Goal: Task Accomplishment & Management: Manage account settings

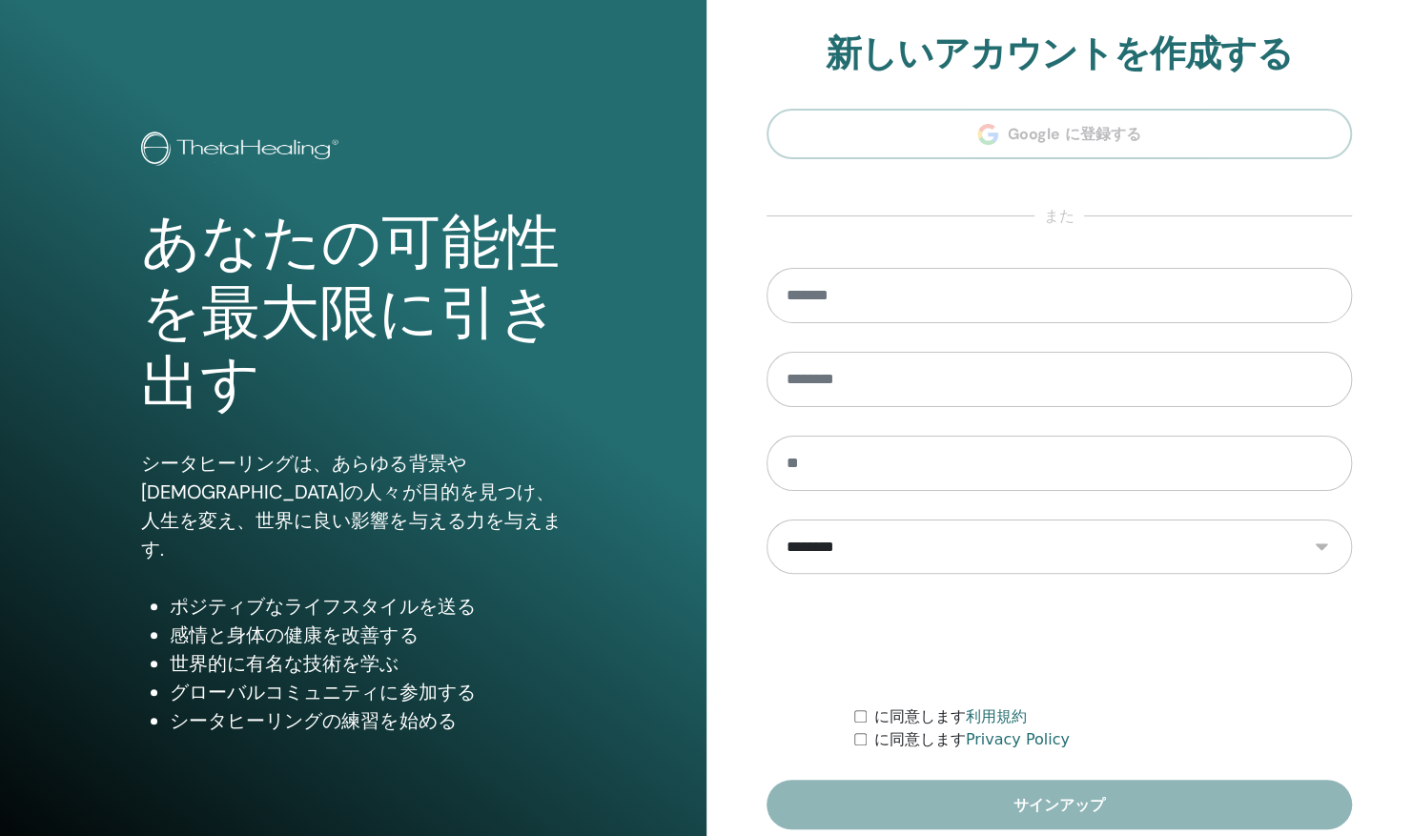
scroll to position [78, 0]
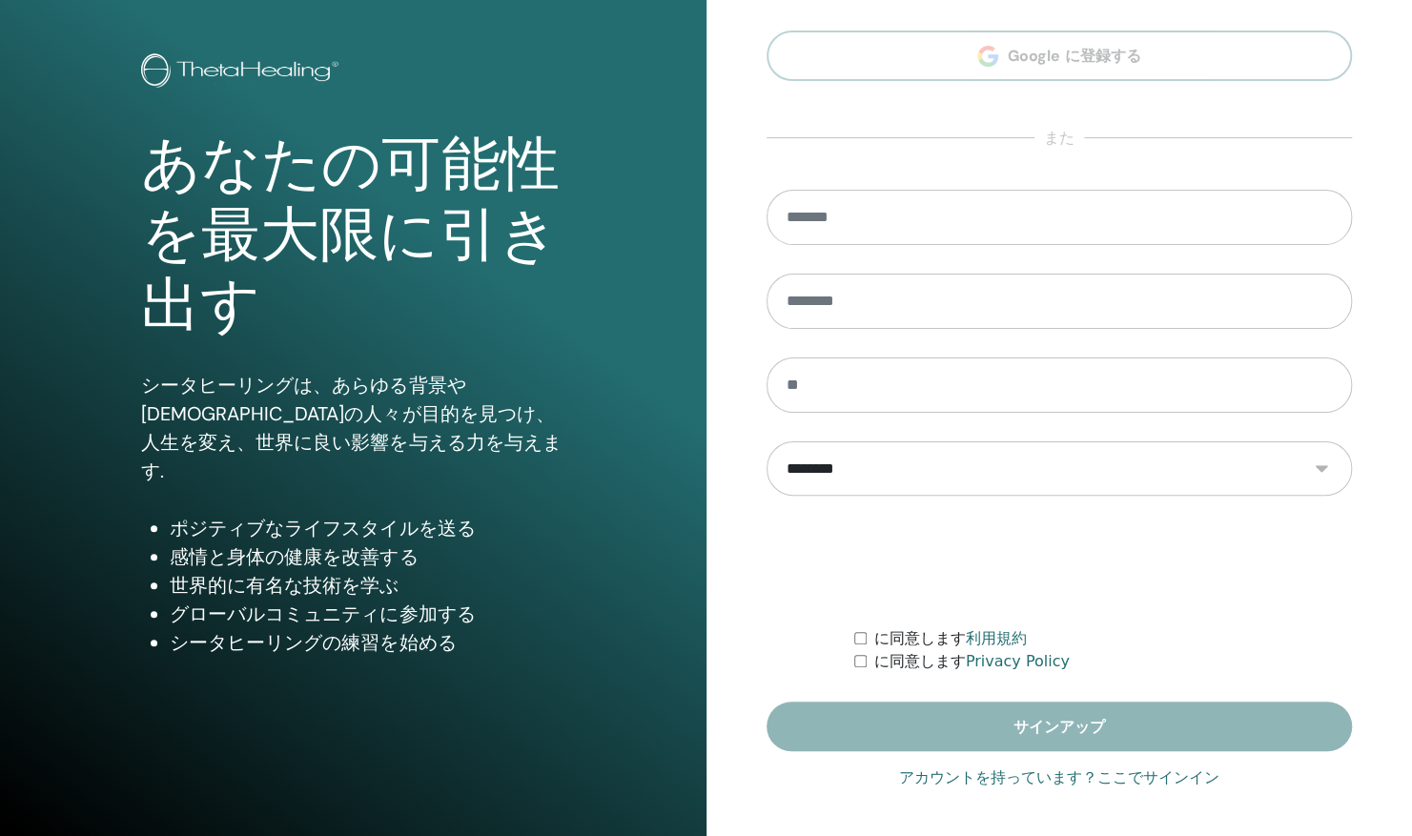
type input "**********"
click at [1146, 782] on link "アカウントを持っています？ここでサインイン" at bounding box center [1059, 778] width 320 height 23
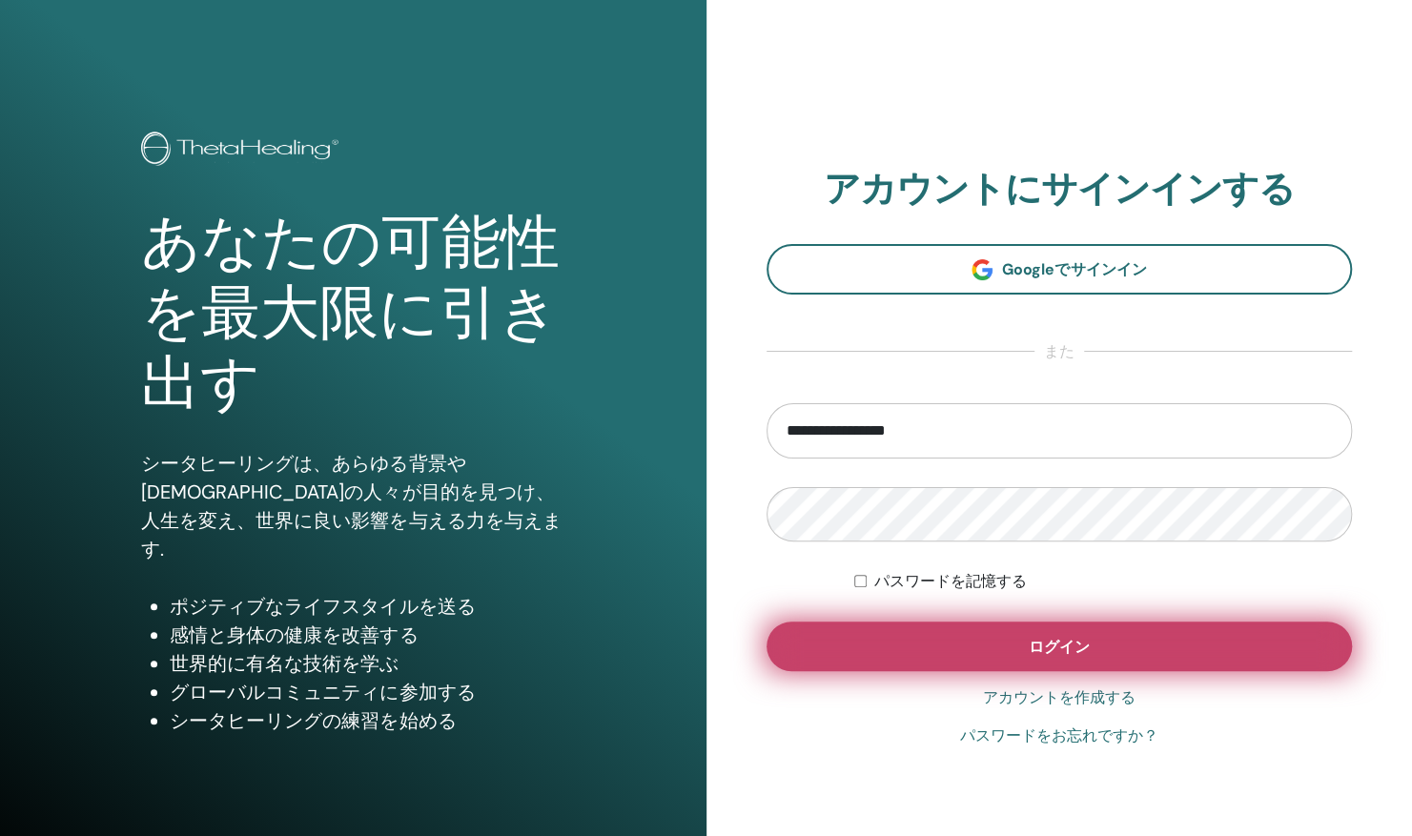
click at [1079, 650] on span "ログイン" at bounding box center [1059, 647] width 61 height 20
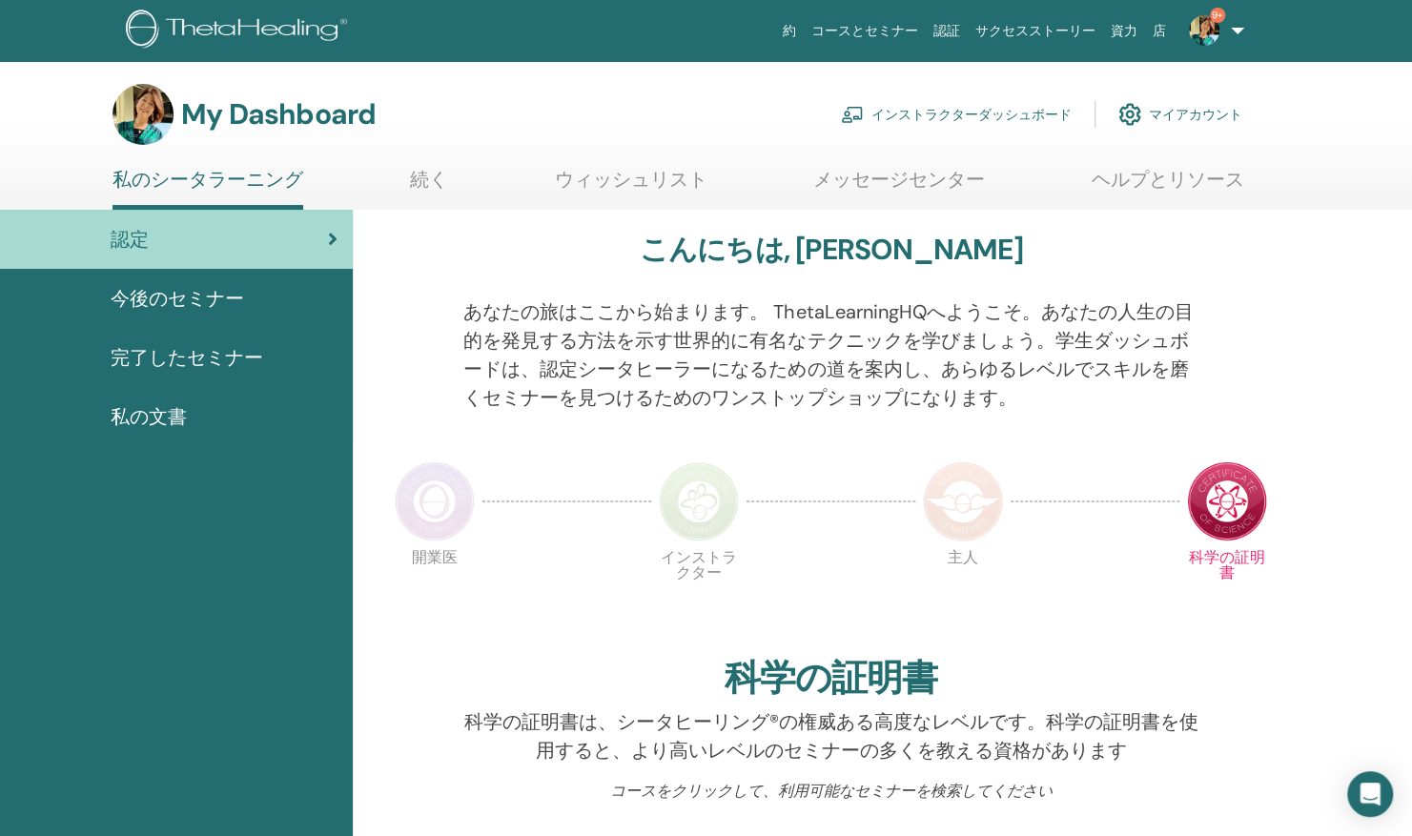
click at [919, 105] on link "インストラクターダッシュボード" at bounding box center [956, 114] width 231 height 42
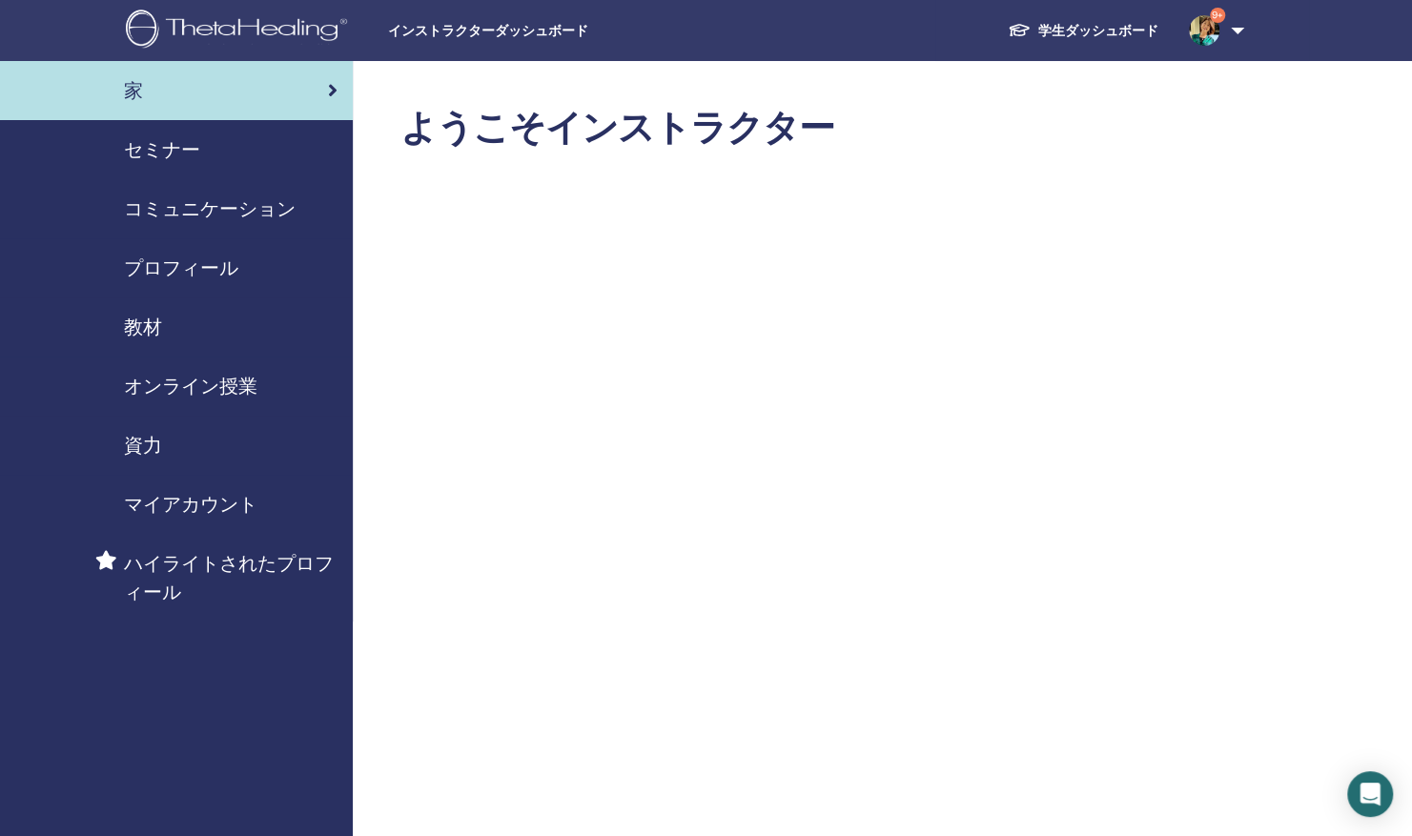
click at [165, 141] on span "セミナー" at bounding box center [162, 149] width 76 height 29
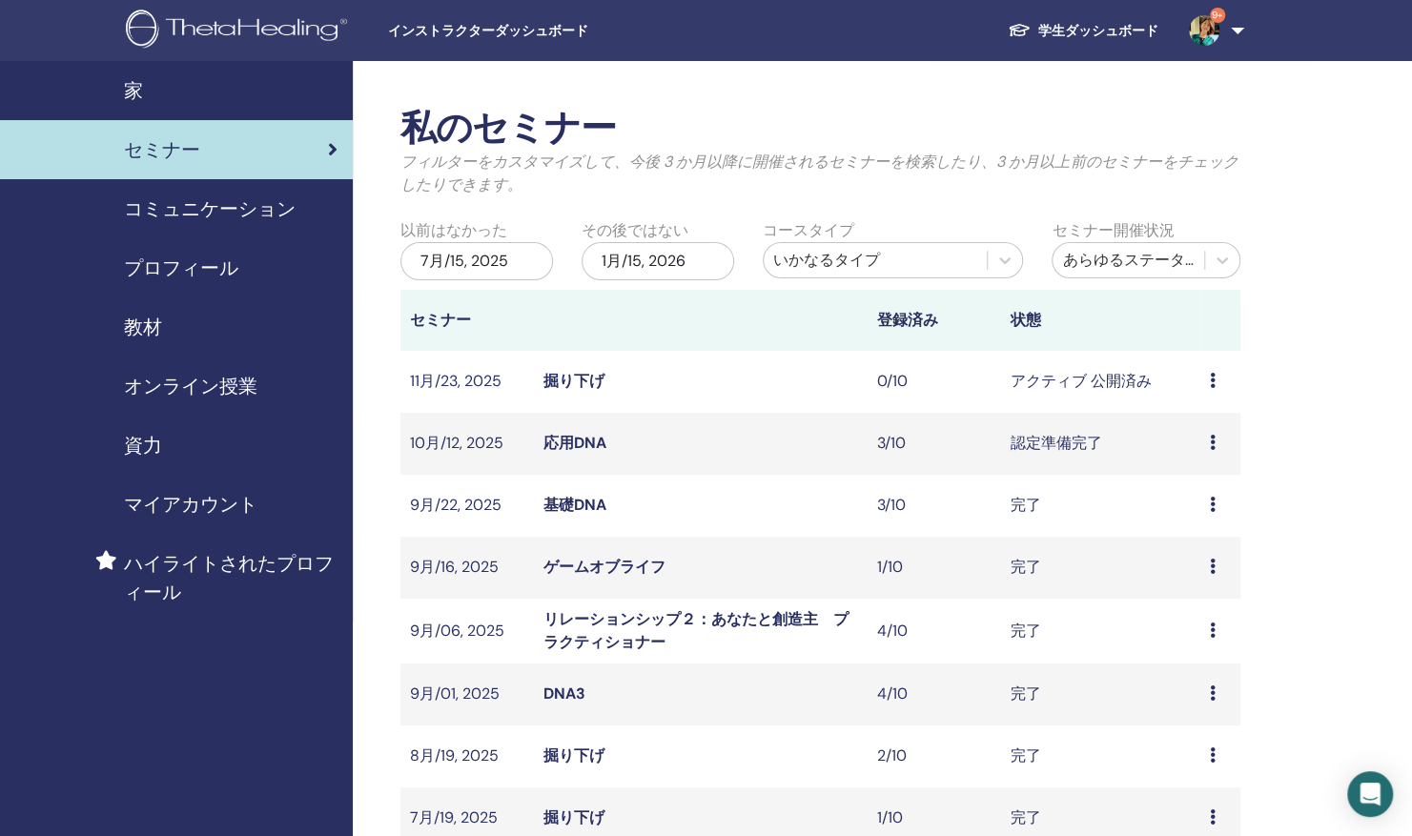
click at [565, 436] on link "応用DNA" at bounding box center [574, 443] width 63 height 20
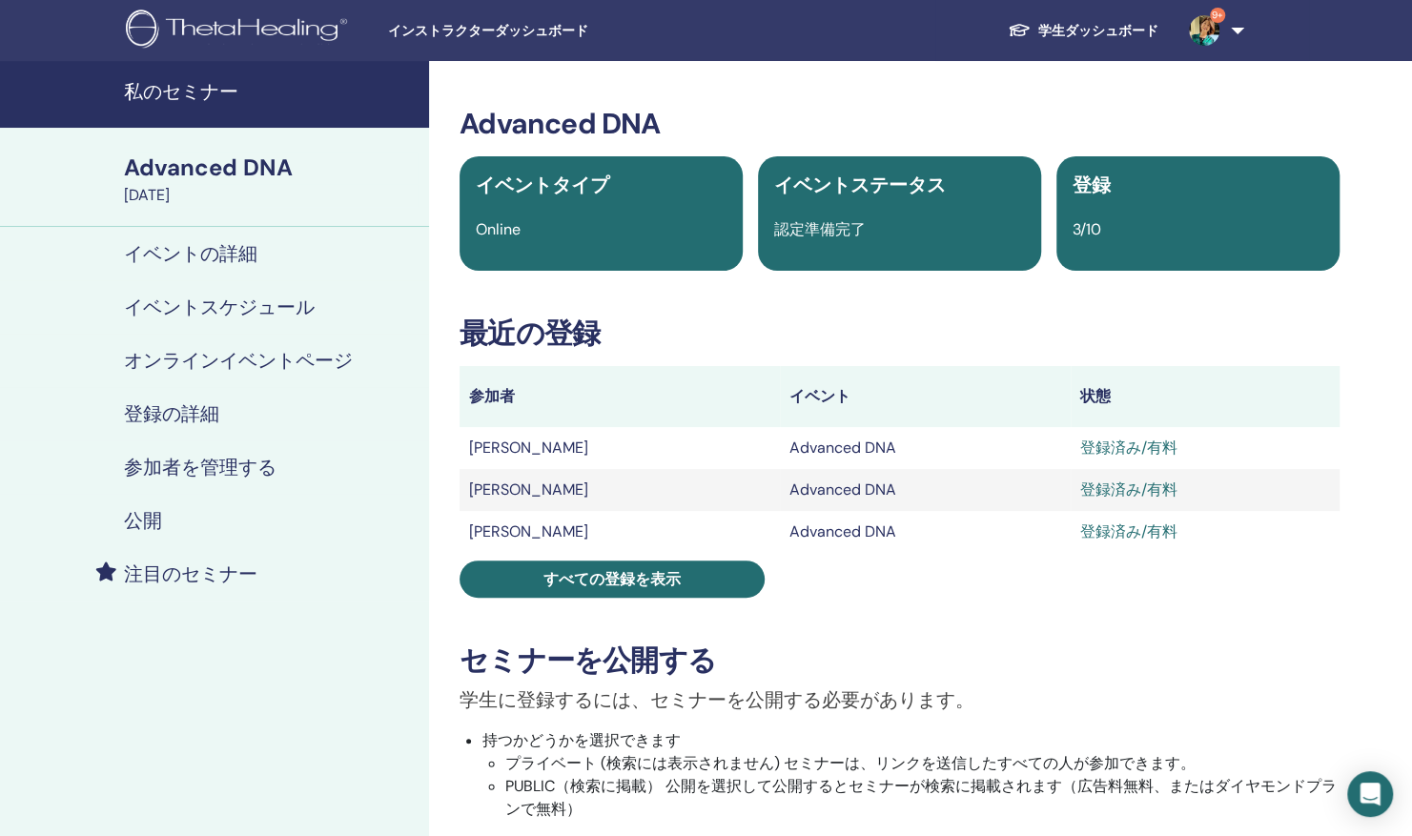
click at [185, 460] on h4 "参加者を管理する" at bounding box center [200, 467] width 153 height 23
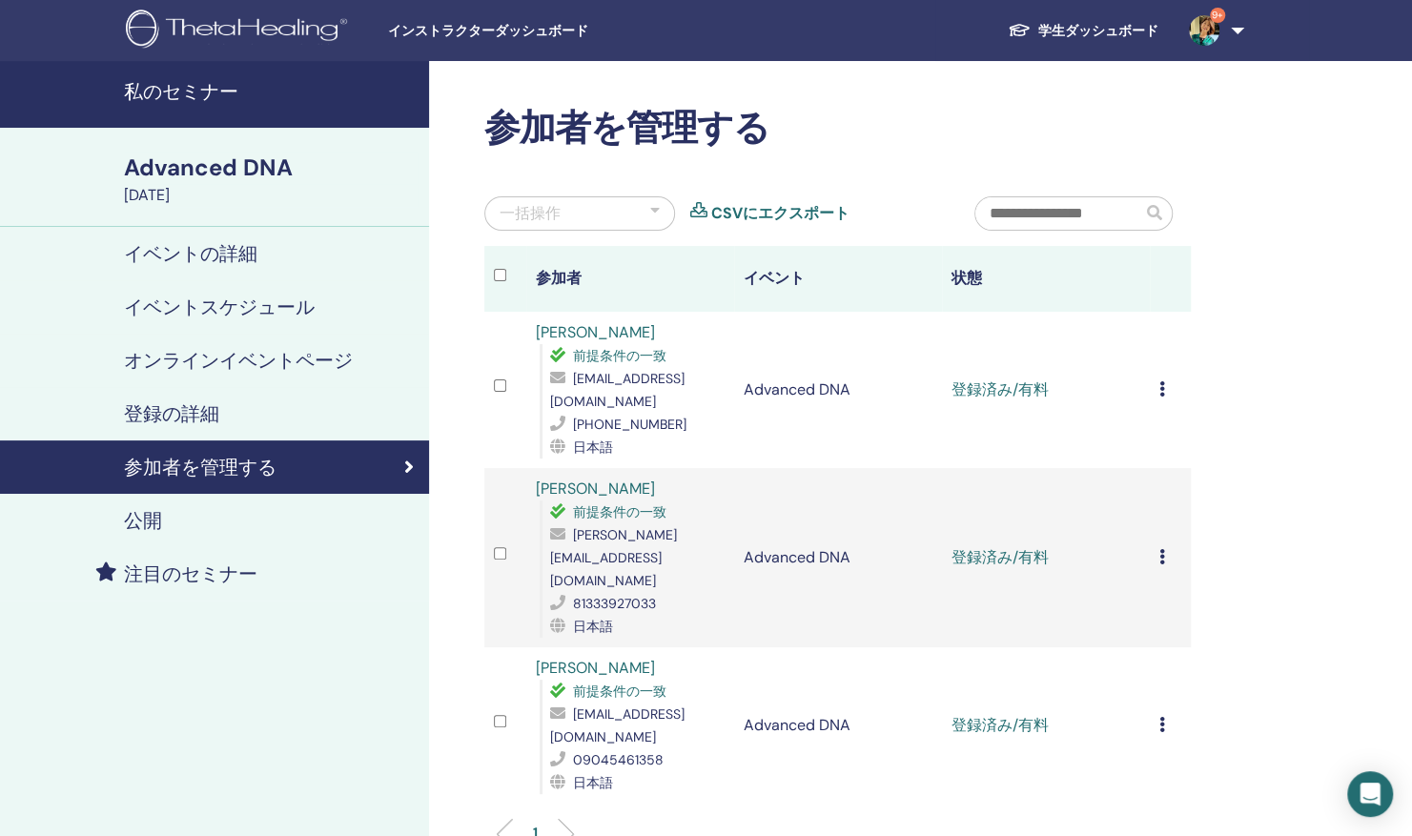
click at [1164, 381] on icon at bounding box center [1162, 388] width 6 height 15
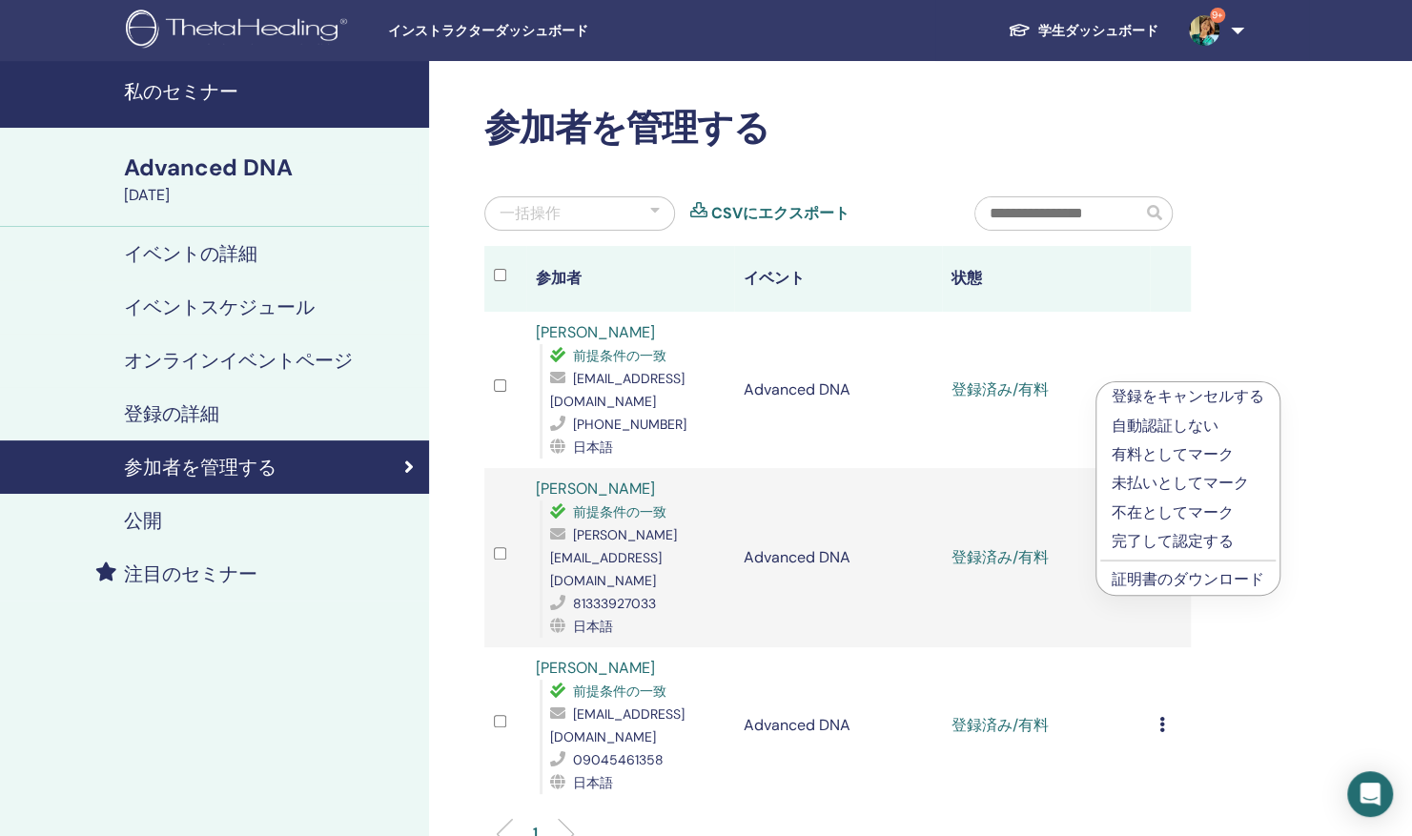
click at [1151, 581] on link "証明書のダウンロード" at bounding box center [1188, 579] width 153 height 20
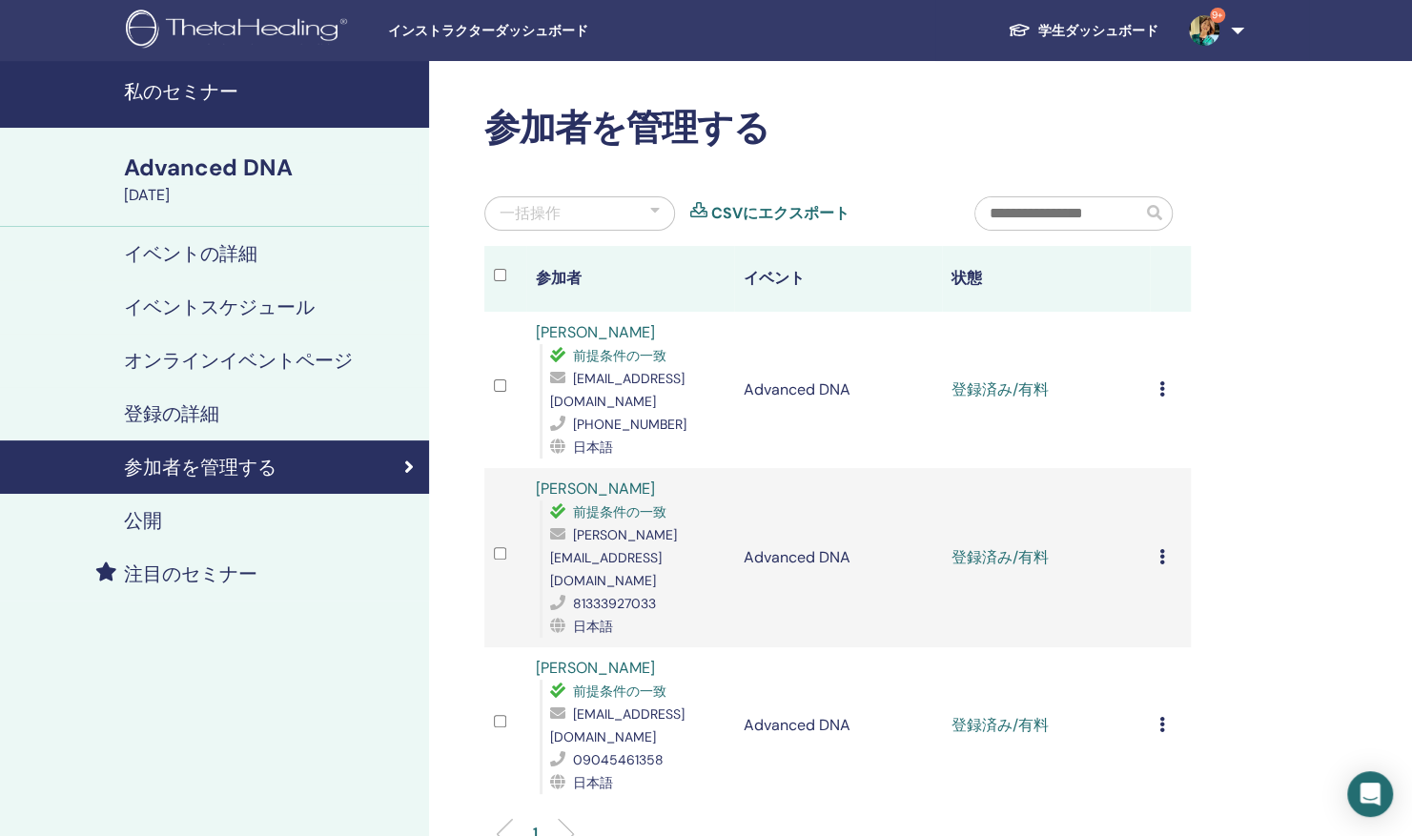
click at [1157, 545] on td "登録をキャンセルする 自動認証しない 有料としてマーク 未払いとしてマーク 不在としてマーク 完了して認定する 証明書のダウンロード" at bounding box center [1171, 557] width 42 height 179
click at [1159, 549] on icon at bounding box center [1162, 556] width 6 height 15
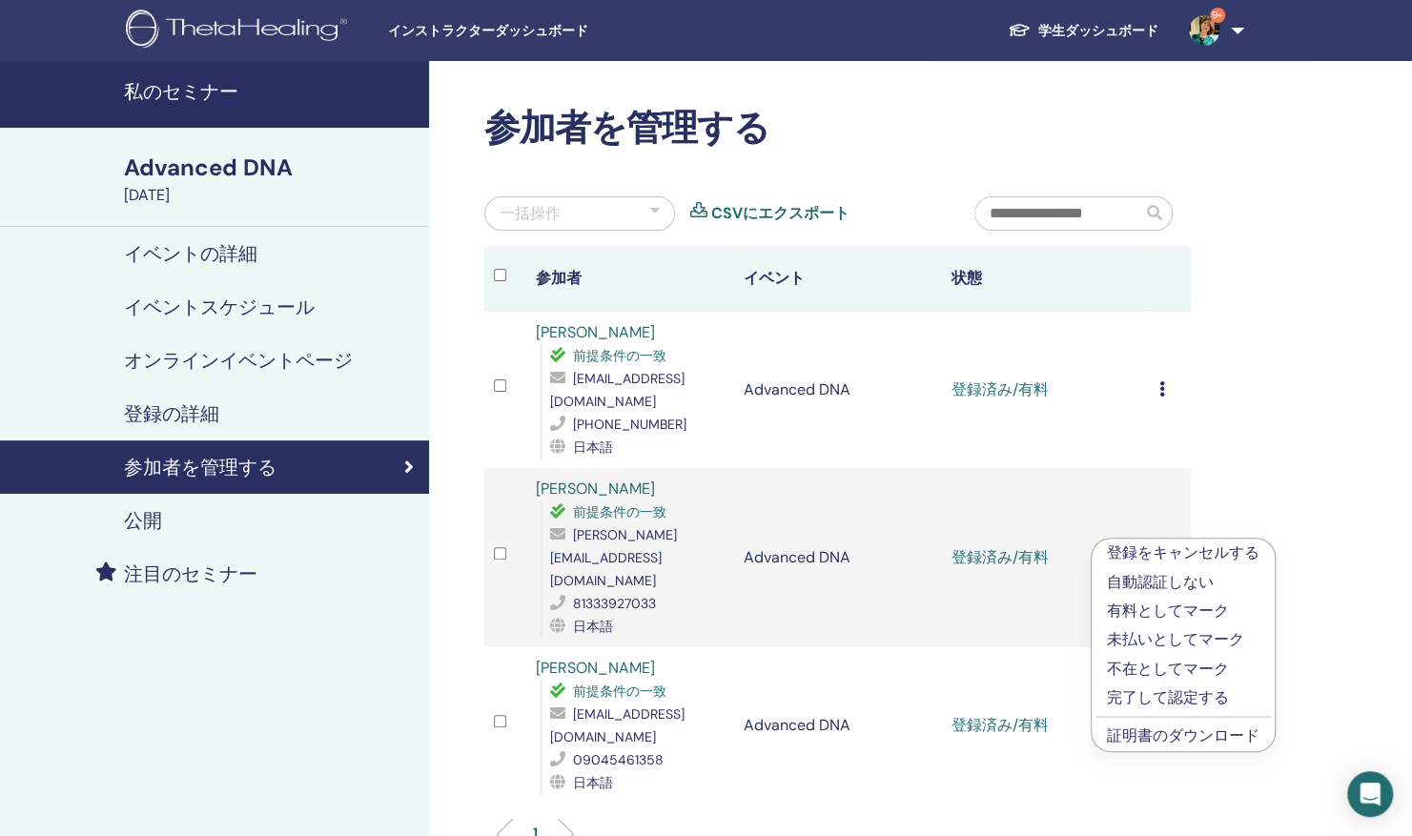
click at [1192, 736] on link "証明書のダウンロード" at bounding box center [1183, 736] width 153 height 20
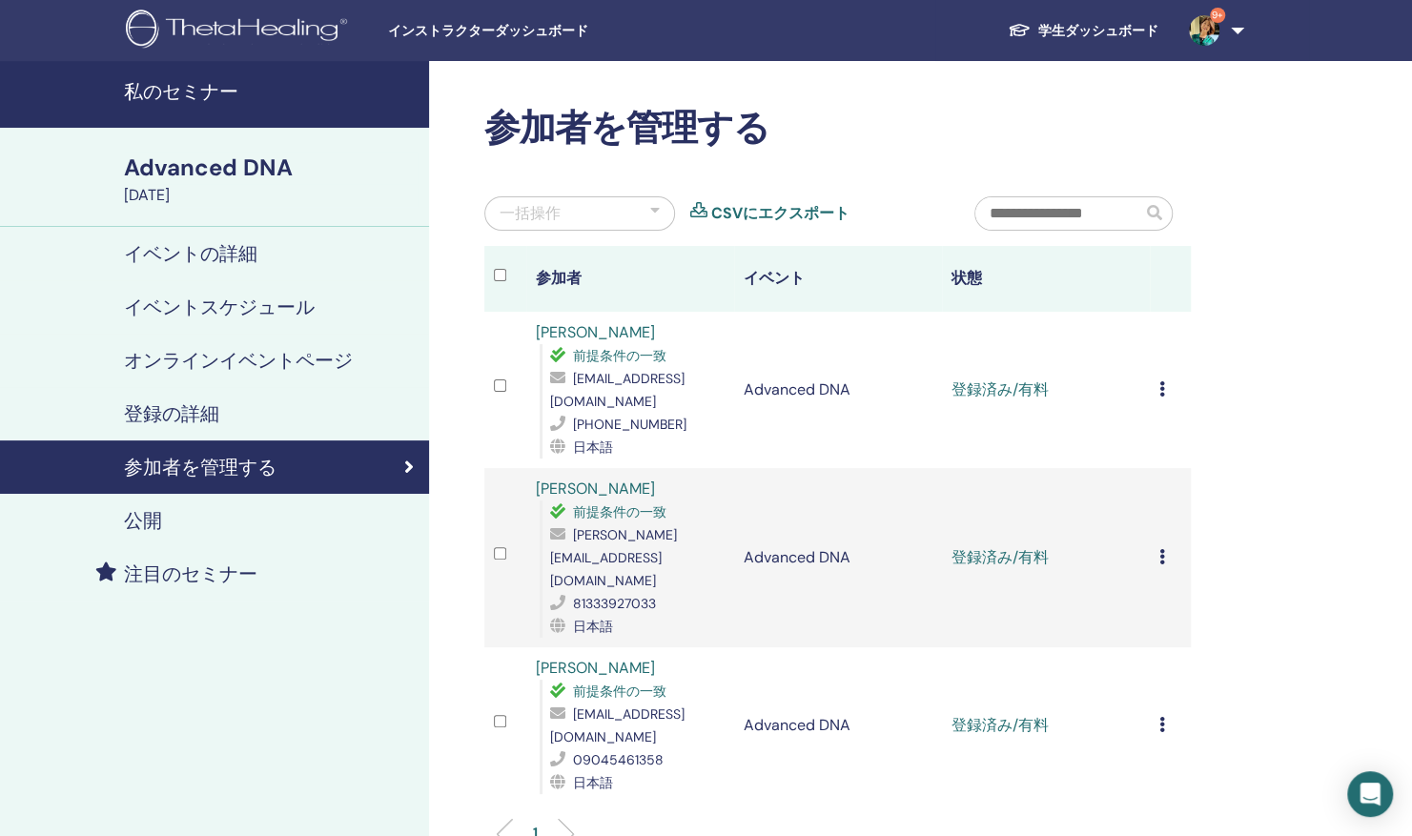
click at [1162, 717] on icon at bounding box center [1162, 724] width 6 height 15
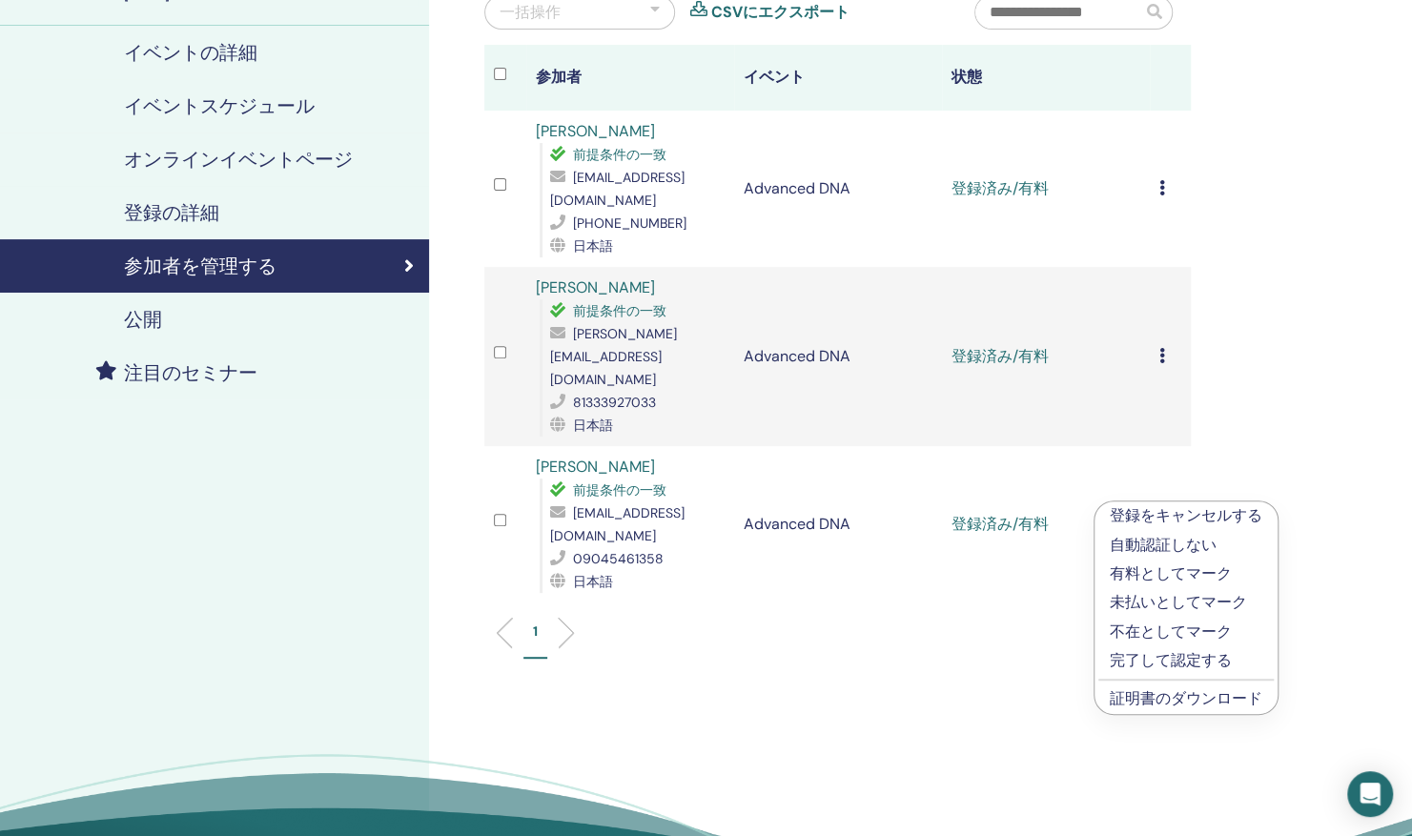
scroll to position [208, 0]
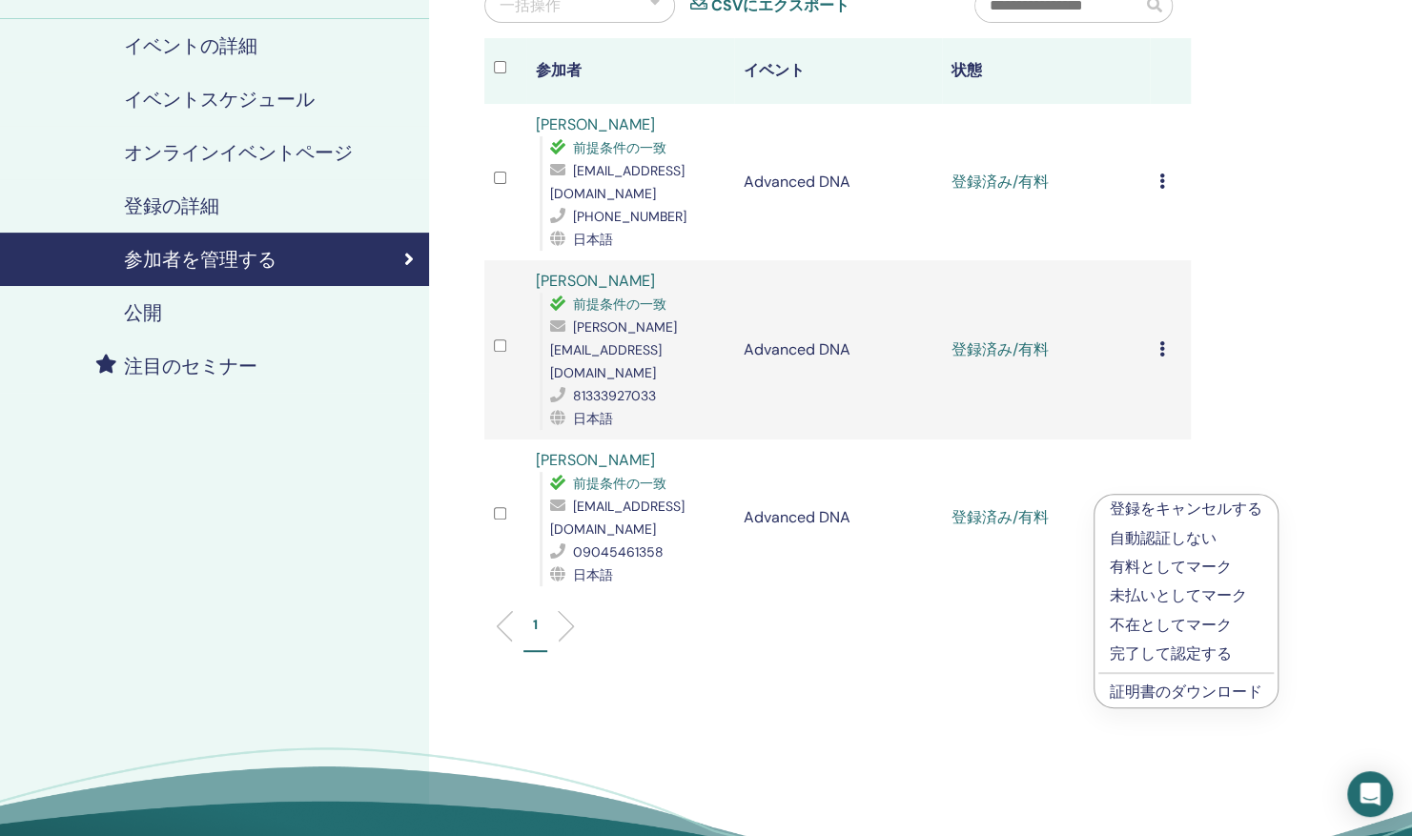
click at [1164, 695] on link "証明書のダウンロード" at bounding box center [1186, 692] width 153 height 20
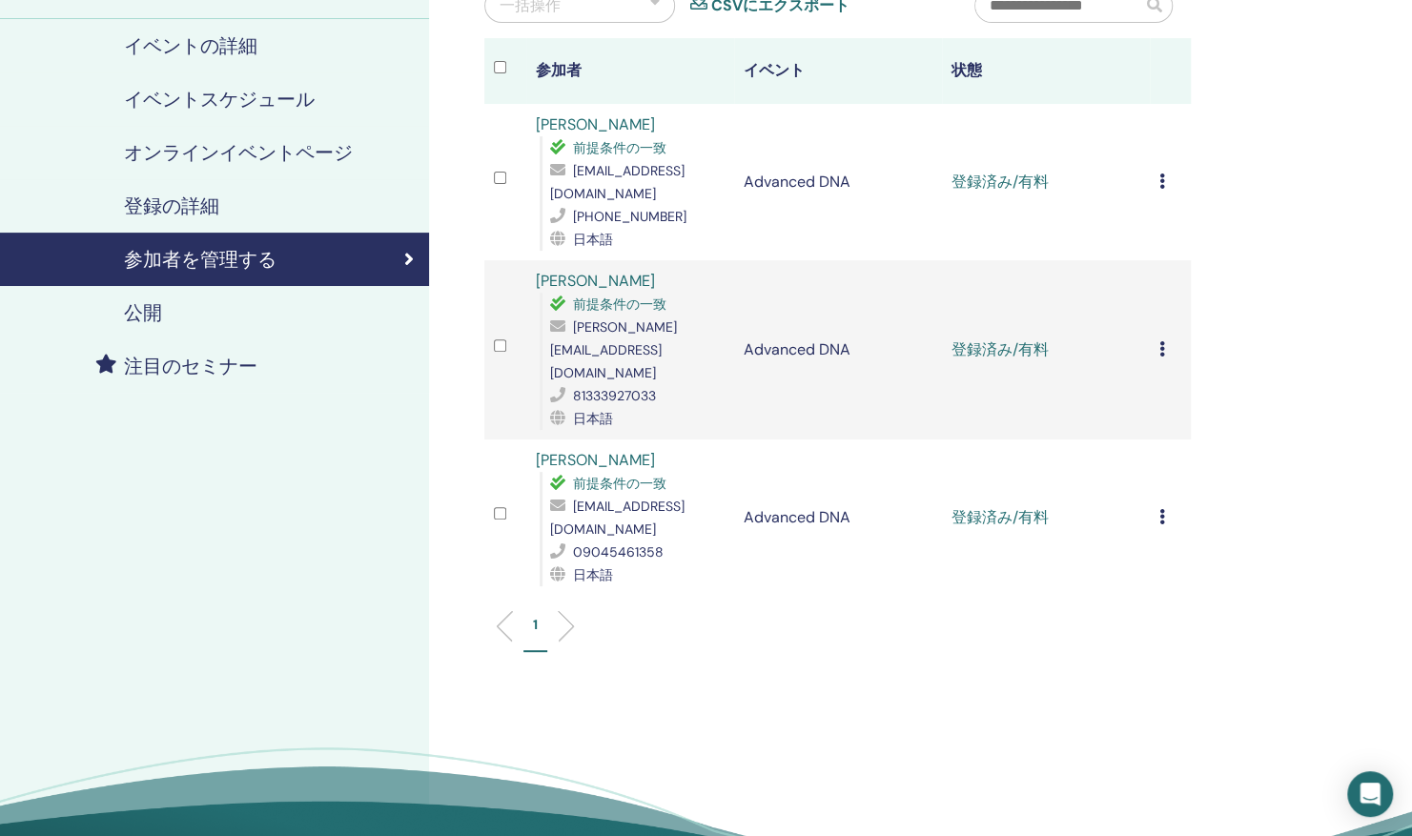
click at [1161, 180] on icon at bounding box center [1162, 181] width 6 height 15
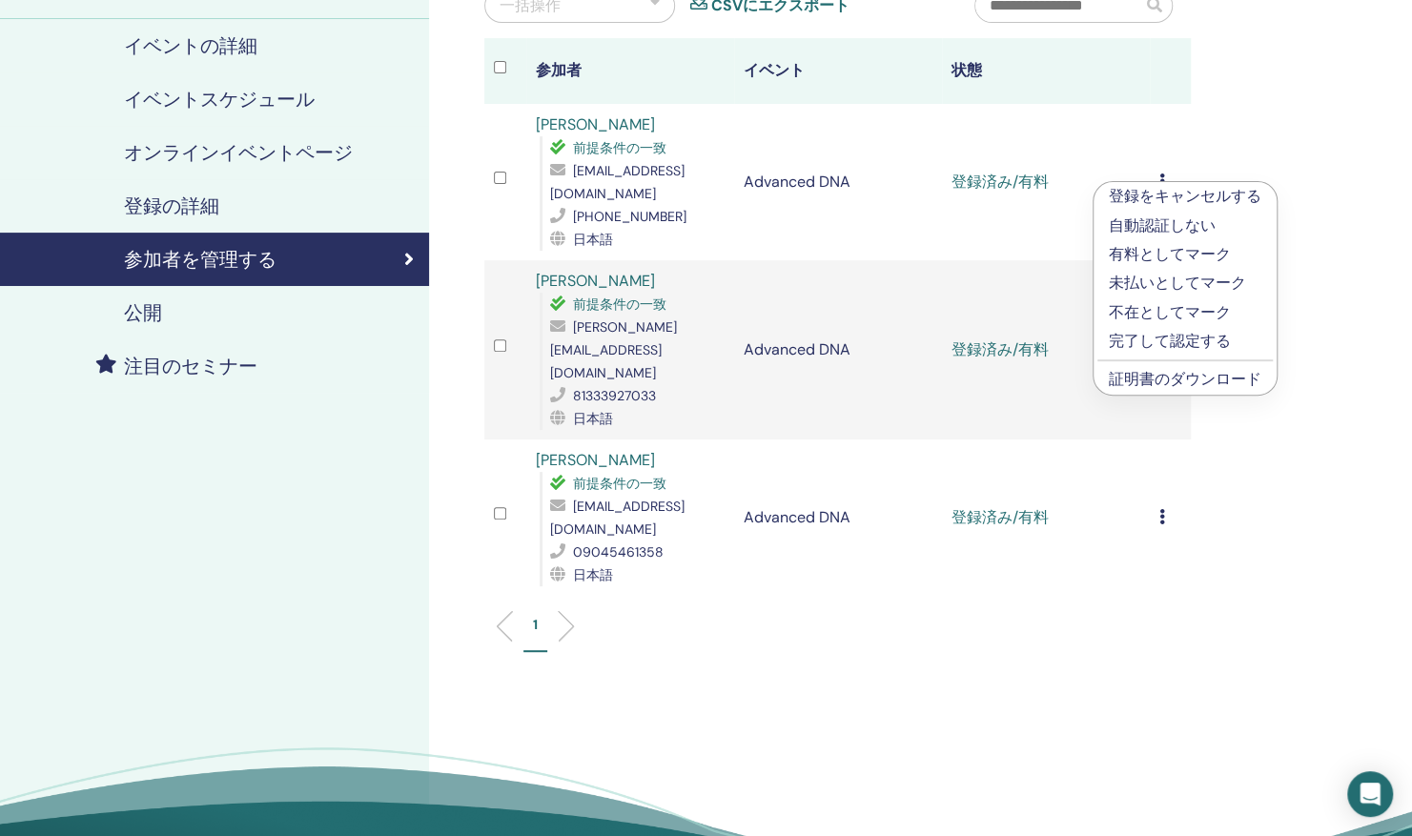
click at [1147, 336] on p "完了して認定する" at bounding box center [1185, 341] width 153 height 23
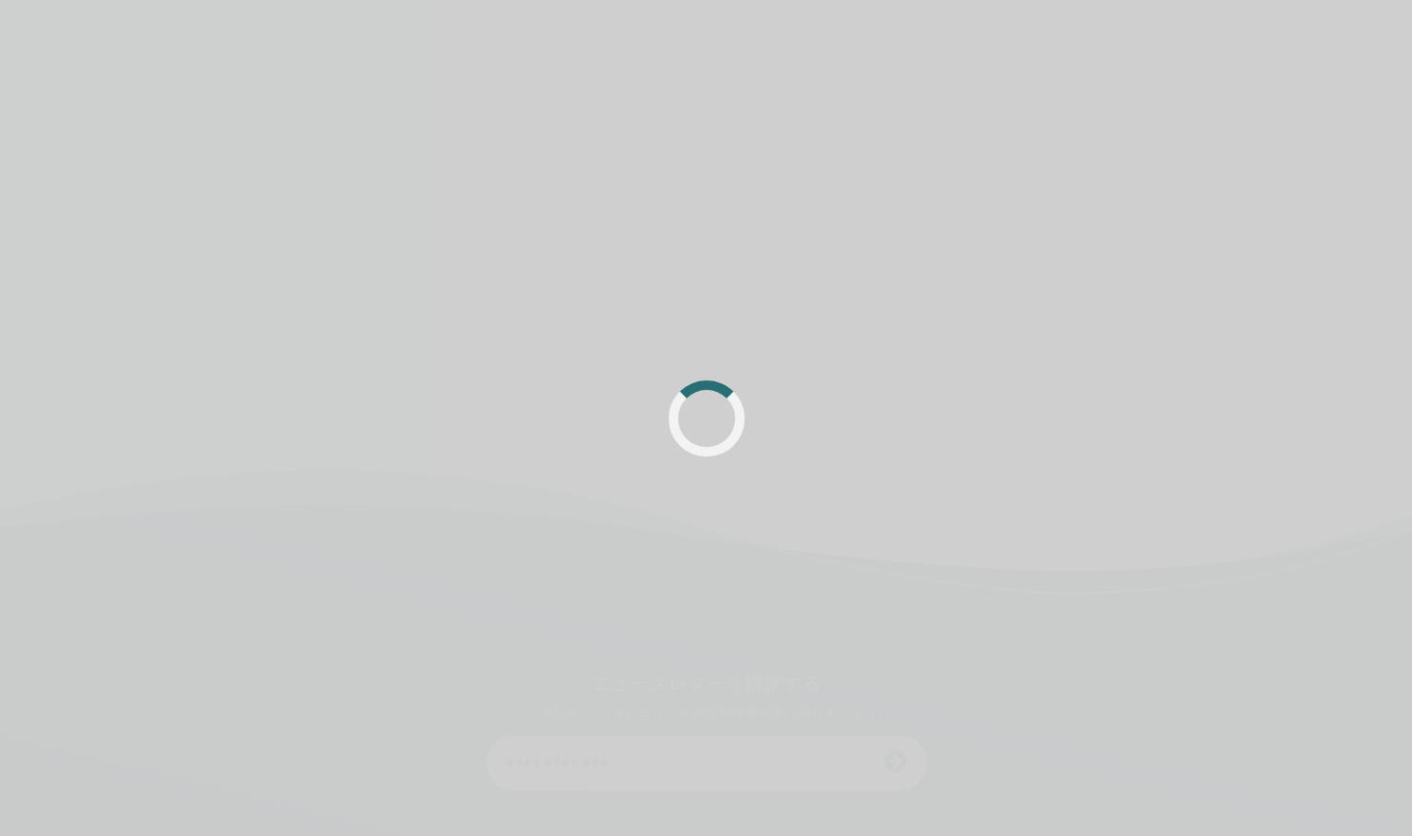
scroll to position [208, 0]
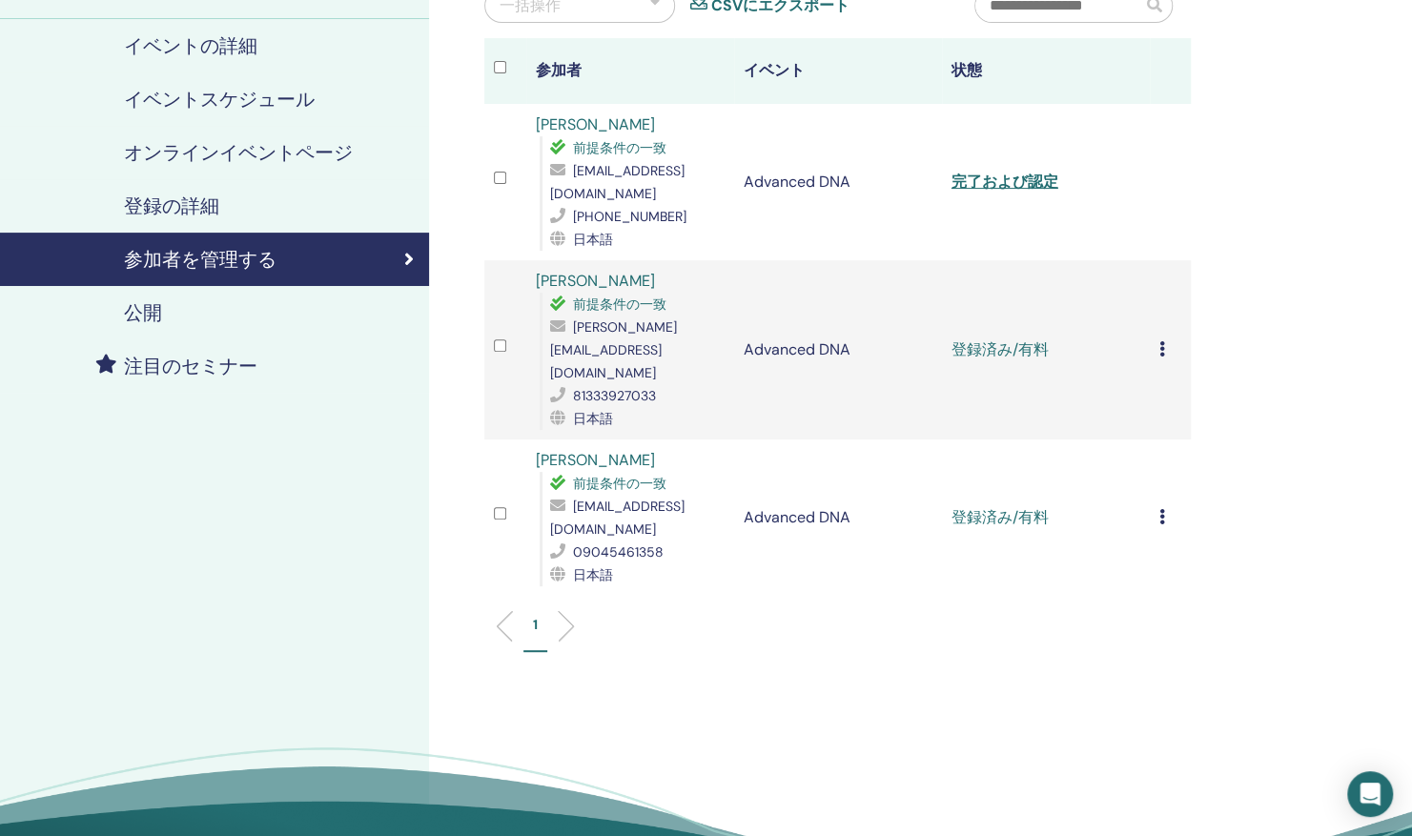
click at [1161, 341] on icon at bounding box center [1162, 348] width 6 height 15
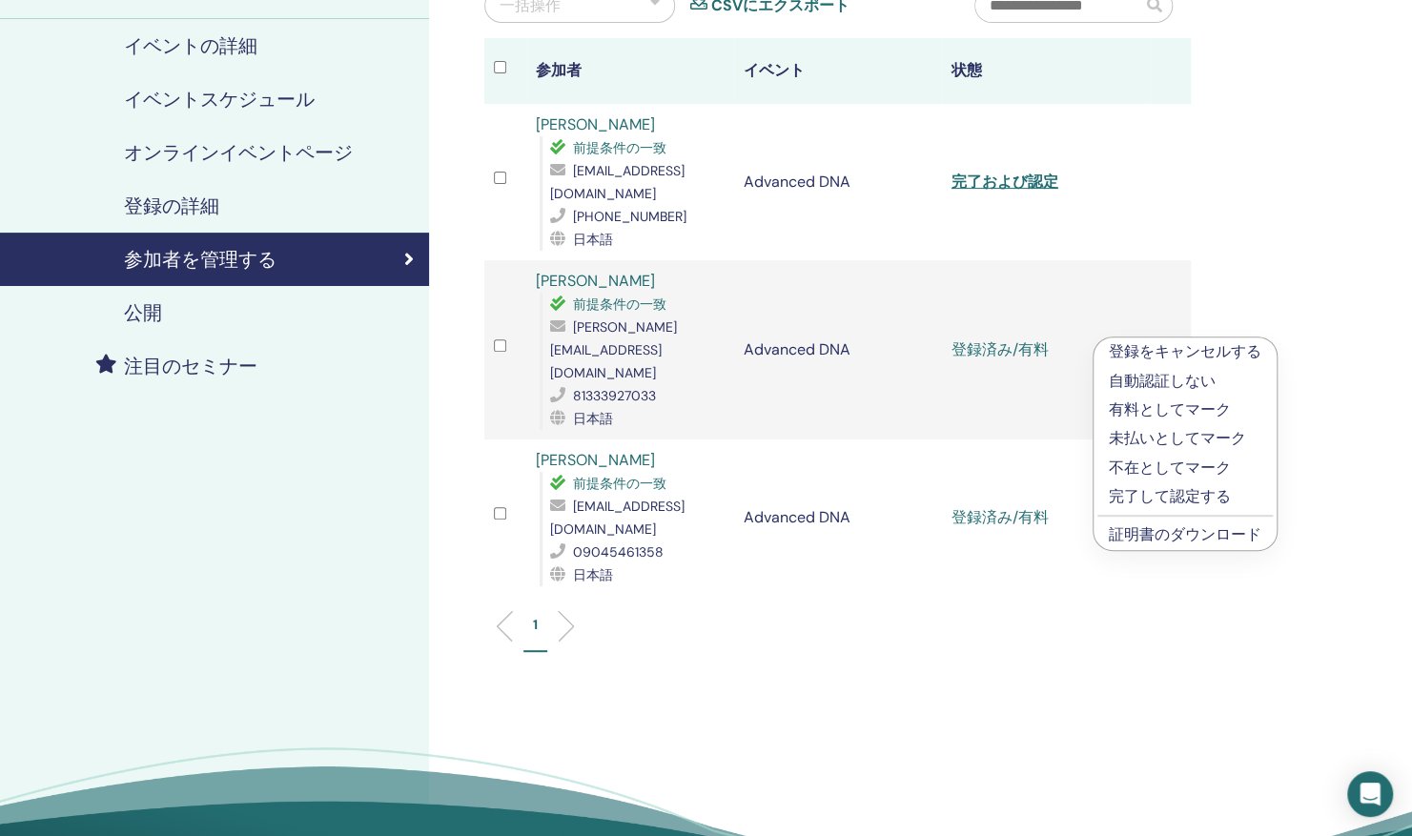
click at [1135, 494] on p "完了して認定する" at bounding box center [1185, 496] width 153 height 23
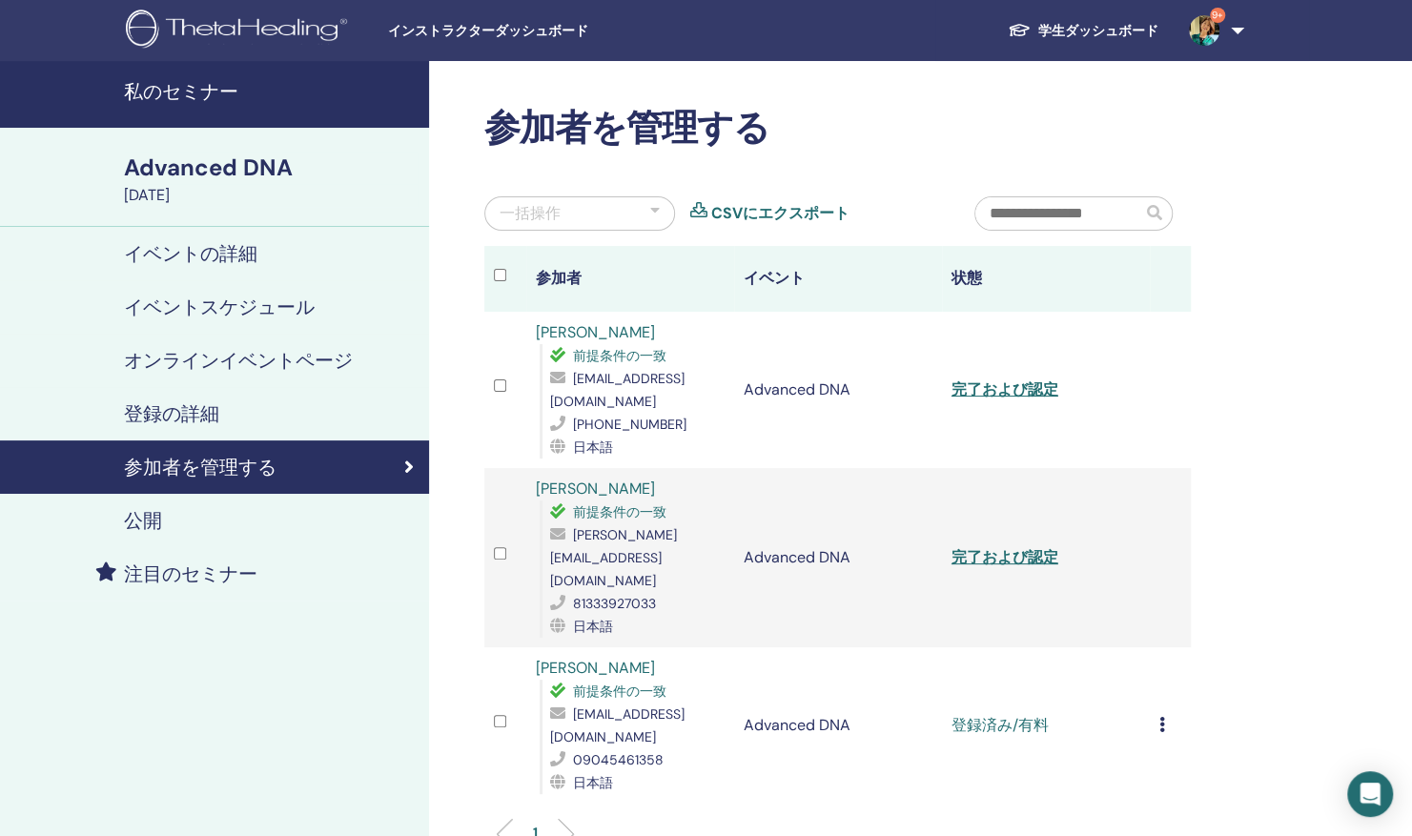
click at [1163, 717] on icon at bounding box center [1162, 724] width 6 height 15
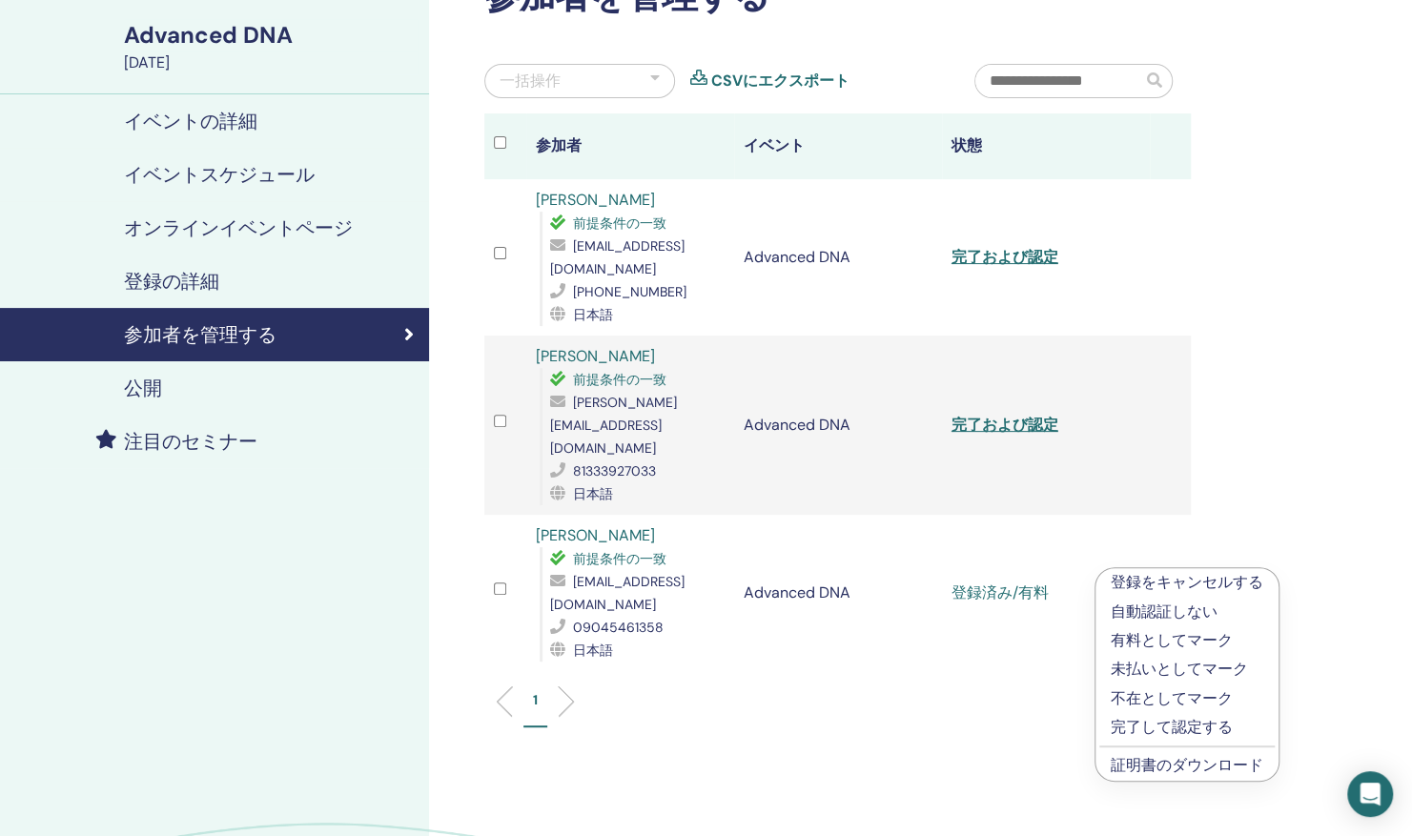
scroll to position [235, 0]
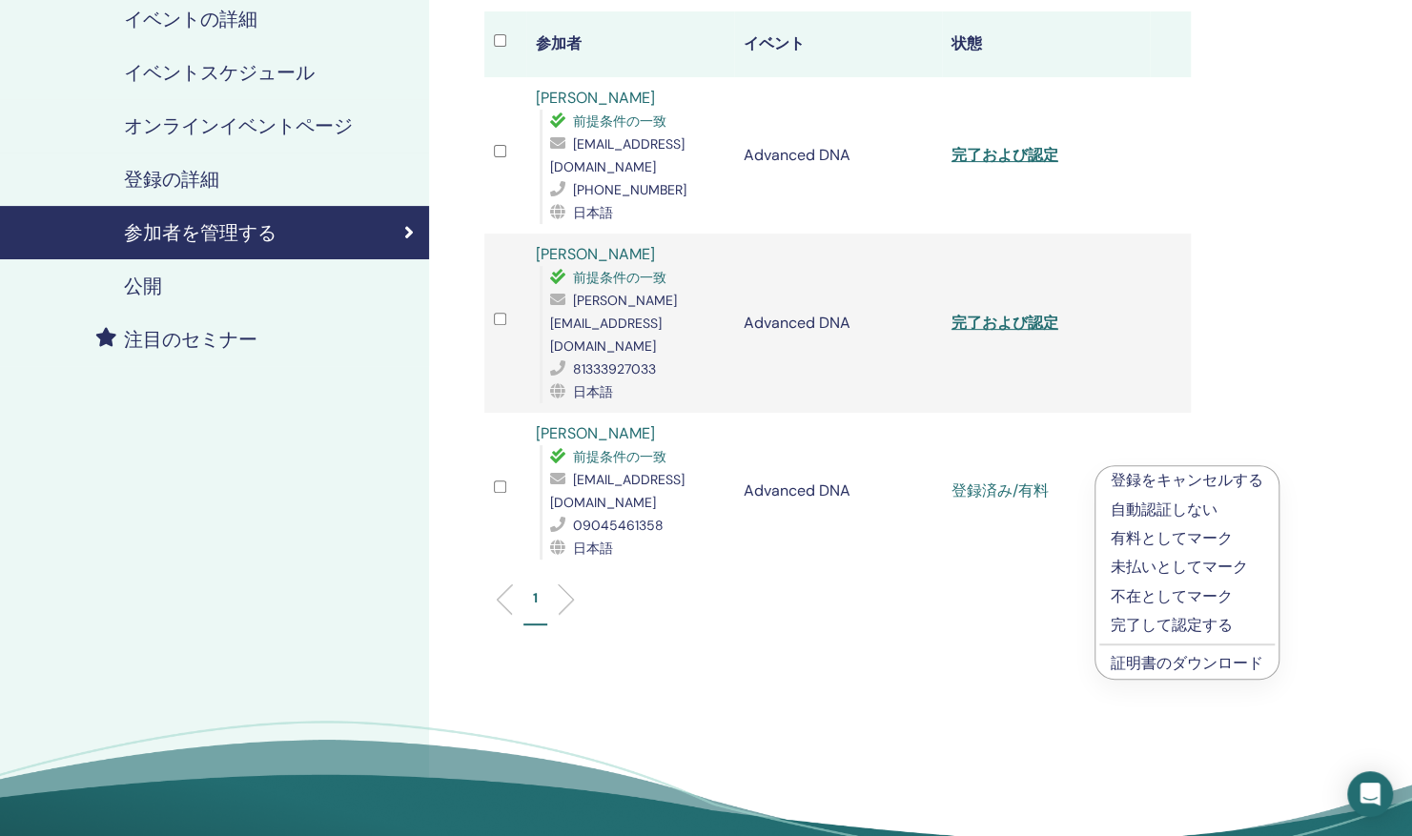
click at [1185, 624] on p "完了して認定する" at bounding box center [1187, 625] width 153 height 23
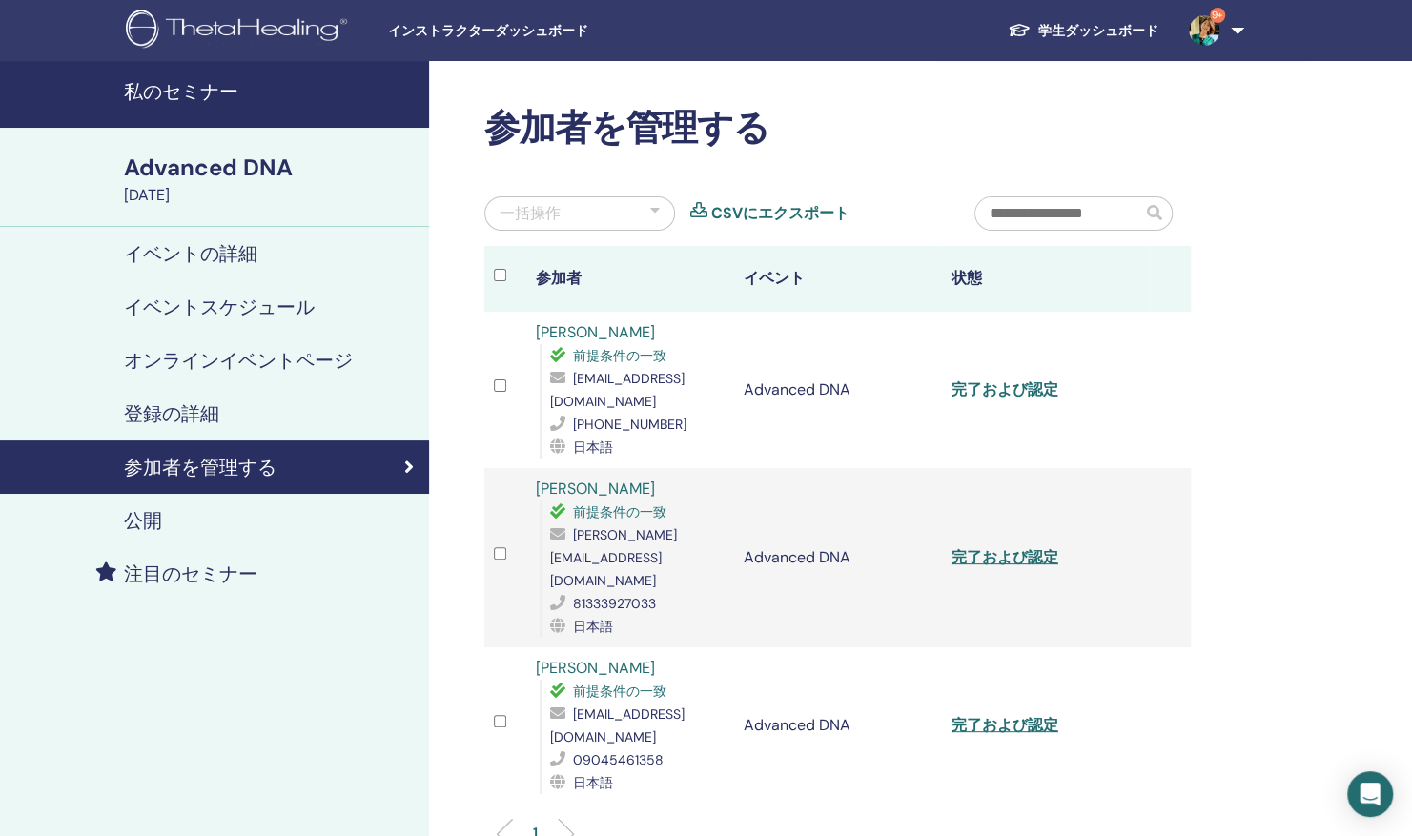
click at [1017, 387] on link "完了および認定" at bounding box center [1004, 389] width 107 height 20
click at [1293, 368] on div "参加者を管理する 一括操作 CSVにエクスポート 参加者 イベント 状態 Kiyoka Kanemaru 前提条件の一致 kanemaruk1025@gmai…" at bounding box center [899, 603] width 941 height 1085
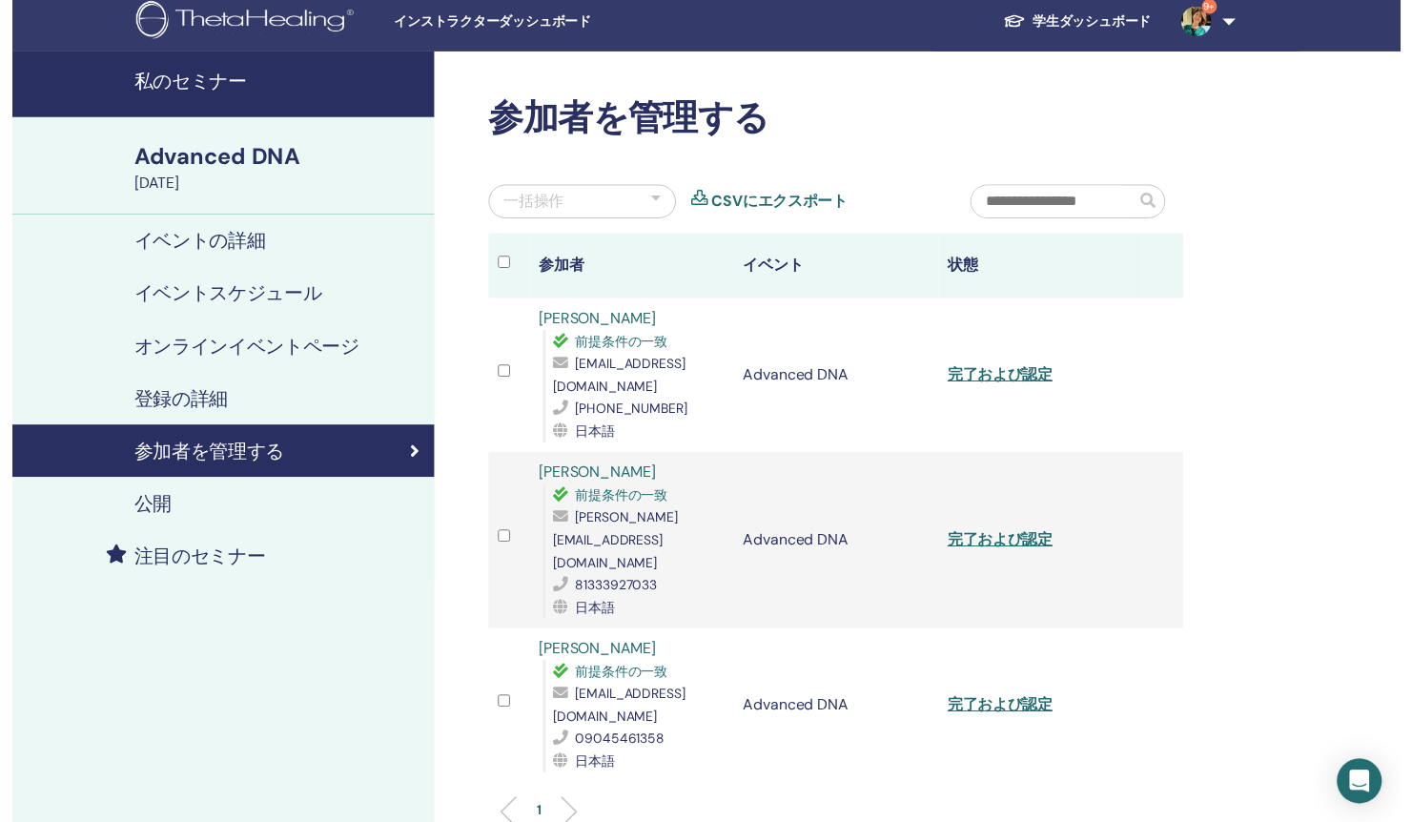
scroll to position [7, 0]
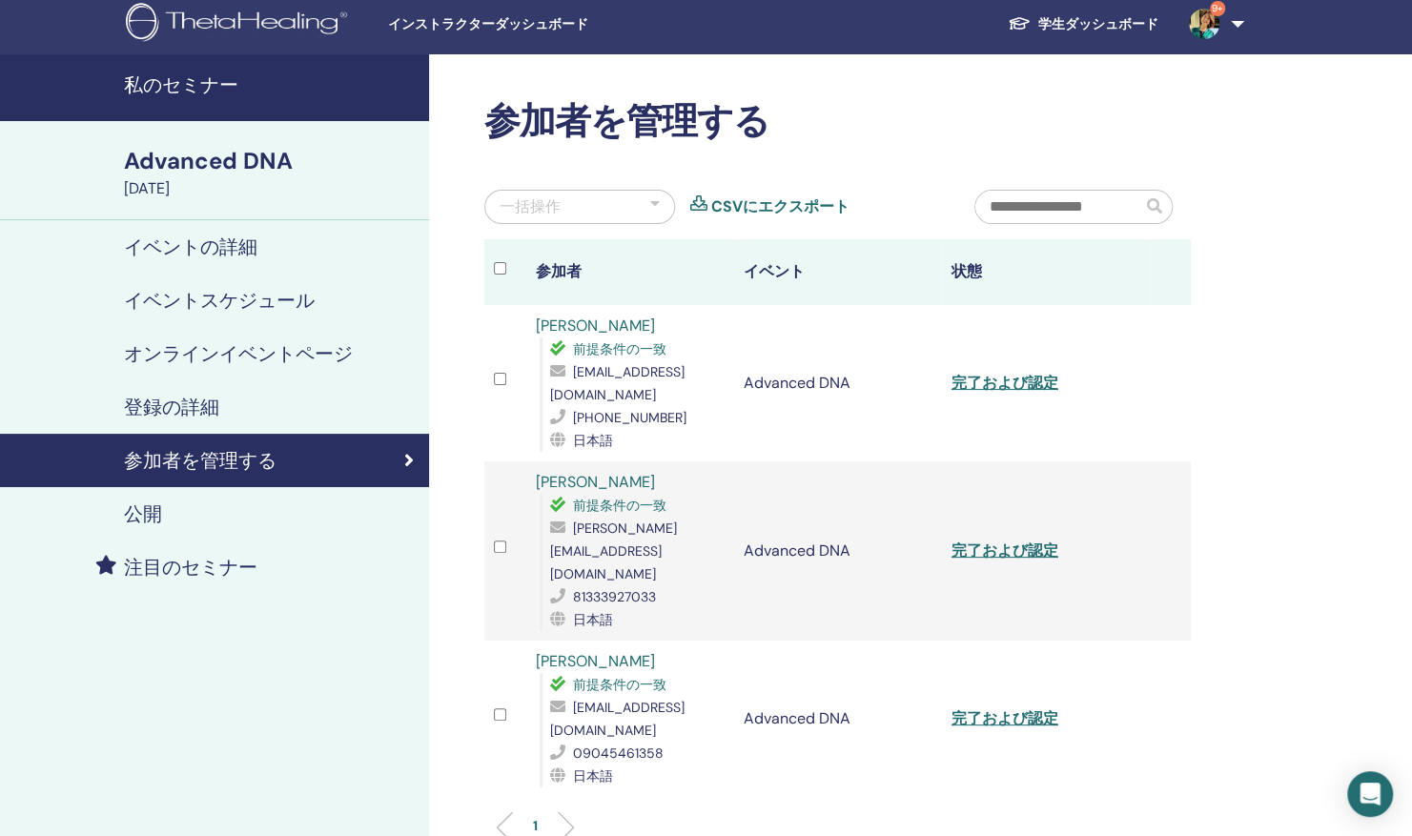
click at [516, 23] on span "インストラクターダッシュボード" at bounding box center [531, 24] width 286 height 20
click at [466, 25] on span "インストラクターダッシュボード" at bounding box center [531, 24] width 286 height 20
click at [471, 25] on span "インストラクターダッシュボード" at bounding box center [531, 24] width 286 height 20
click at [477, 37] on div "インストラクターダッシュボード 学生ダッシュボード 9+ KK Kayoko Kikuchi 私のシータラーニング 私のシータヒーリング 私のセミナー ウィッ…" at bounding box center [706, 23] width 1298 height 61
click at [481, 27] on span "インストラクターダッシュボード" at bounding box center [531, 24] width 286 height 20
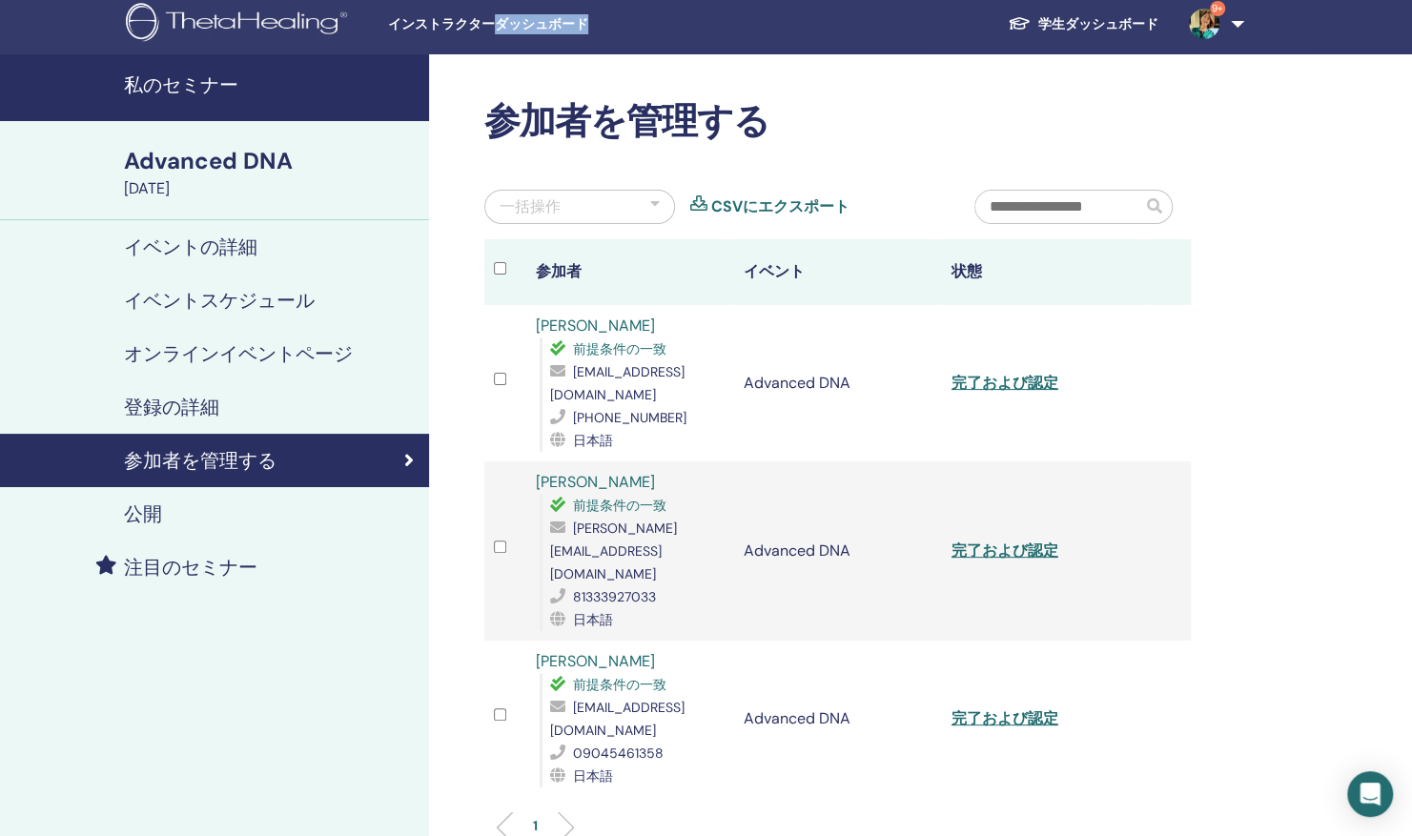
click at [481, 27] on span "インストラクターダッシュボード" at bounding box center [531, 24] width 286 height 20
drag, startPoint x: 481, startPoint y: 27, endPoint x: 442, endPoint y: 21, distance: 38.6
click at [442, 21] on span "インストラクターダッシュボード" at bounding box center [531, 24] width 286 height 20
click at [194, 553] on link "注目のセミナー" at bounding box center [214, 567] width 429 height 53
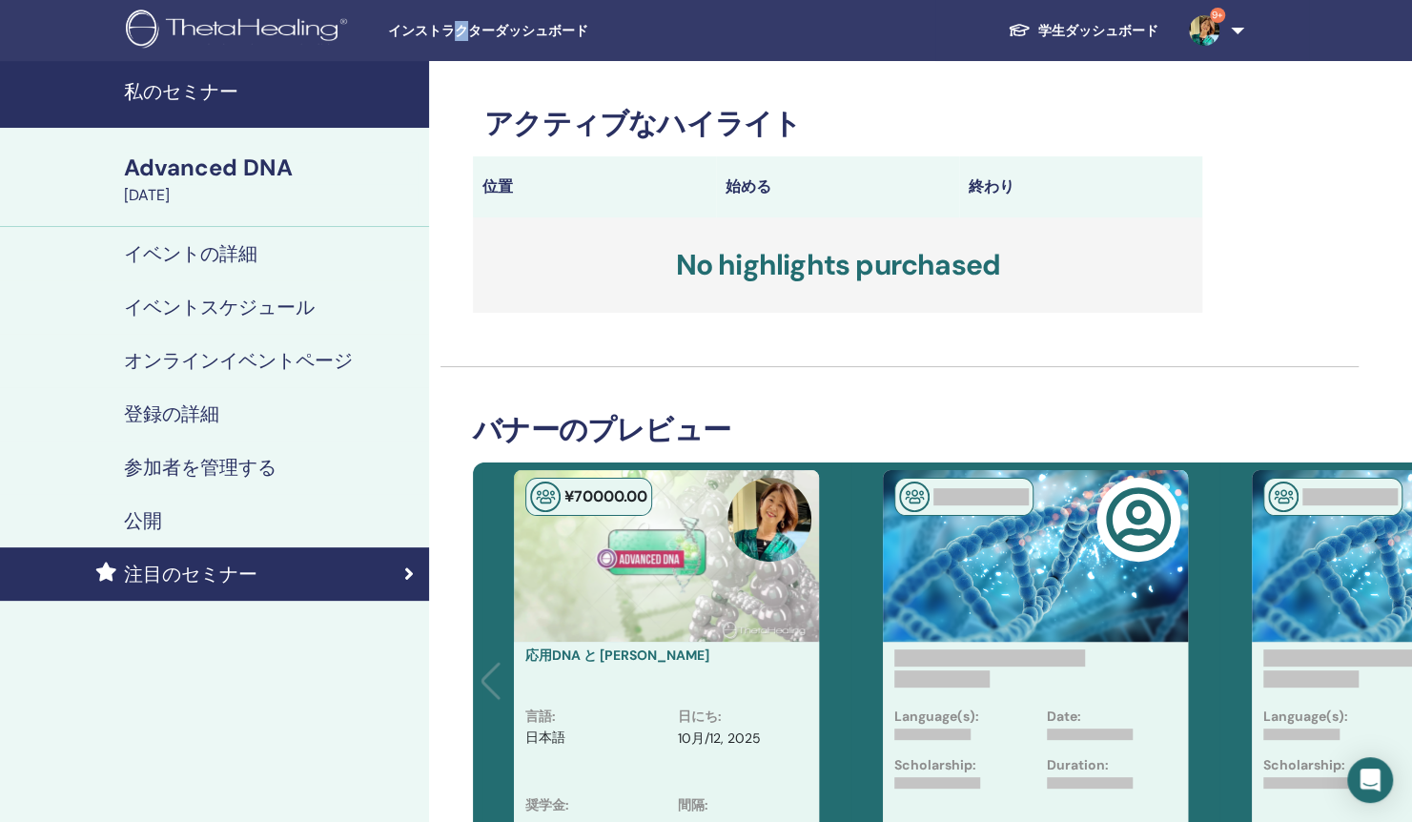
click at [270, 252] on div "イベントの詳細" at bounding box center [214, 253] width 399 height 23
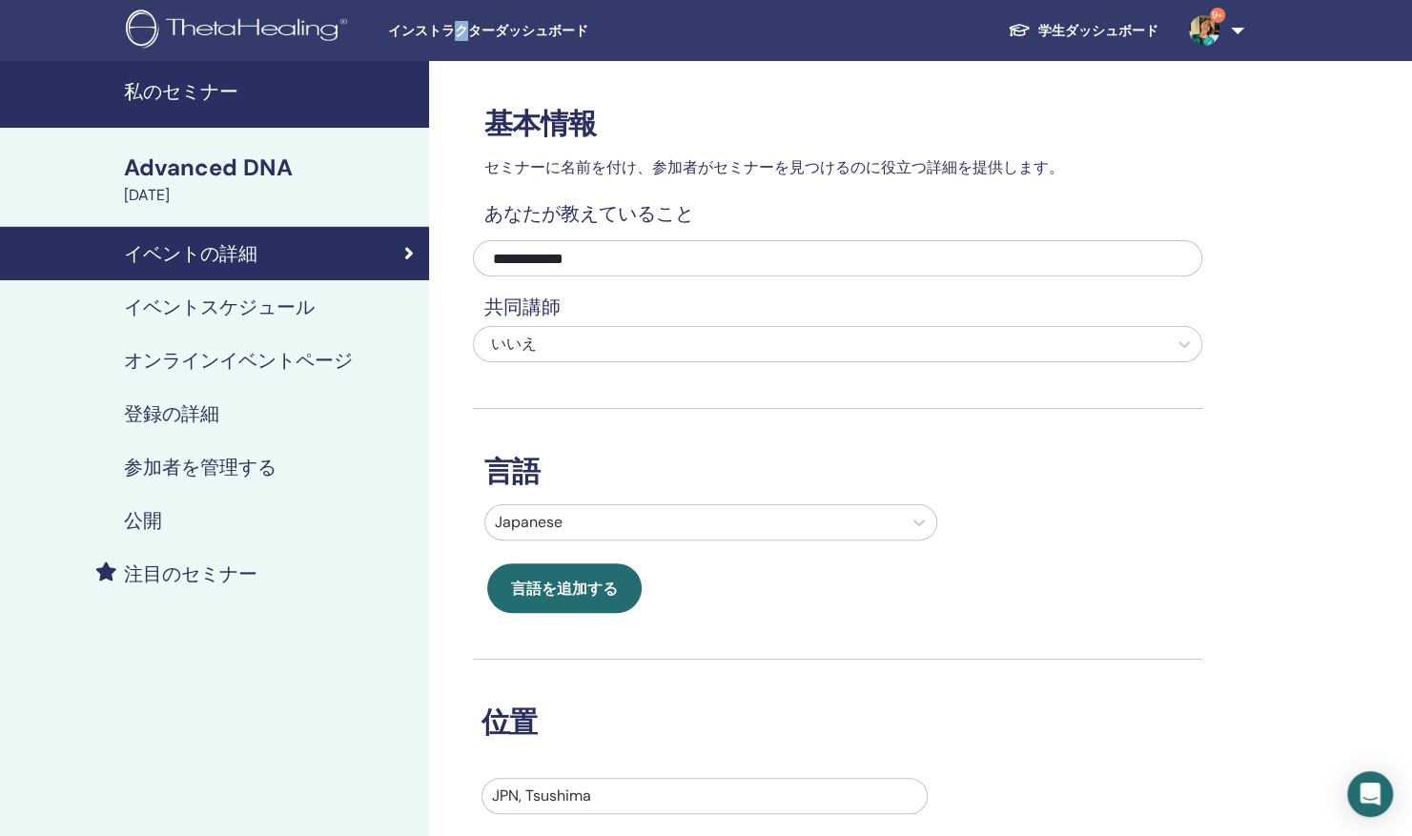
click at [457, 21] on span "インストラクターダッシュボード" at bounding box center [531, 31] width 286 height 20
click at [273, 102] on h4 "私のセミナー" at bounding box center [271, 91] width 294 height 23
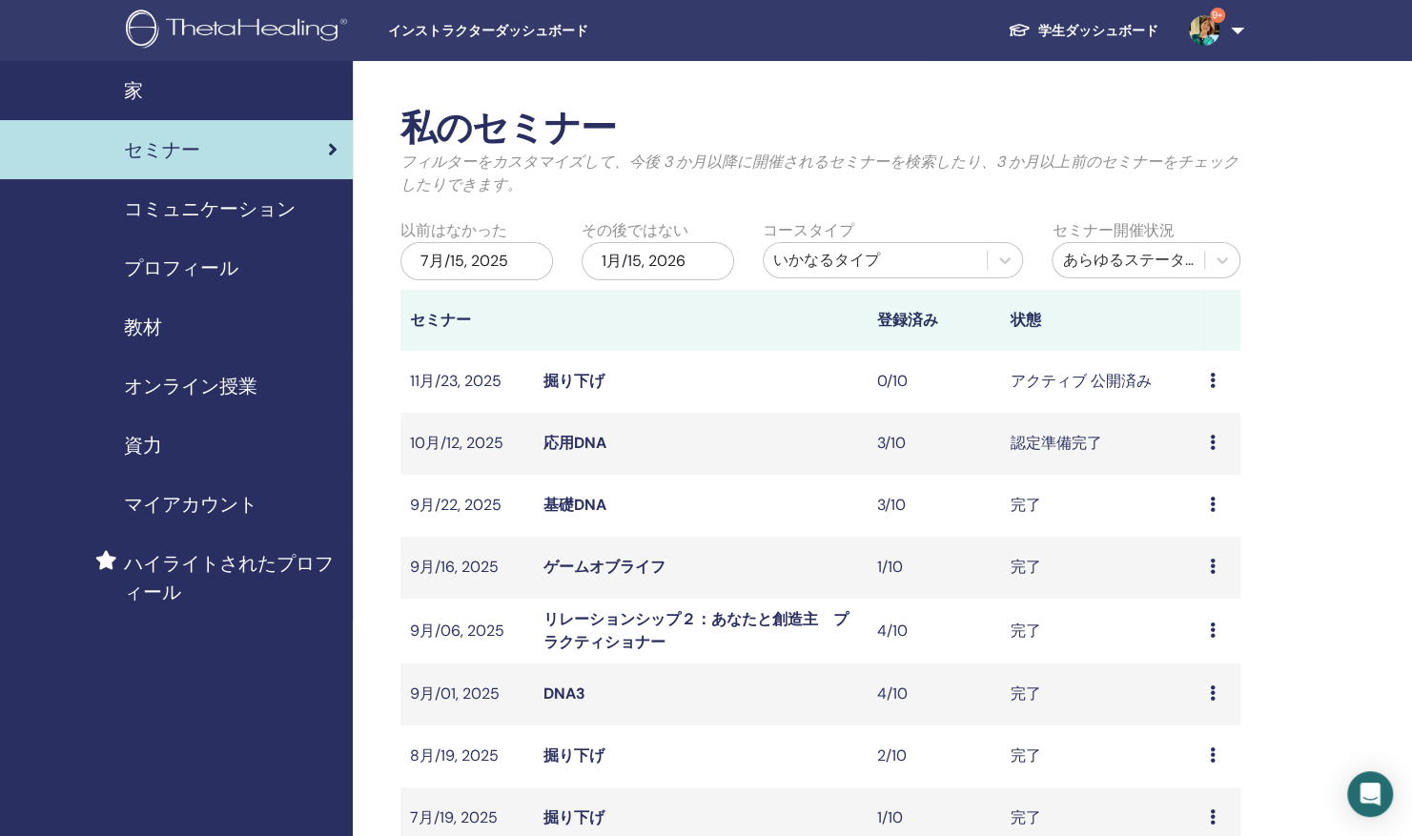
click at [204, 90] on div "家" at bounding box center [176, 90] width 322 height 29
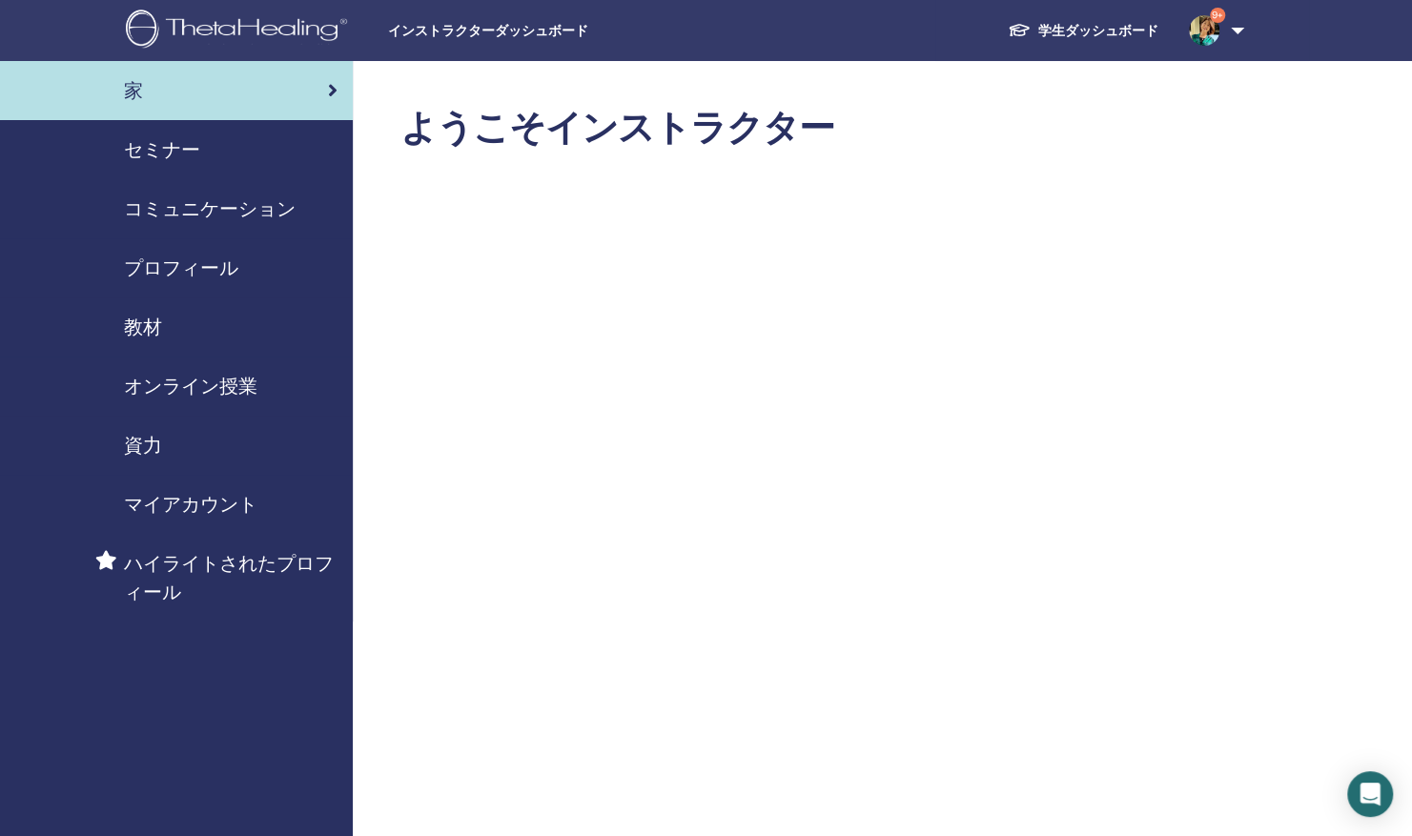
click at [151, 138] on span "セミナー" at bounding box center [162, 149] width 76 height 29
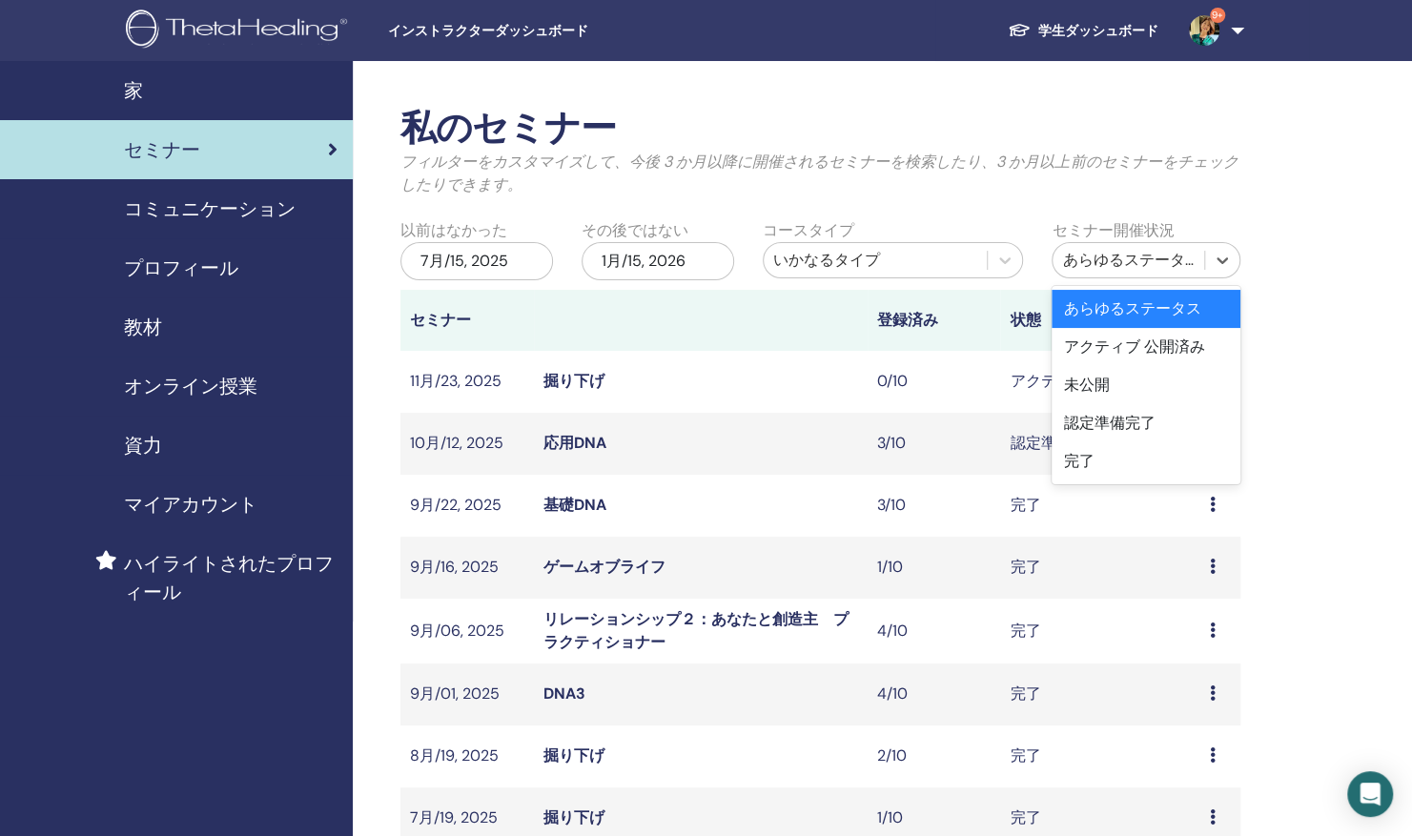
click at [227, 516] on span "マイアカウント" at bounding box center [190, 504] width 133 height 29
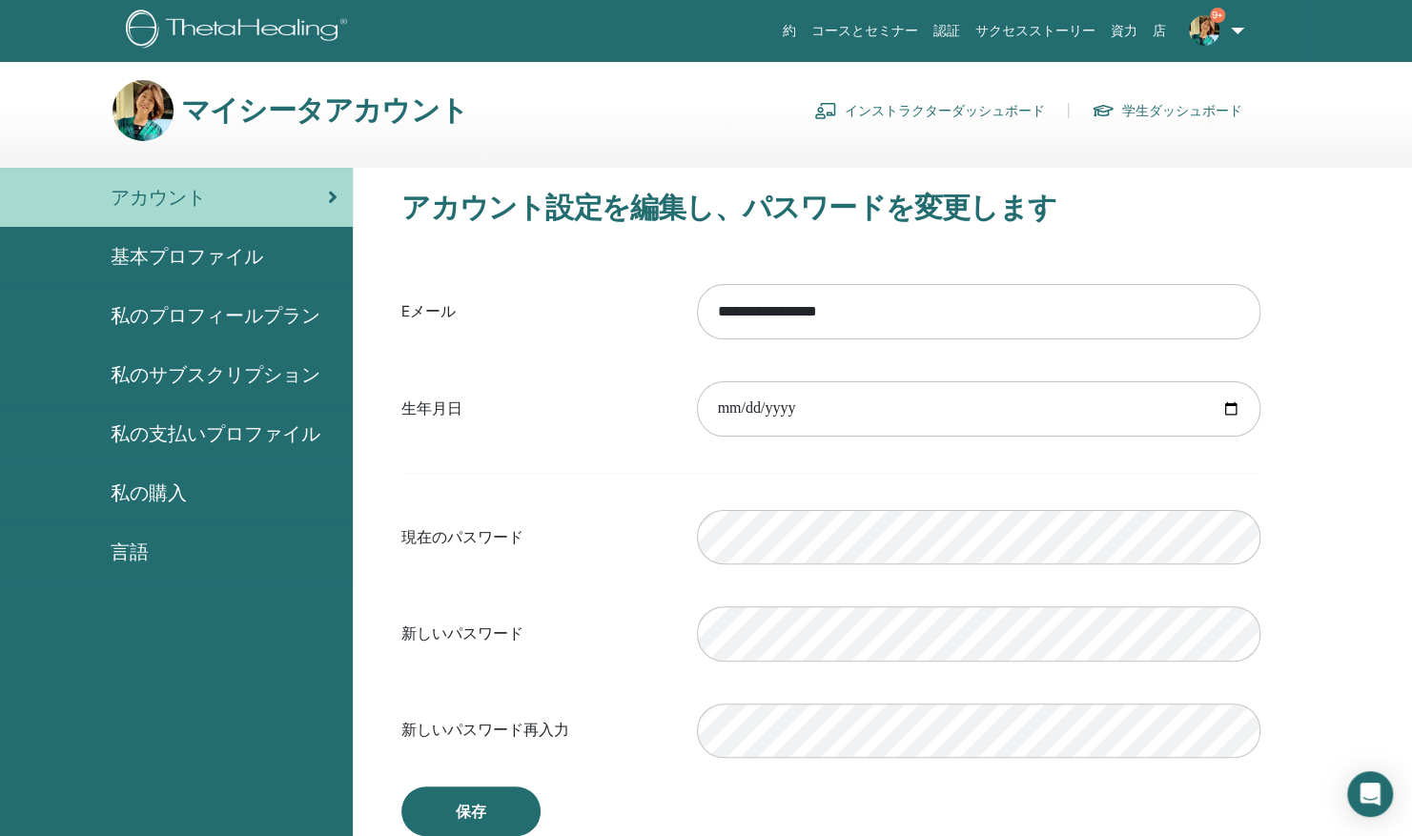
scroll to position [9, 0]
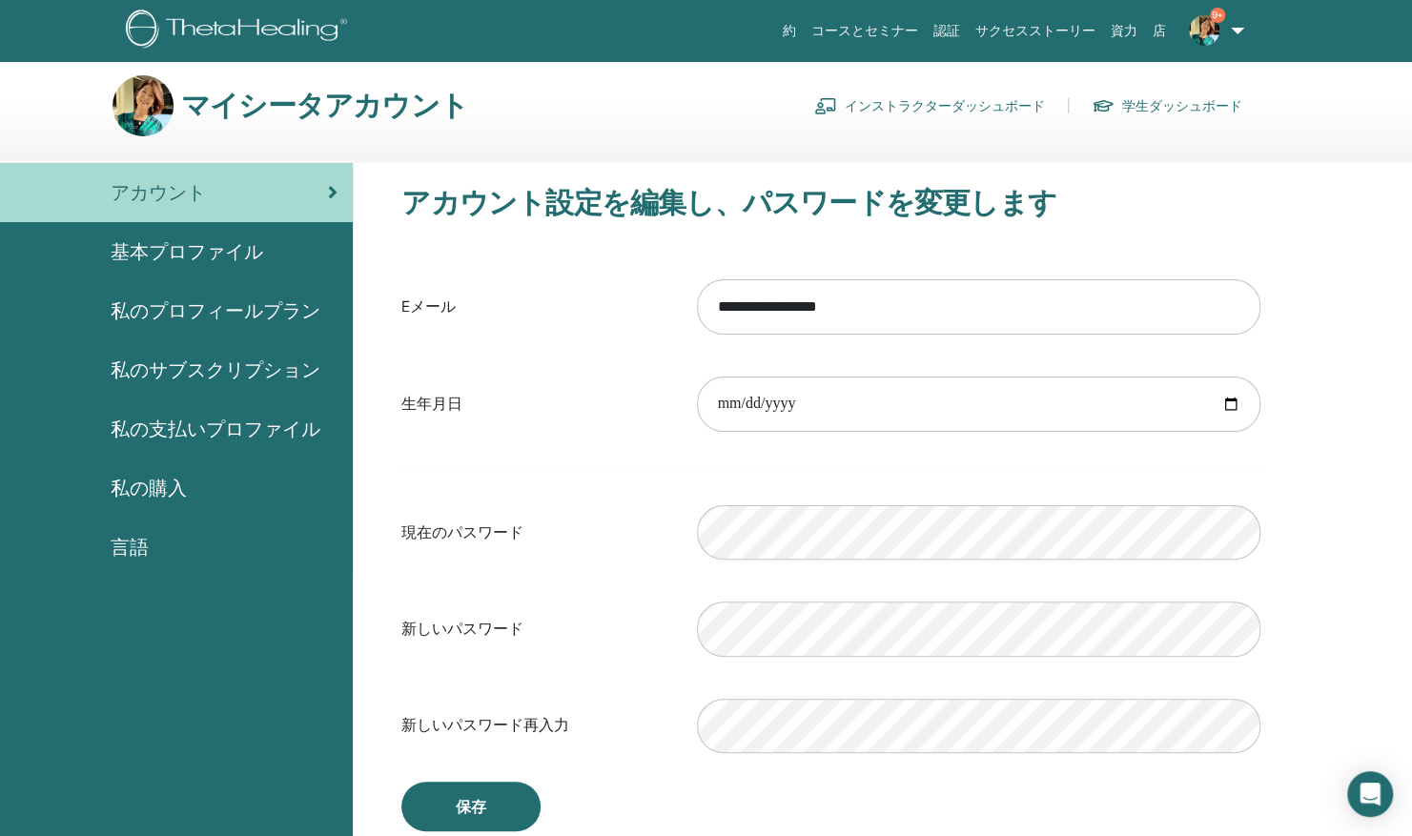
click at [255, 263] on span "基本プロファイル" at bounding box center [187, 251] width 153 height 29
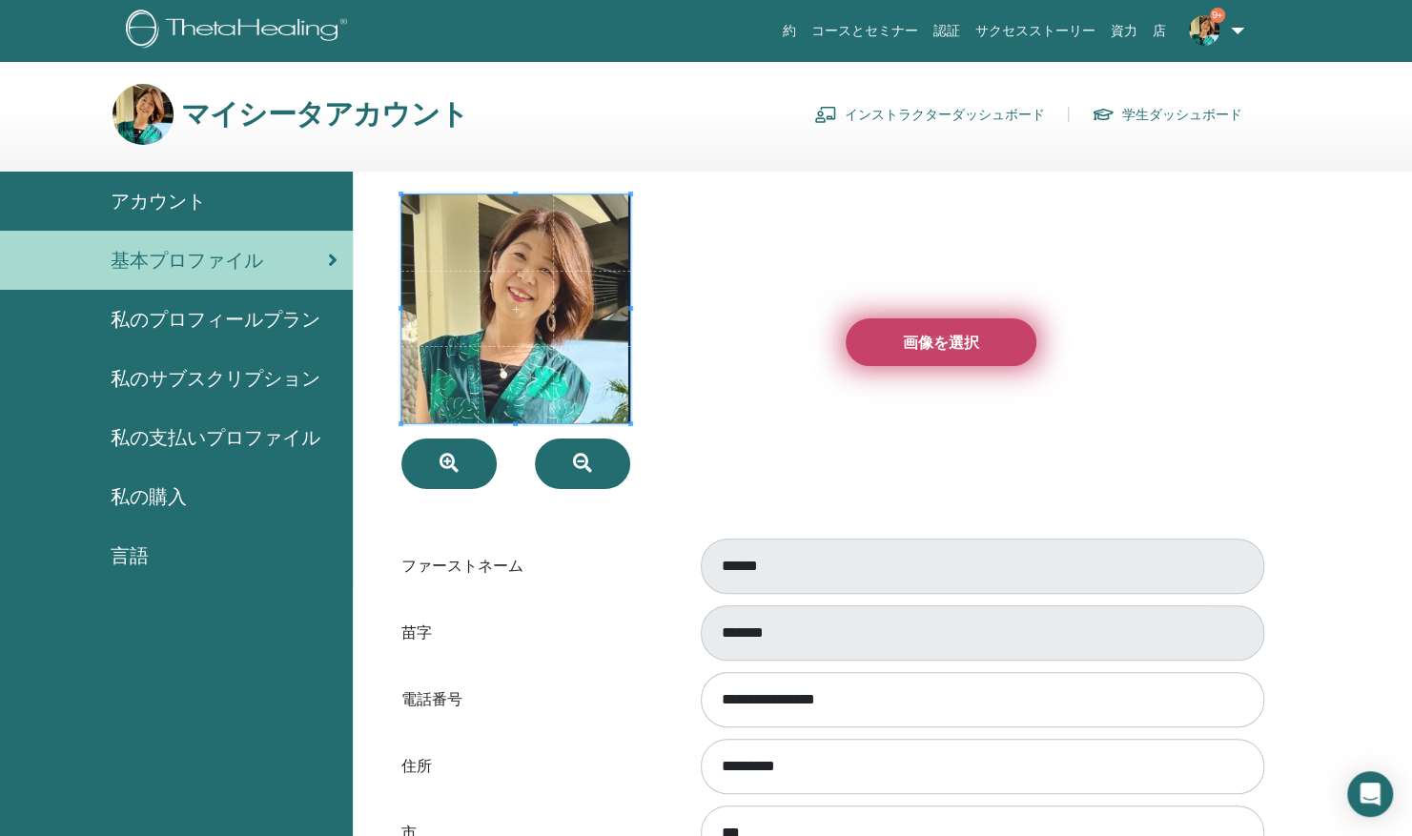
scroll to position [2, 0]
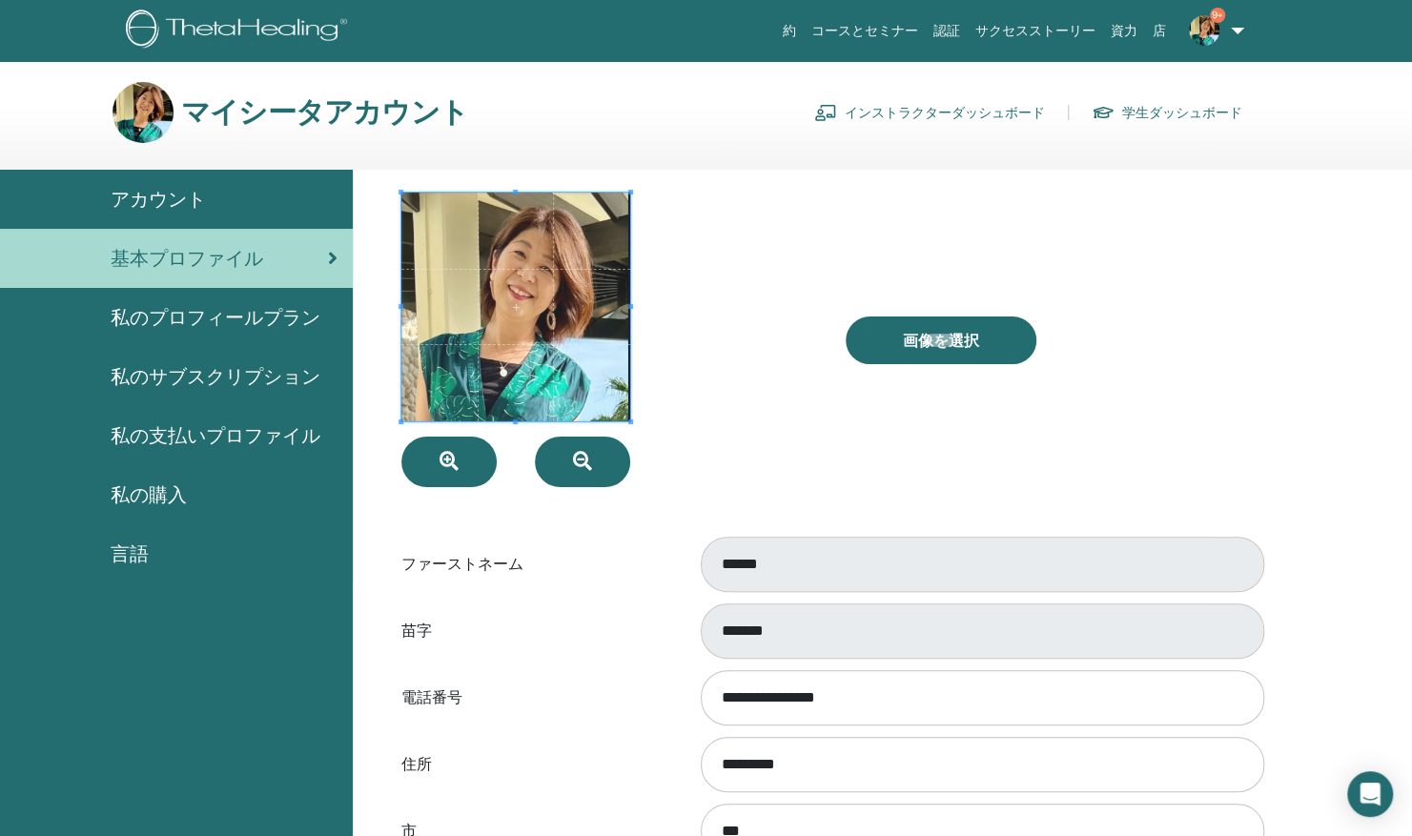
click at [288, 320] on span "私のプロフィールプラン" at bounding box center [216, 317] width 210 height 29
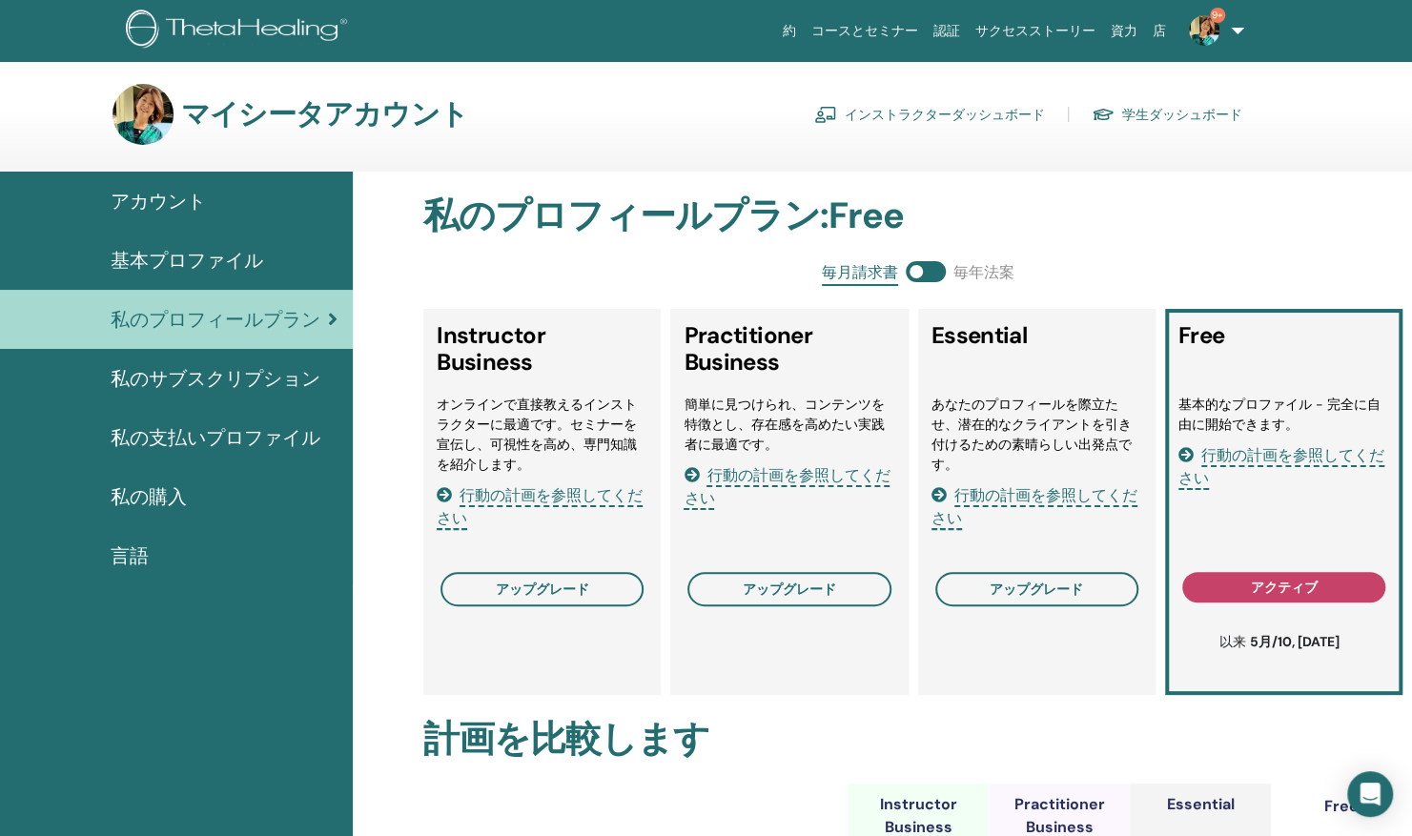
click at [235, 386] on span "私のサブスクリプション" at bounding box center [216, 378] width 210 height 29
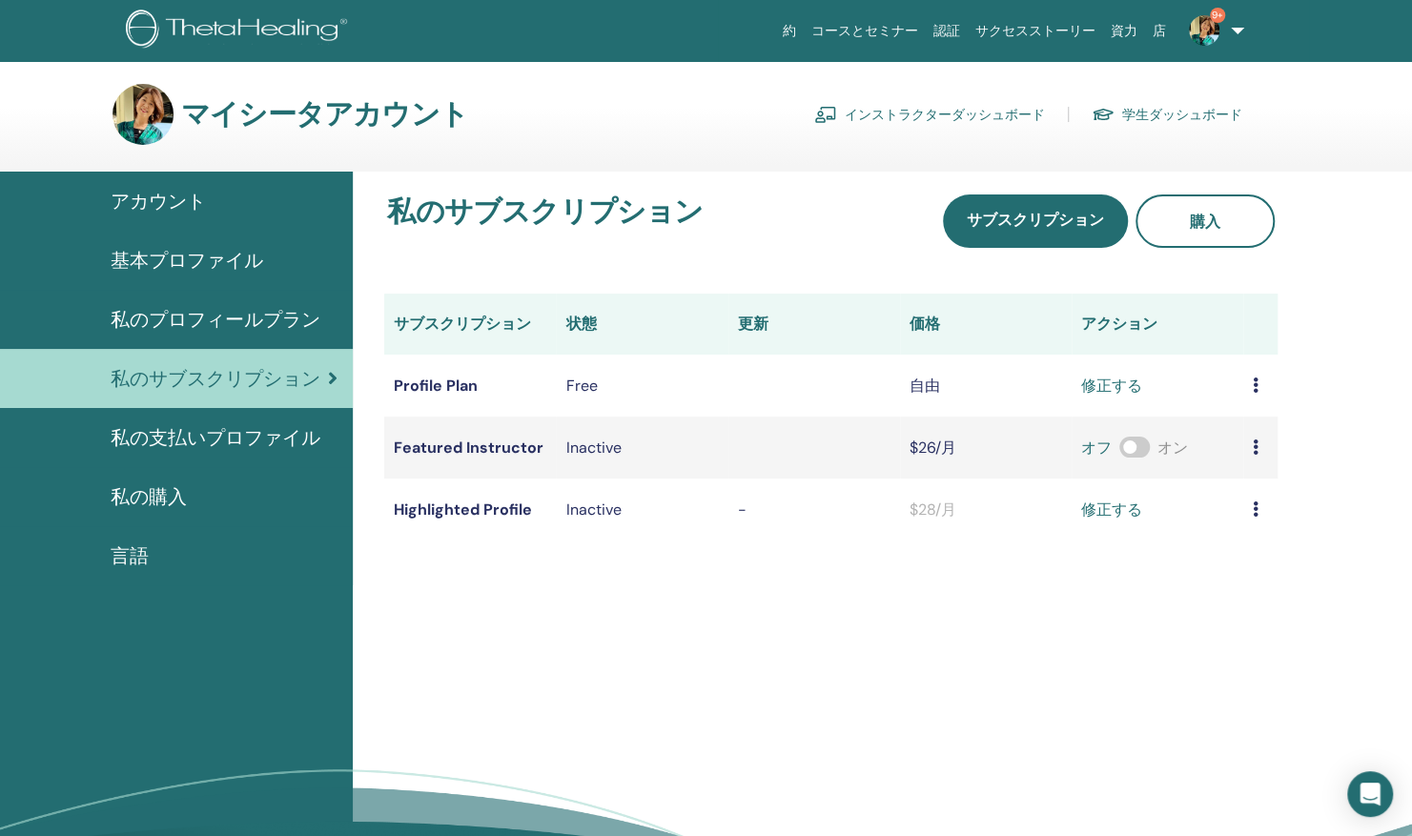
click at [288, 430] on span "私の支払いプロファイル" at bounding box center [216, 437] width 210 height 29
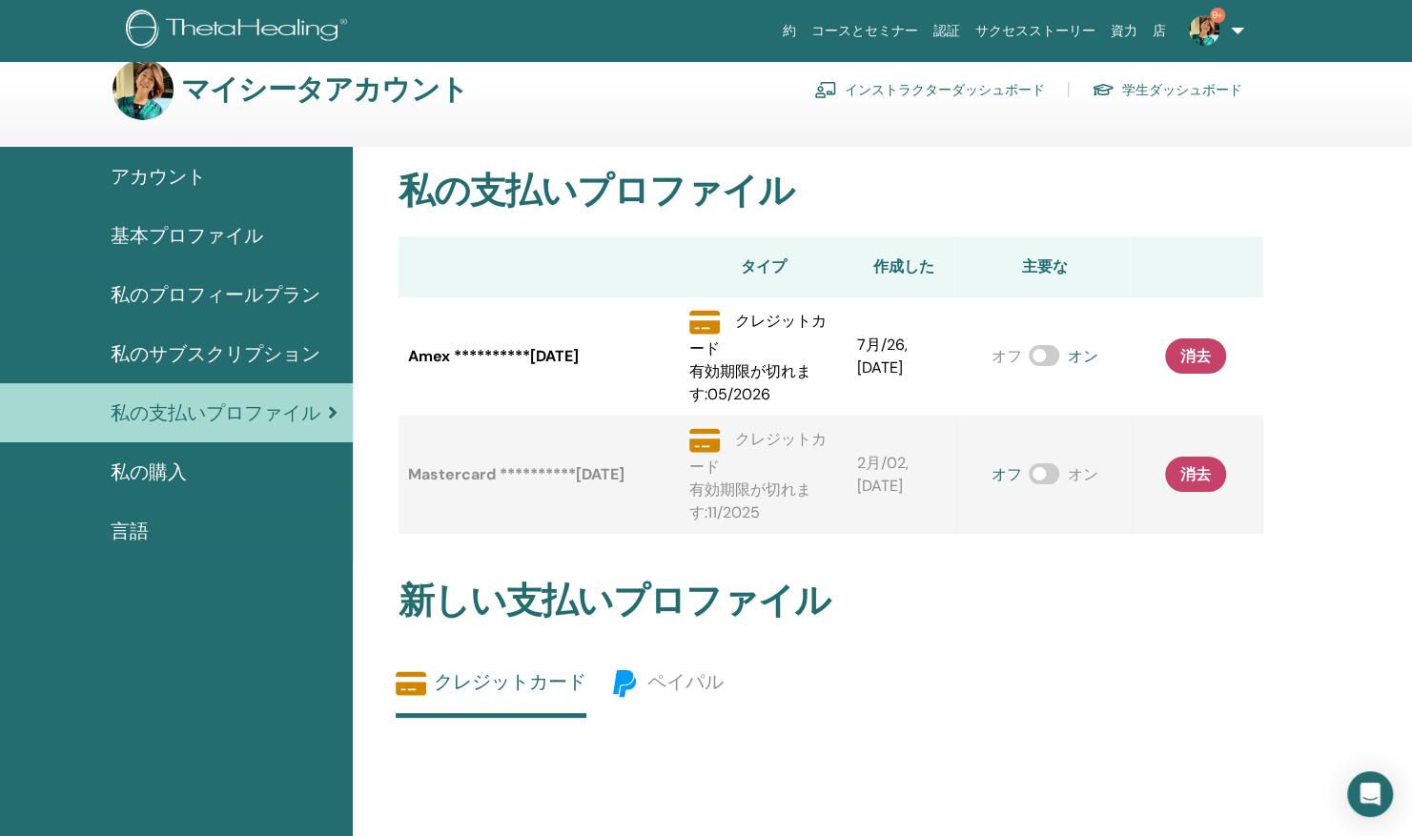
scroll to position [23, 0]
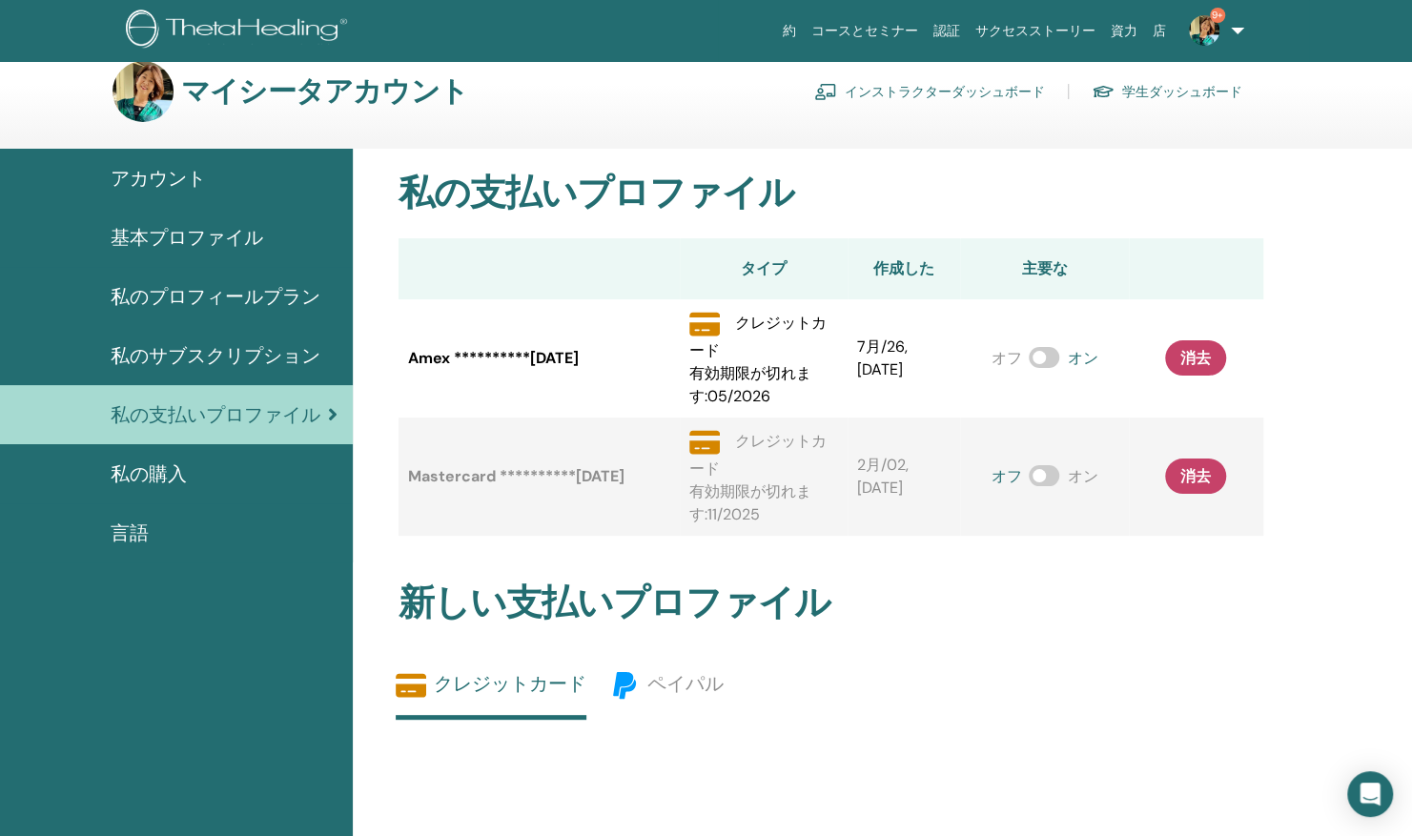
click at [178, 479] on span "私の購入" at bounding box center [149, 474] width 76 height 29
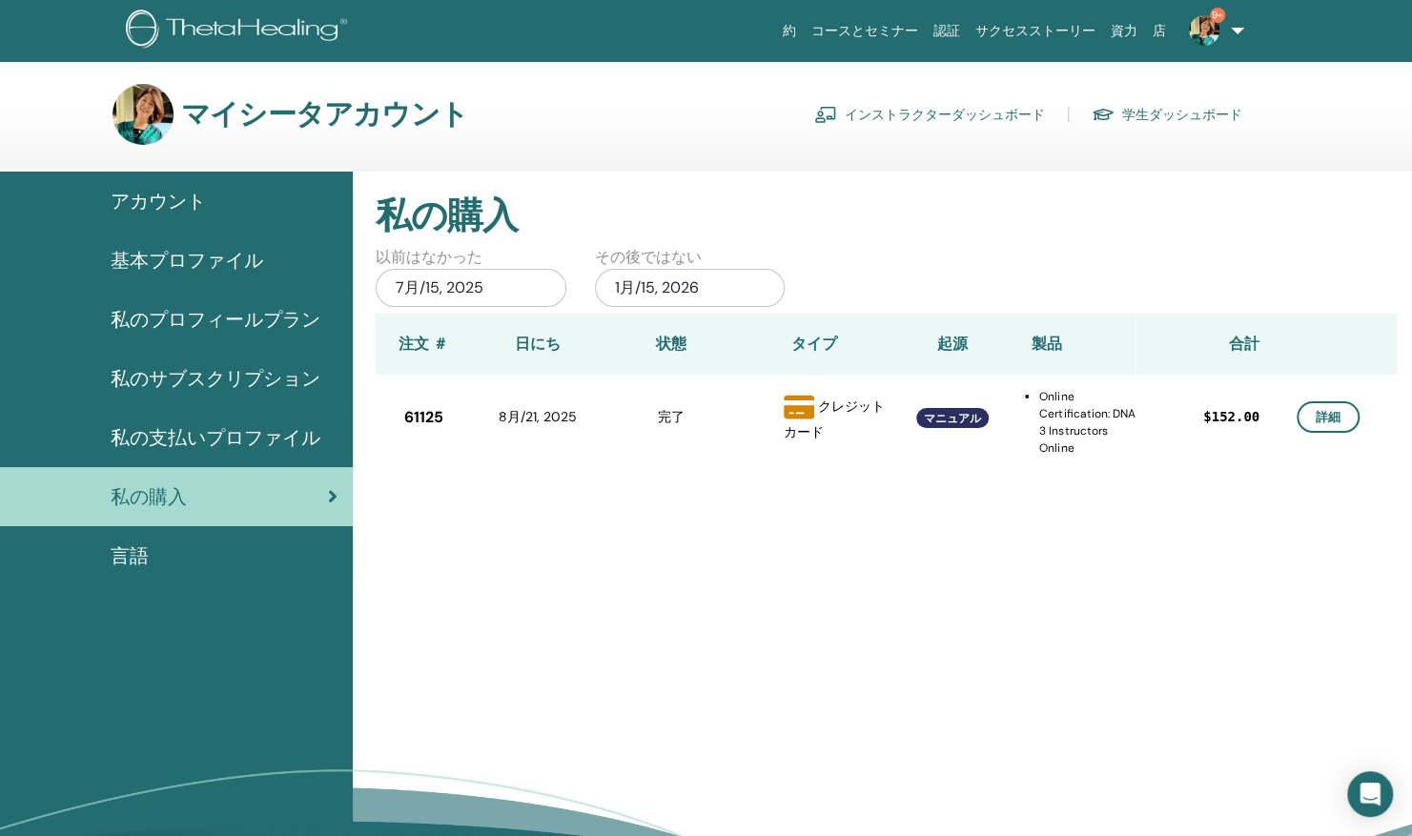
click at [128, 547] on span "言語" at bounding box center [130, 556] width 38 height 29
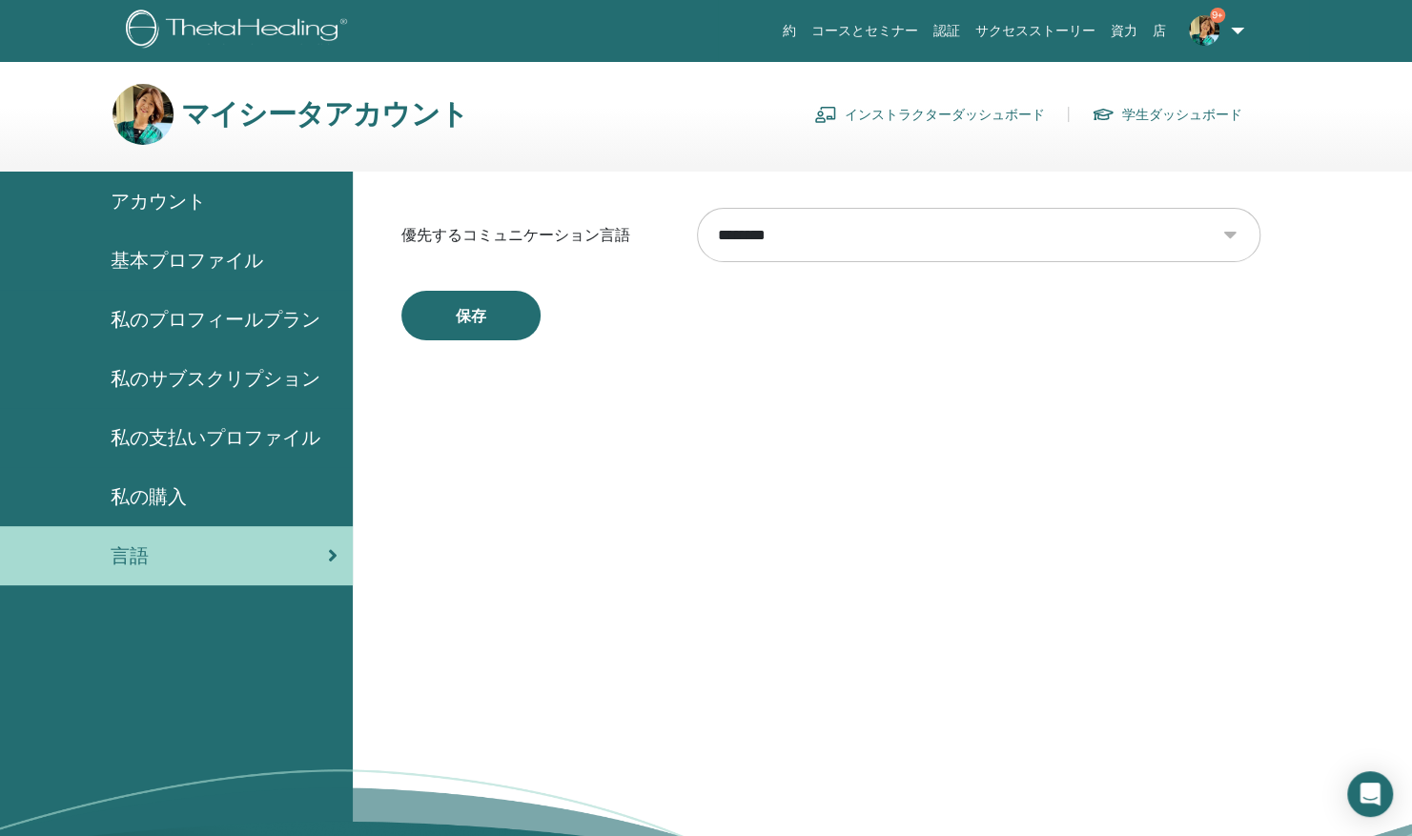
click at [340, 116] on h3 "マイシータアカウント" at bounding box center [324, 114] width 287 height 34
click at [906, 115] on link "インストラクターダッシュボード" at bounding box center [929, 114] width 231 height 31
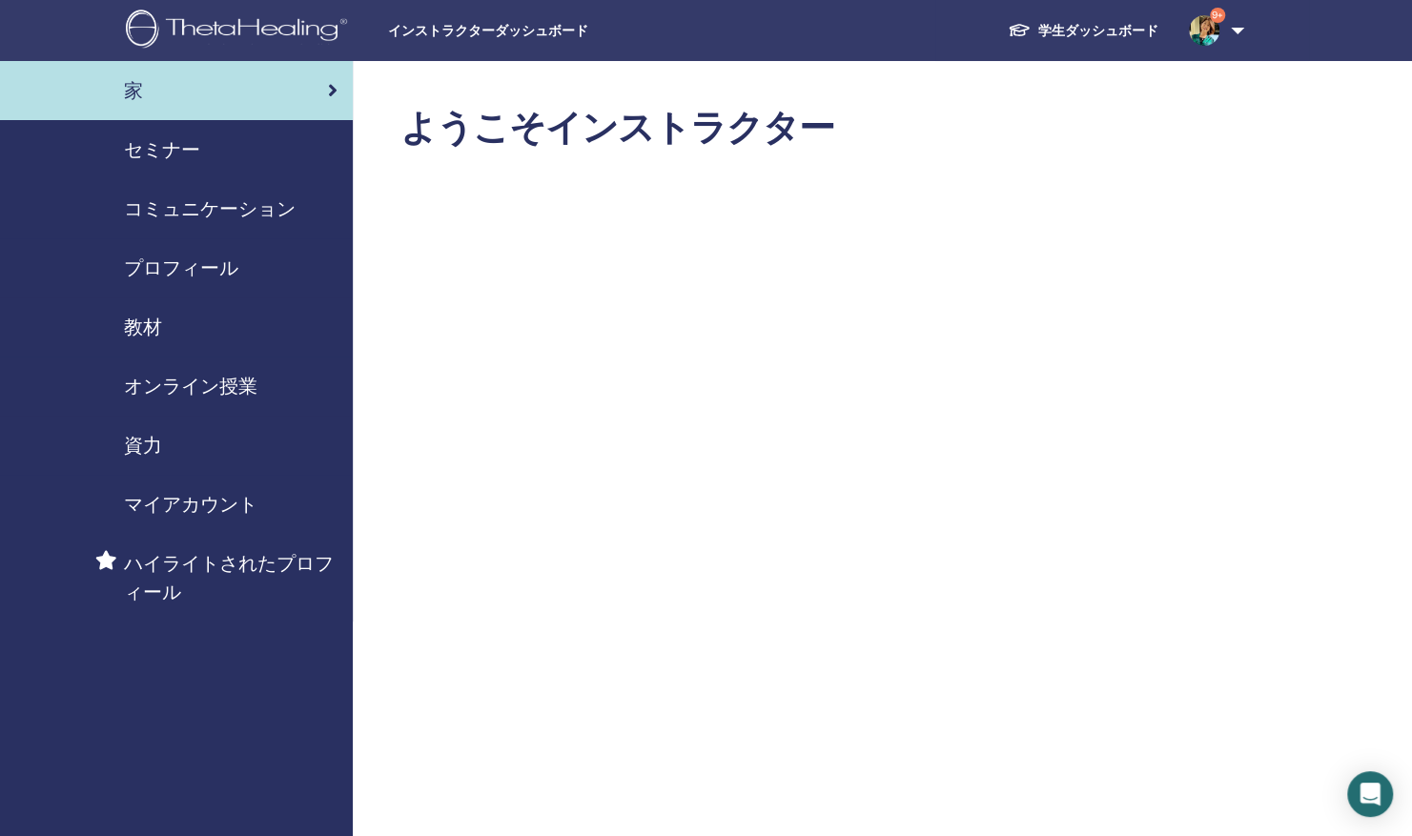
click at [150, 442] on span "資力" at bounding box center [143, 445] width 38 height 29
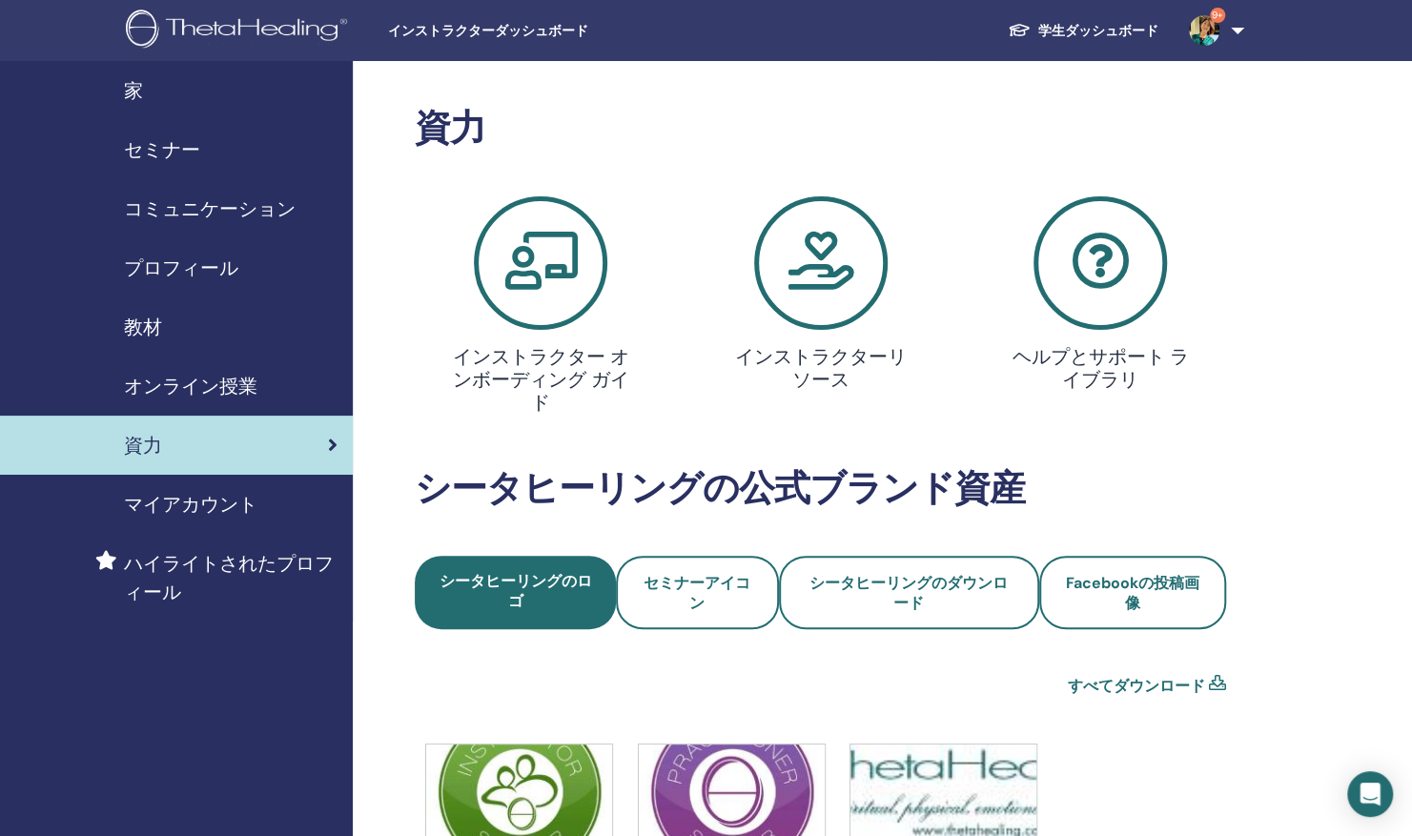
click at [156, 317] on span "教材" at bounding box center [143, 327] width 38 height 29
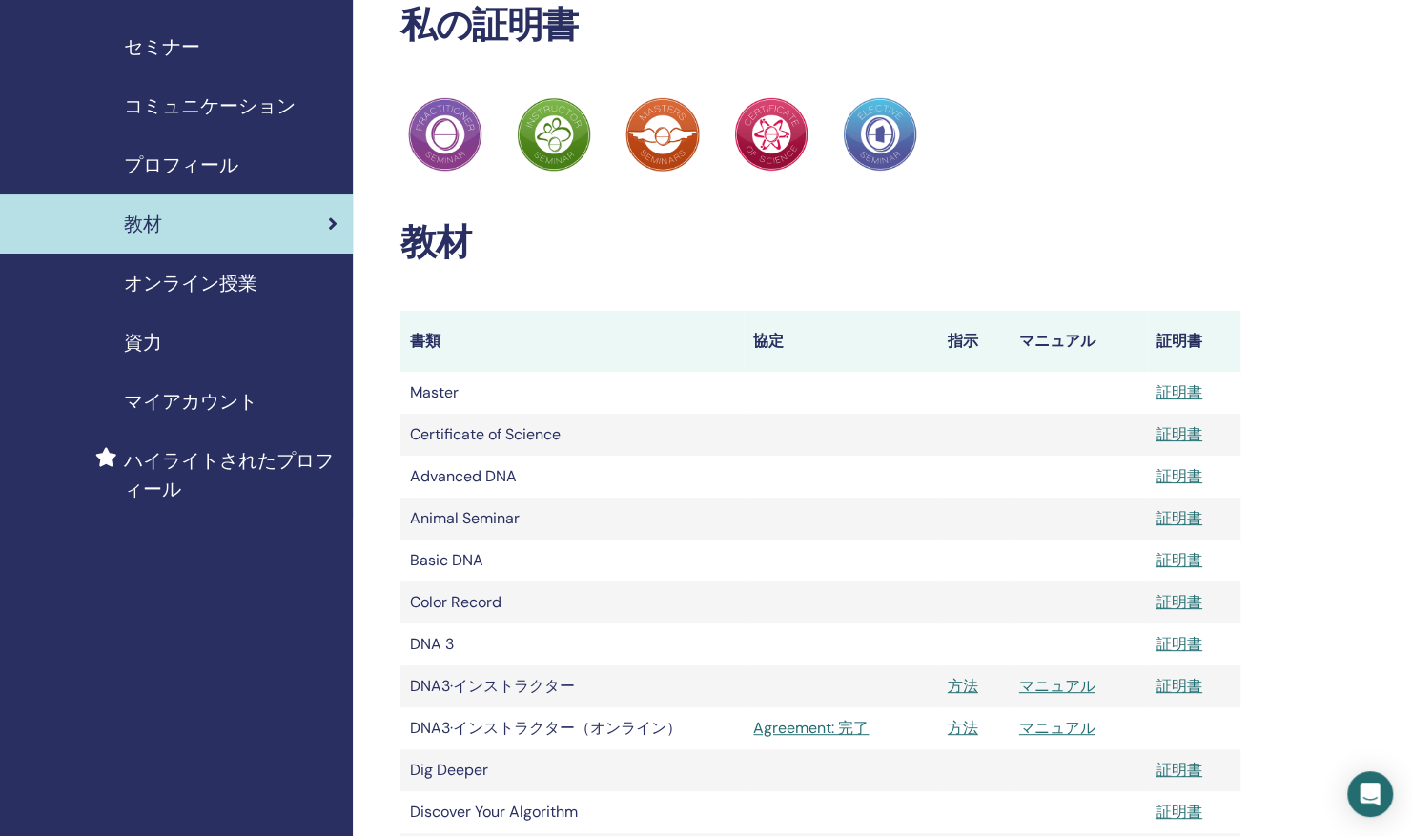
scroll to position [101, 0]
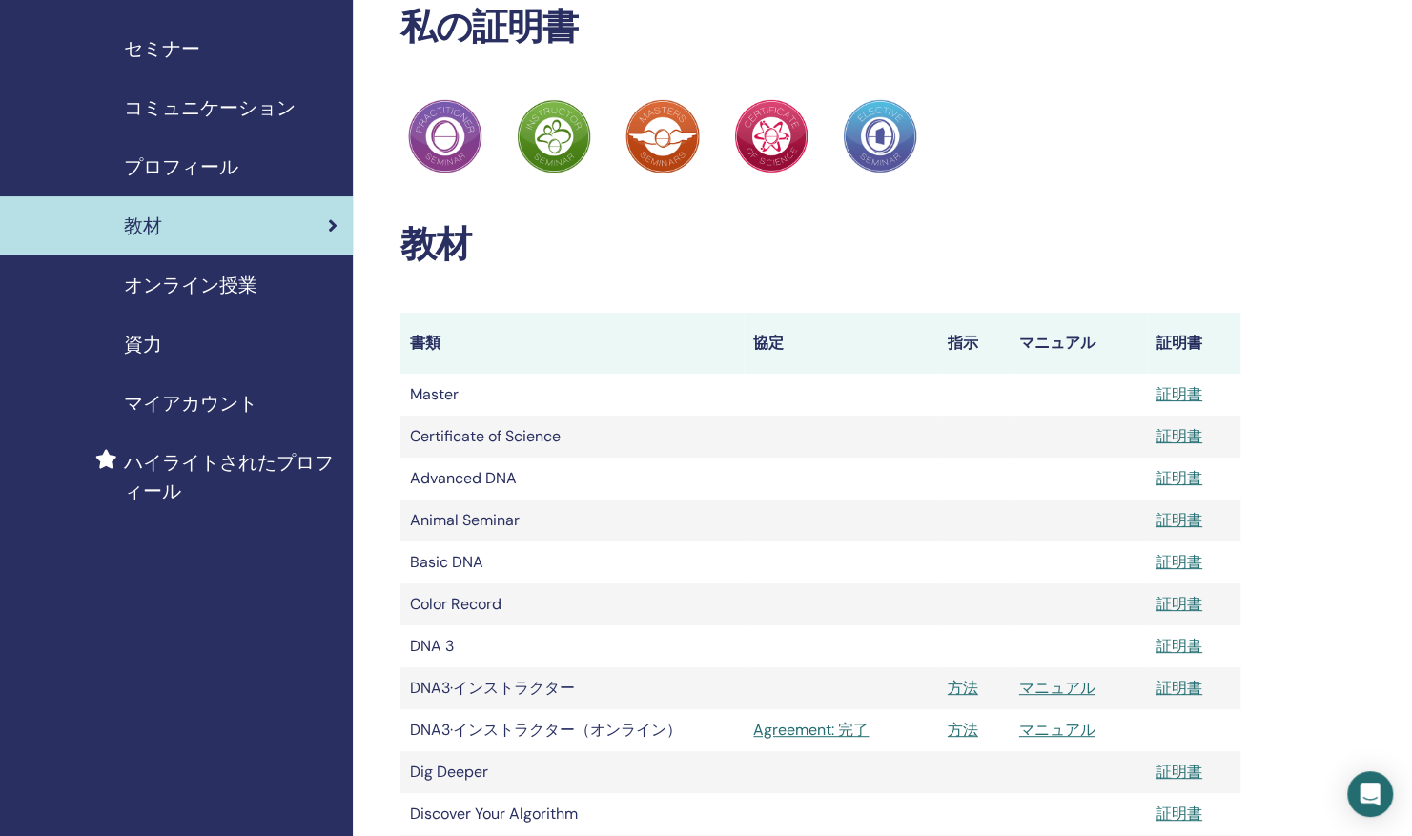
click at [242, 292] on span "オンライン授業" at bounding box center [190, 285] width 133 height 29
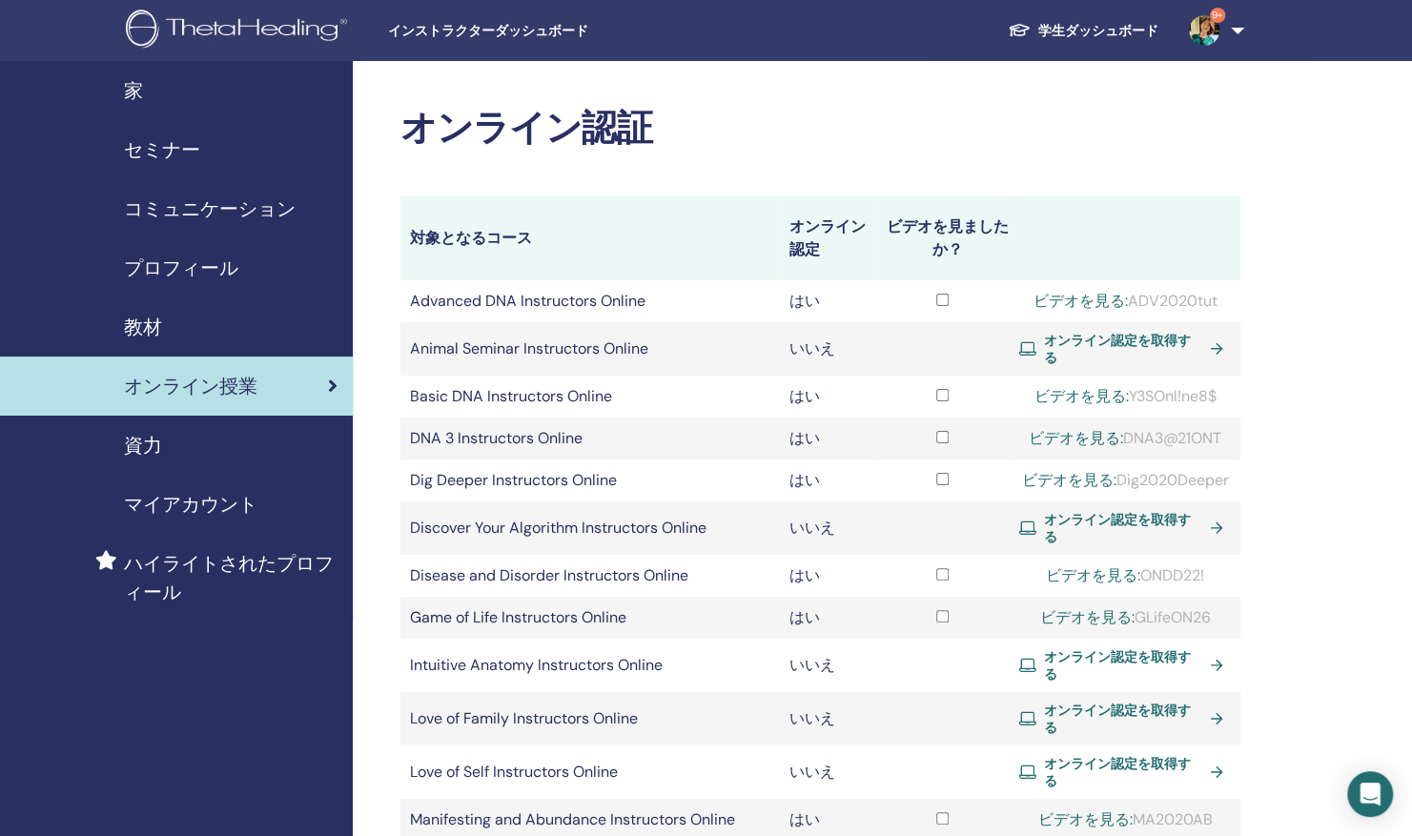
scroll to position [6, 0]
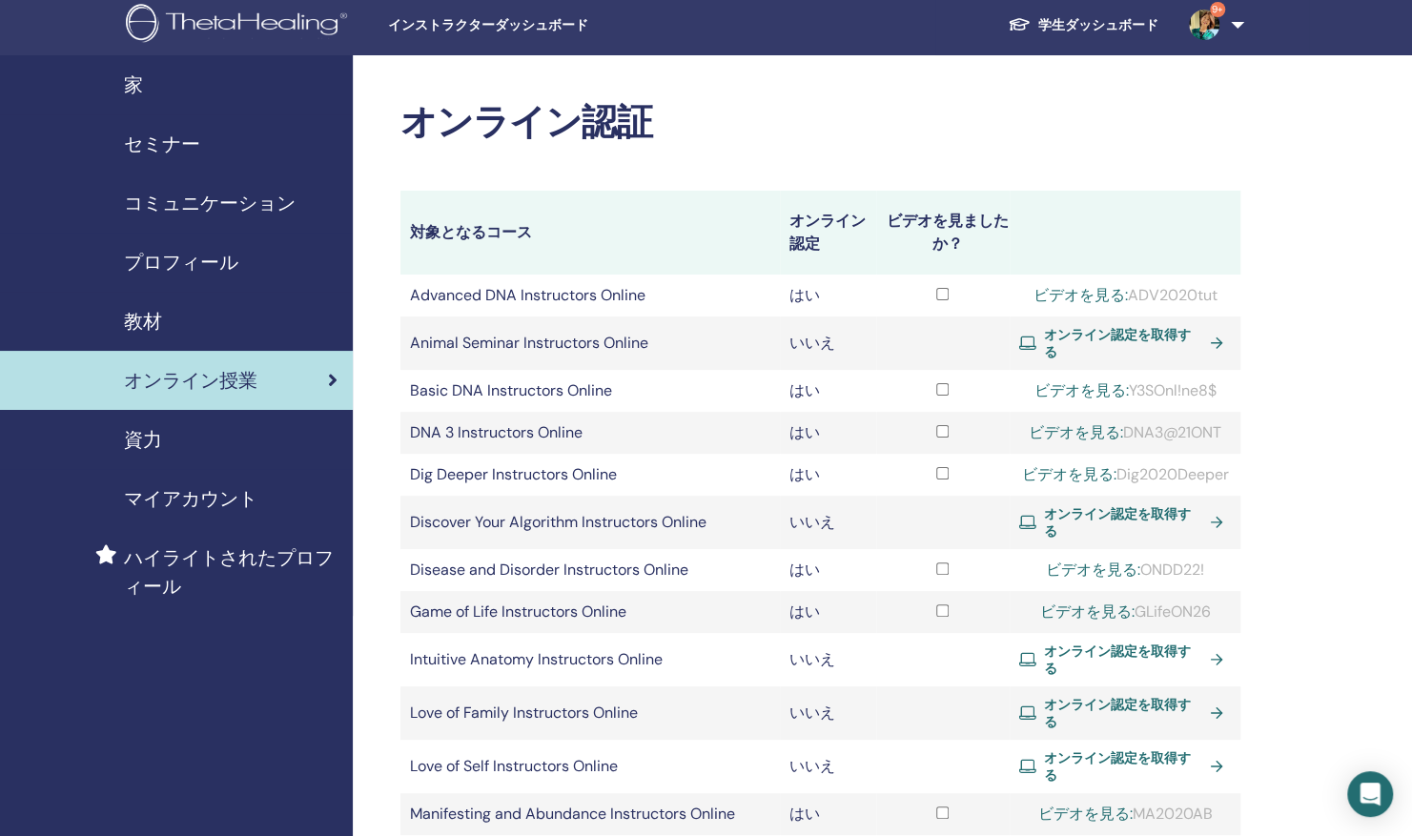
click at [217, 260] on span "プロフィール" at bounding box center [181, 262] width 114 height 29
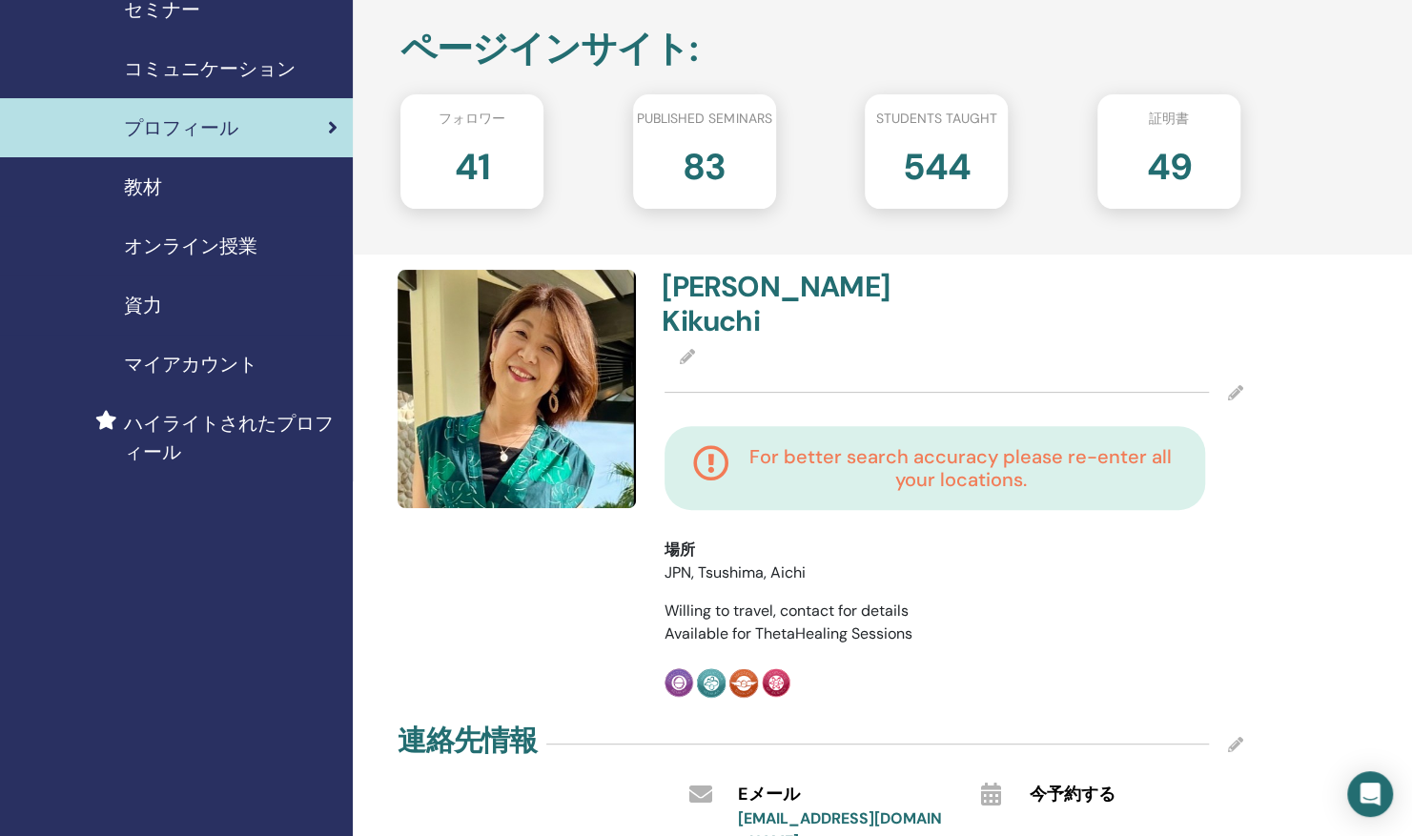
scroll to position [140, 0]
click at [1234, 385] on icon at bounding box center [1235, 392] width 15 height 15
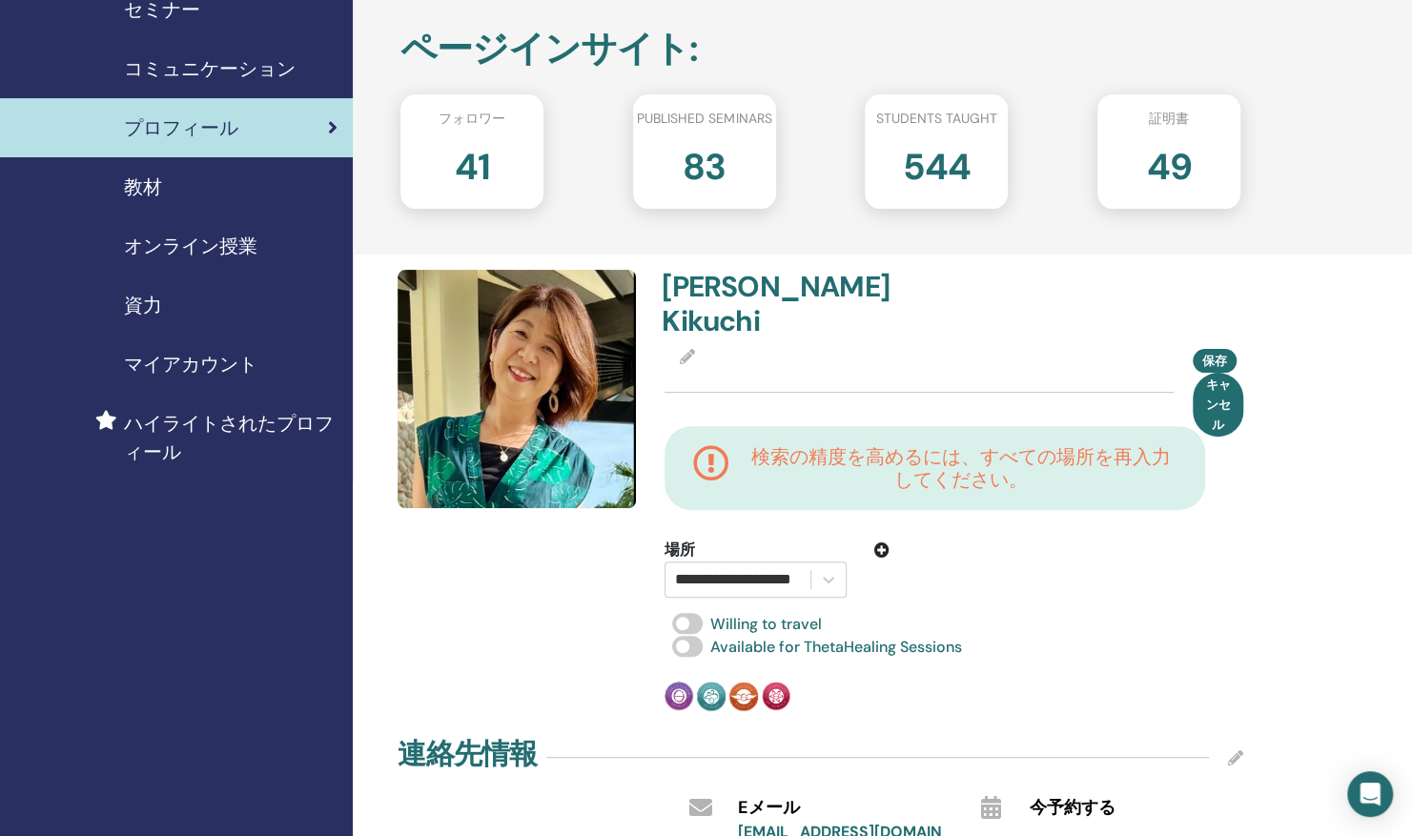
click at [763, 369] on div "保存 キャンセル" at bounding box center [954, 393] width 579 height 48
click at [826, 570] on icon at bounding box center [828, 579] width 19 height 19
click at [958, 539] on div at bounding box center [1030, 568] width 253 height 59
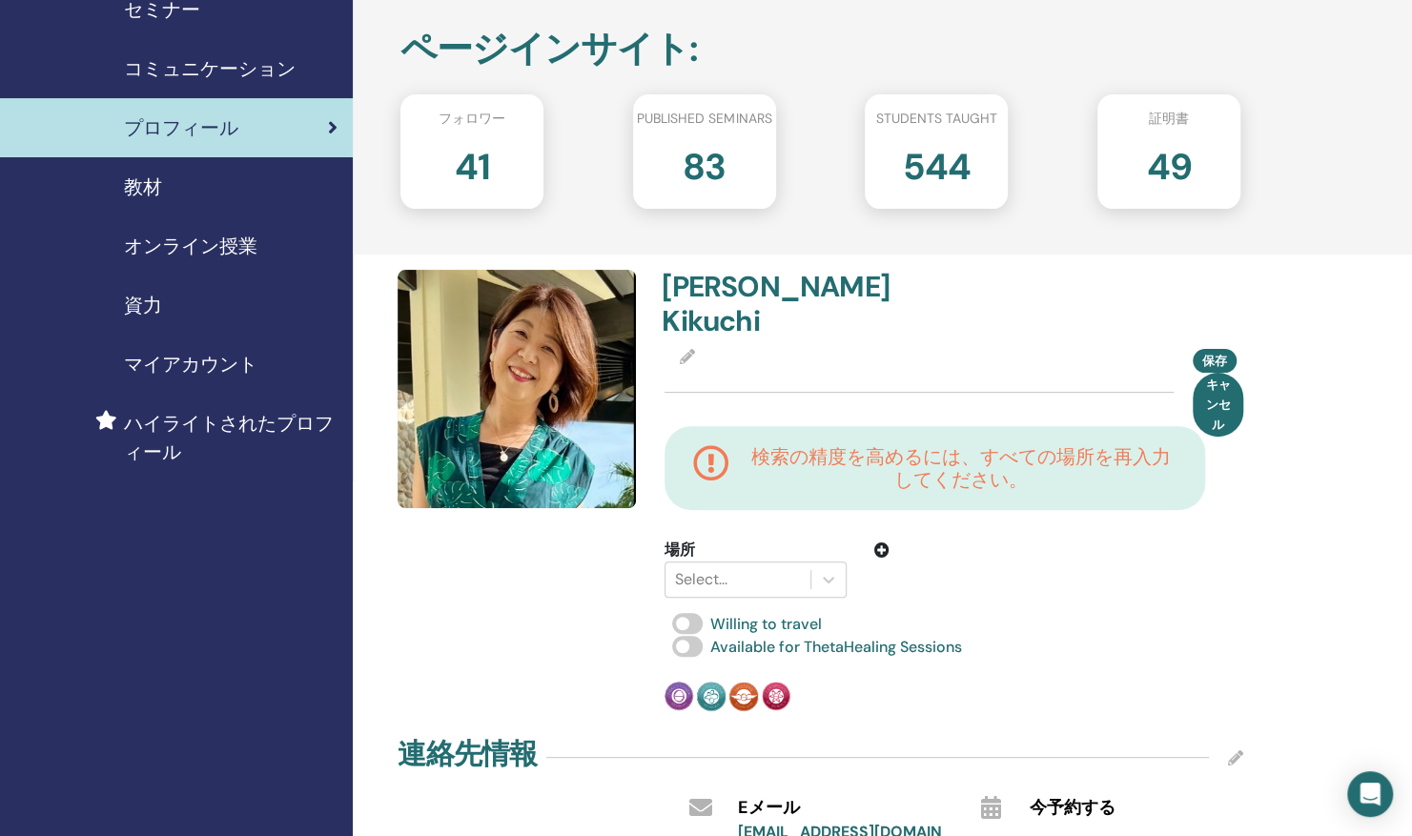
click at [881, 542] on icon at bounding box center [881, 549] width 15 height 15
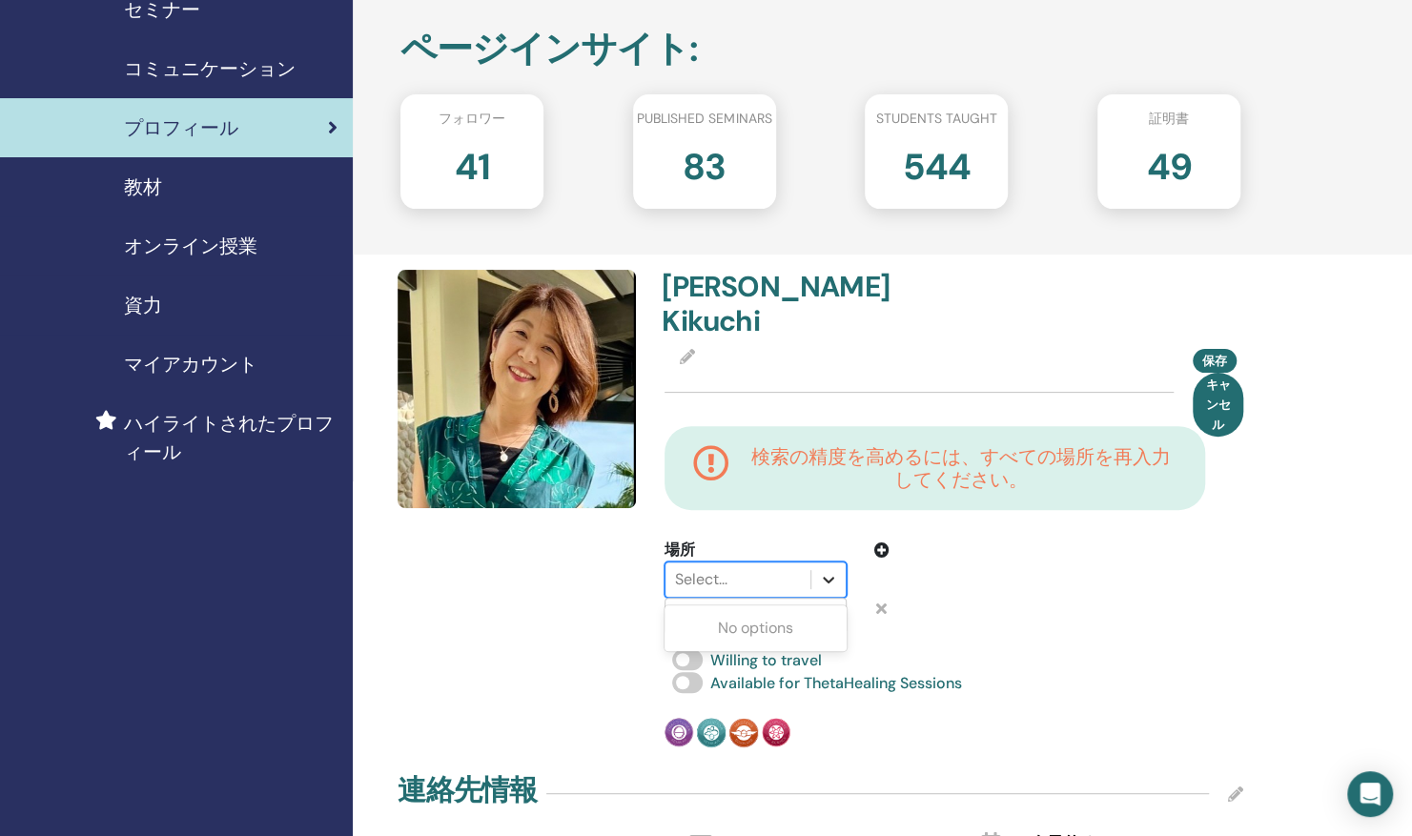
click at [823, 570] on icon at bounding box center [828, 579] width 19 height 19
click at [883, 542] on icon at bounding box center [881, 549] width 15 height 15
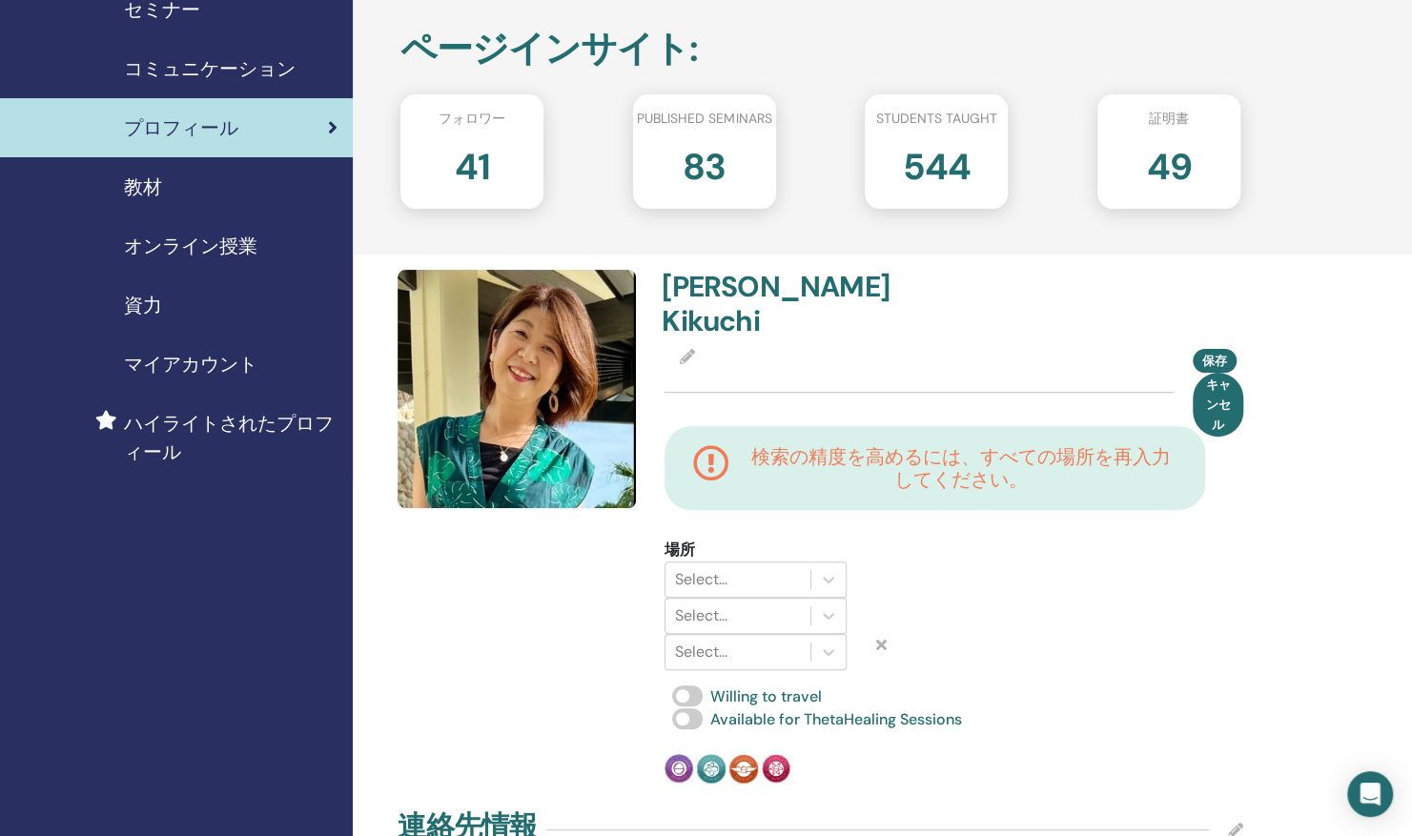
click at [885, 637] on icon at bounding box center [880, 644] width 10 height 15
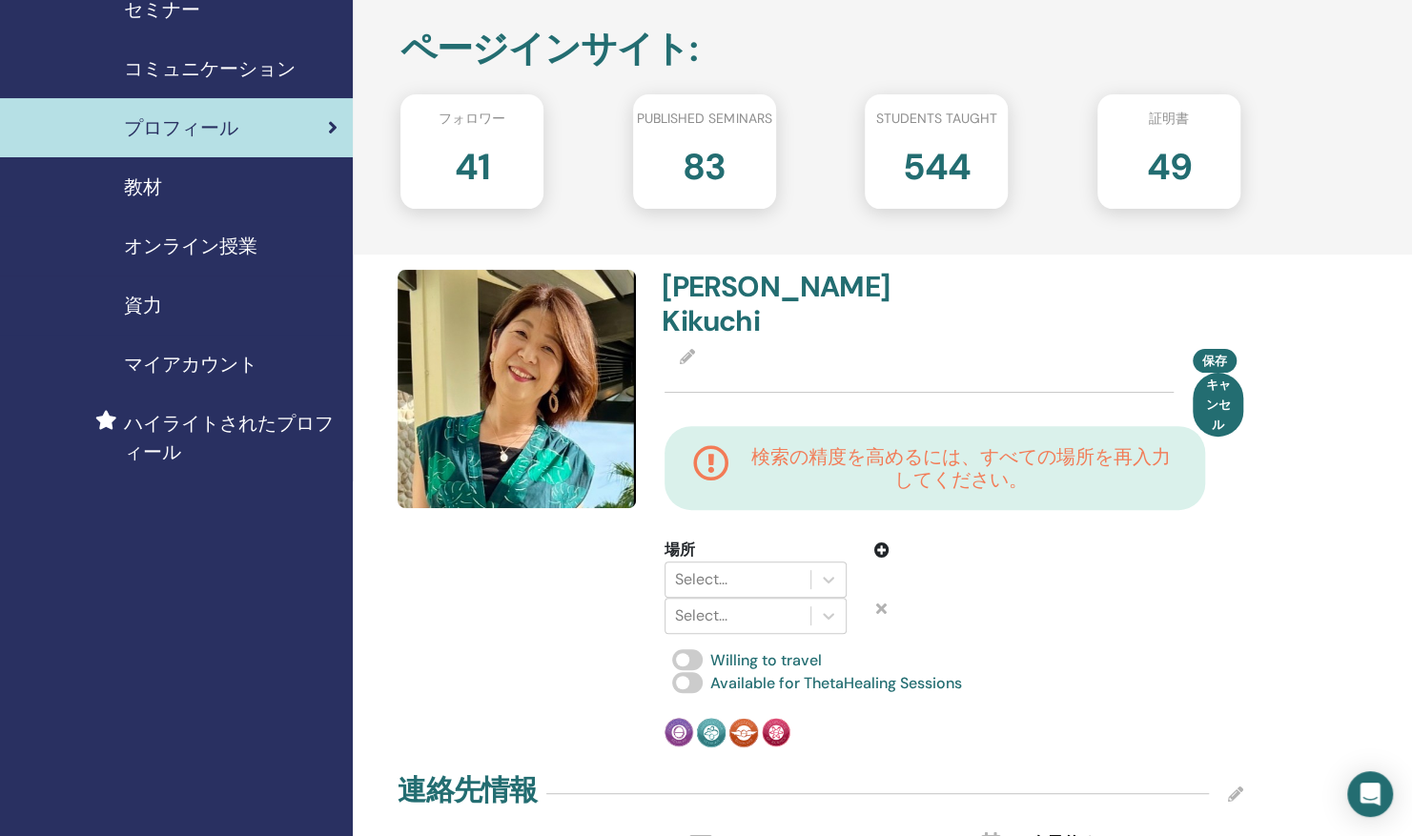
click at [879, 601] on icon at bounding box center [880, 608] width 10 height 15
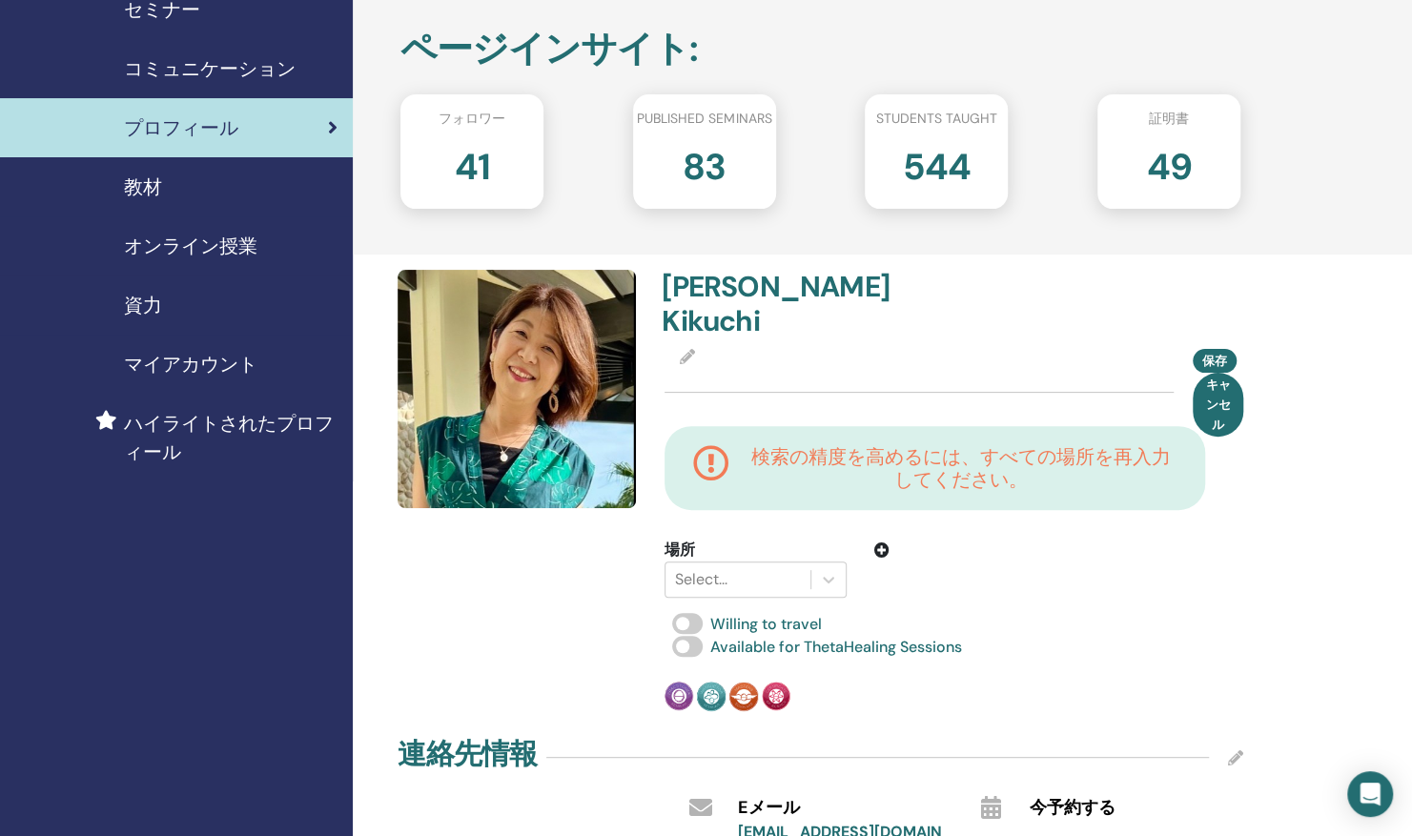
click at [925, 539] on div at bounding box center [1030, 568] width 253 height 59
click at [884, 542] on icon at bounding box center [881, 549] width 15 height 15
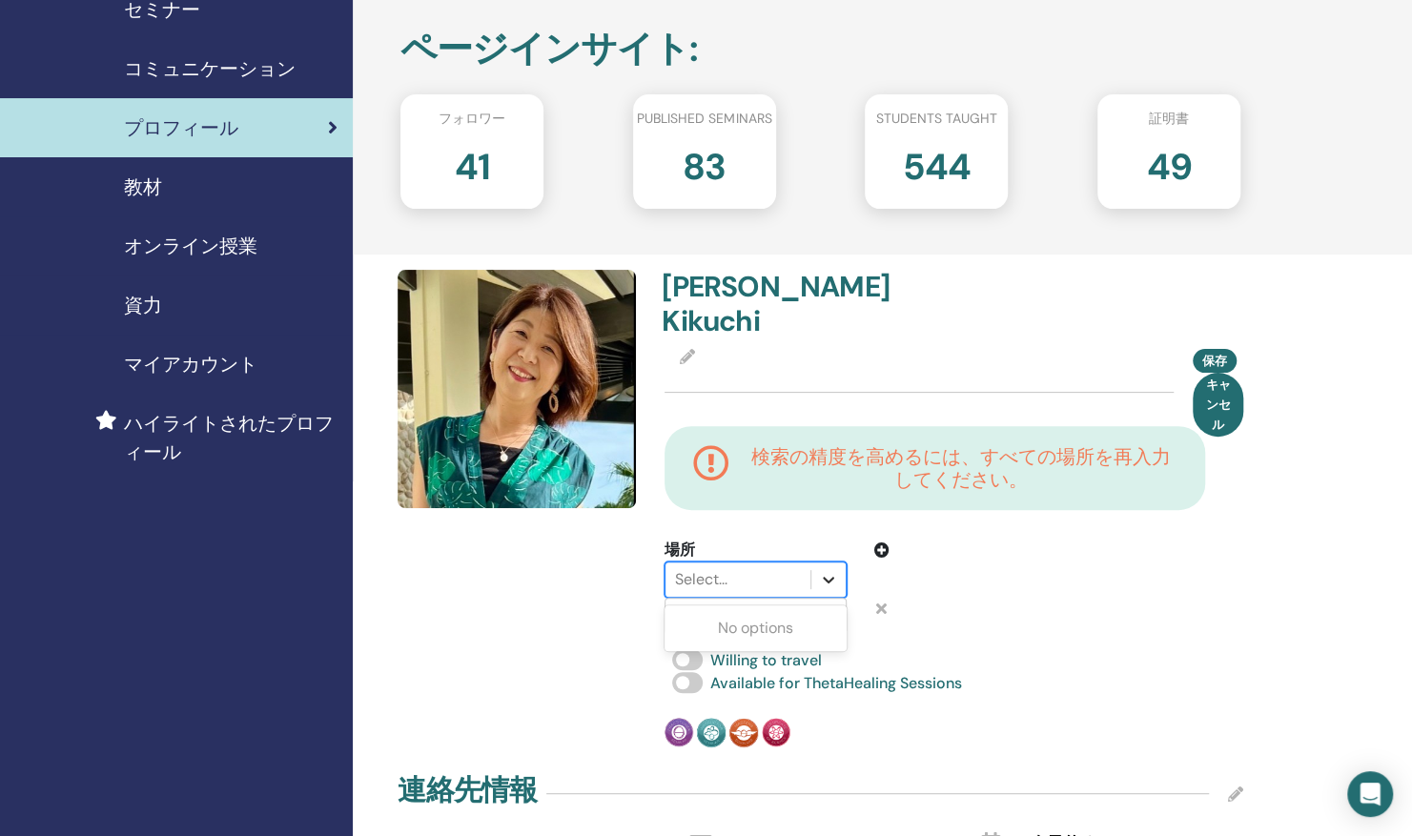
click at [831, 577] on icon at bounding box center [829, 580] width 11 height 7
click at [680, 349] on icon at bounding box center [687, 356] width 15 height 15
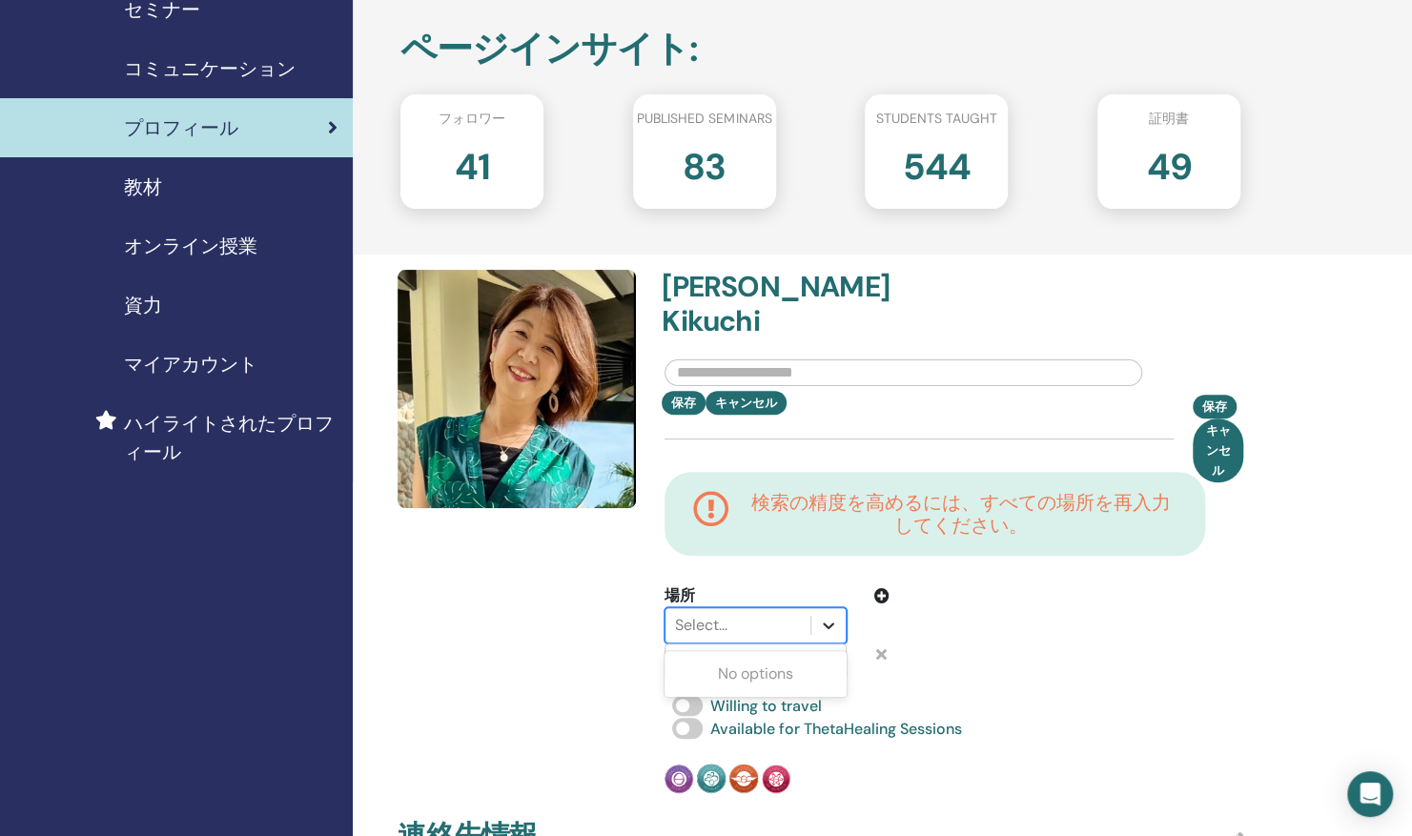
click at [830, 616] on icon at bounding box center [828, 625] width 19 height 19
click at [688, 612] on div at bounding box center [738, 625] width 126 height 27
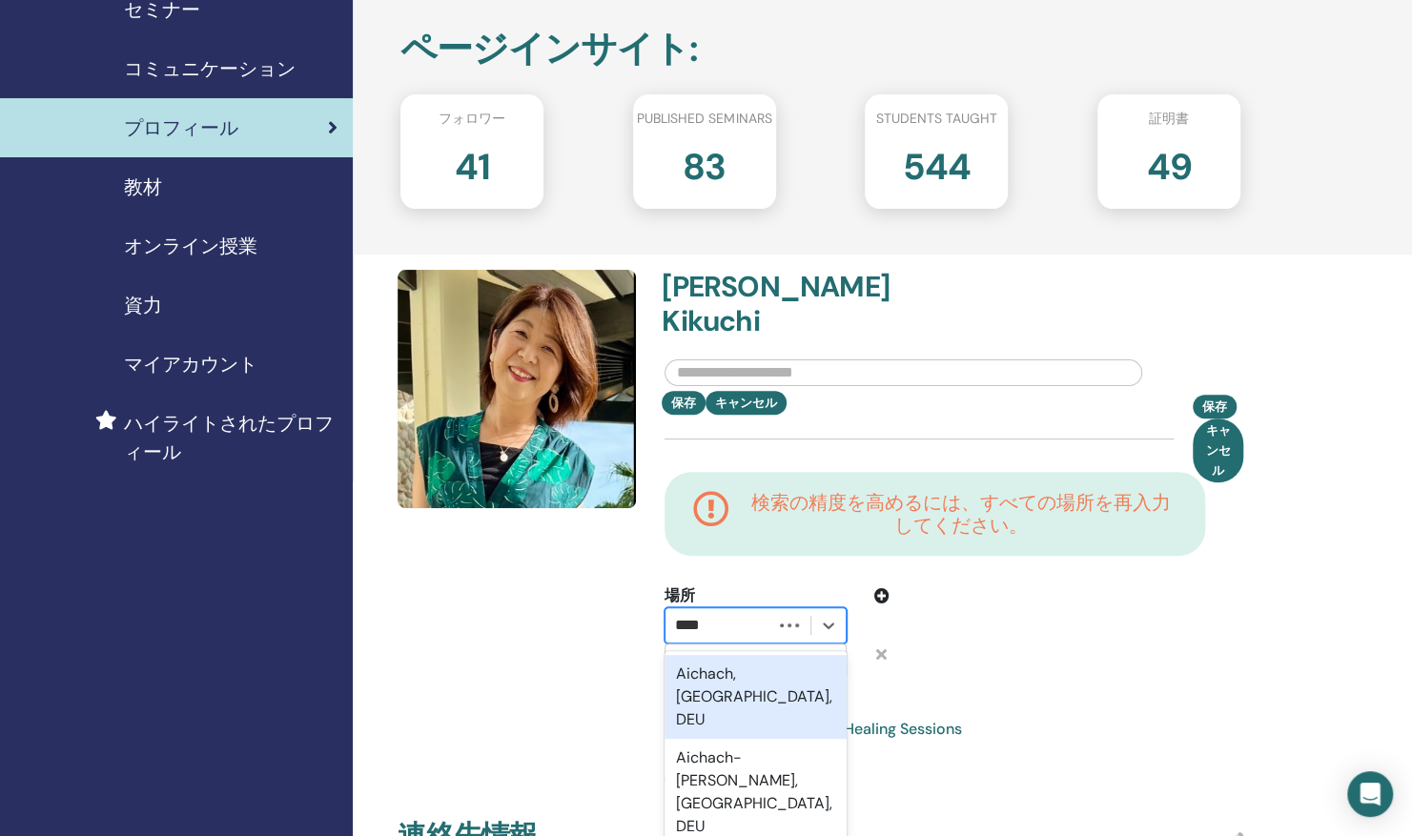
type input "*****"
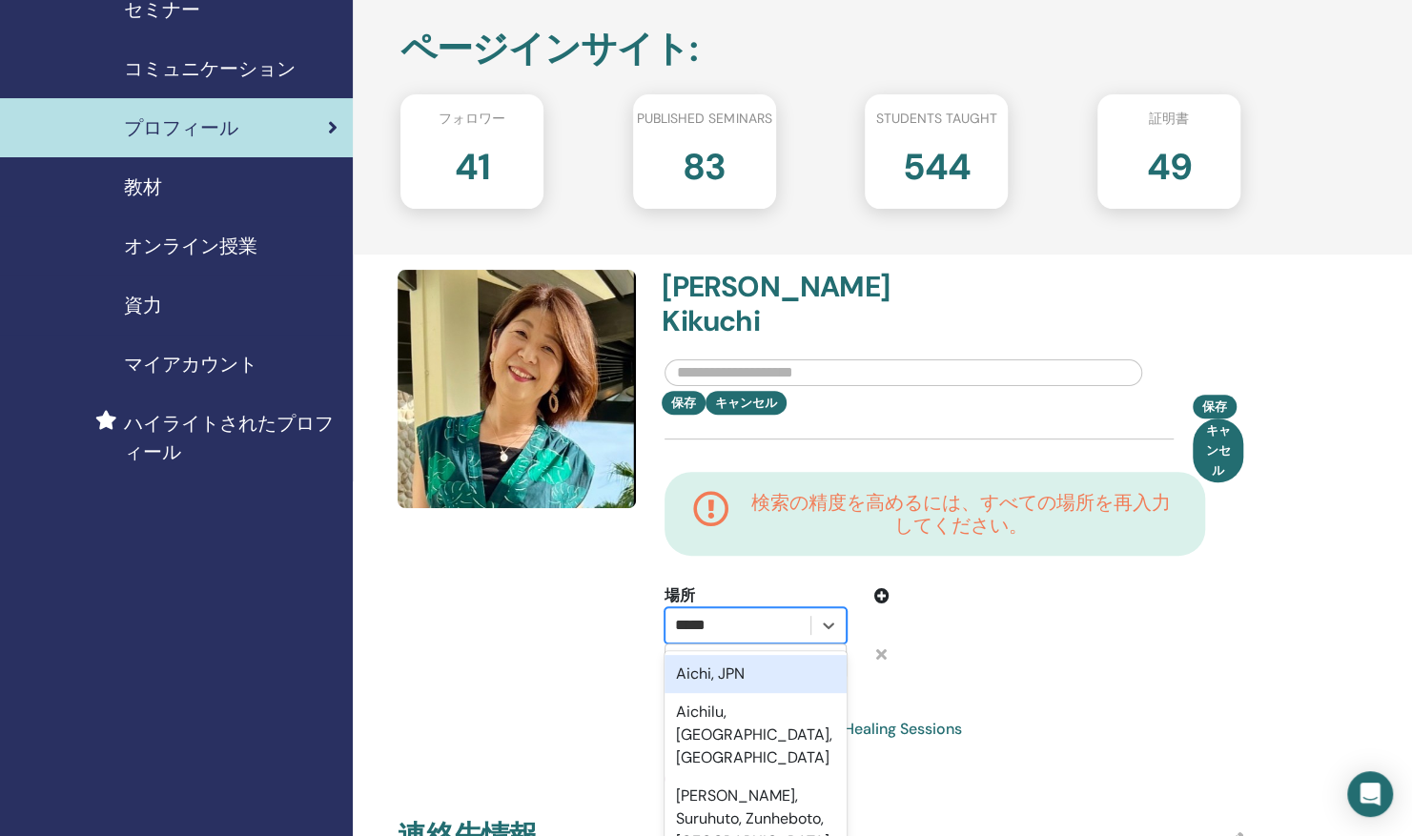
click at [726, 655] on div "Aichi, JPN" at bounding box center [756, 674] width 182 height 38
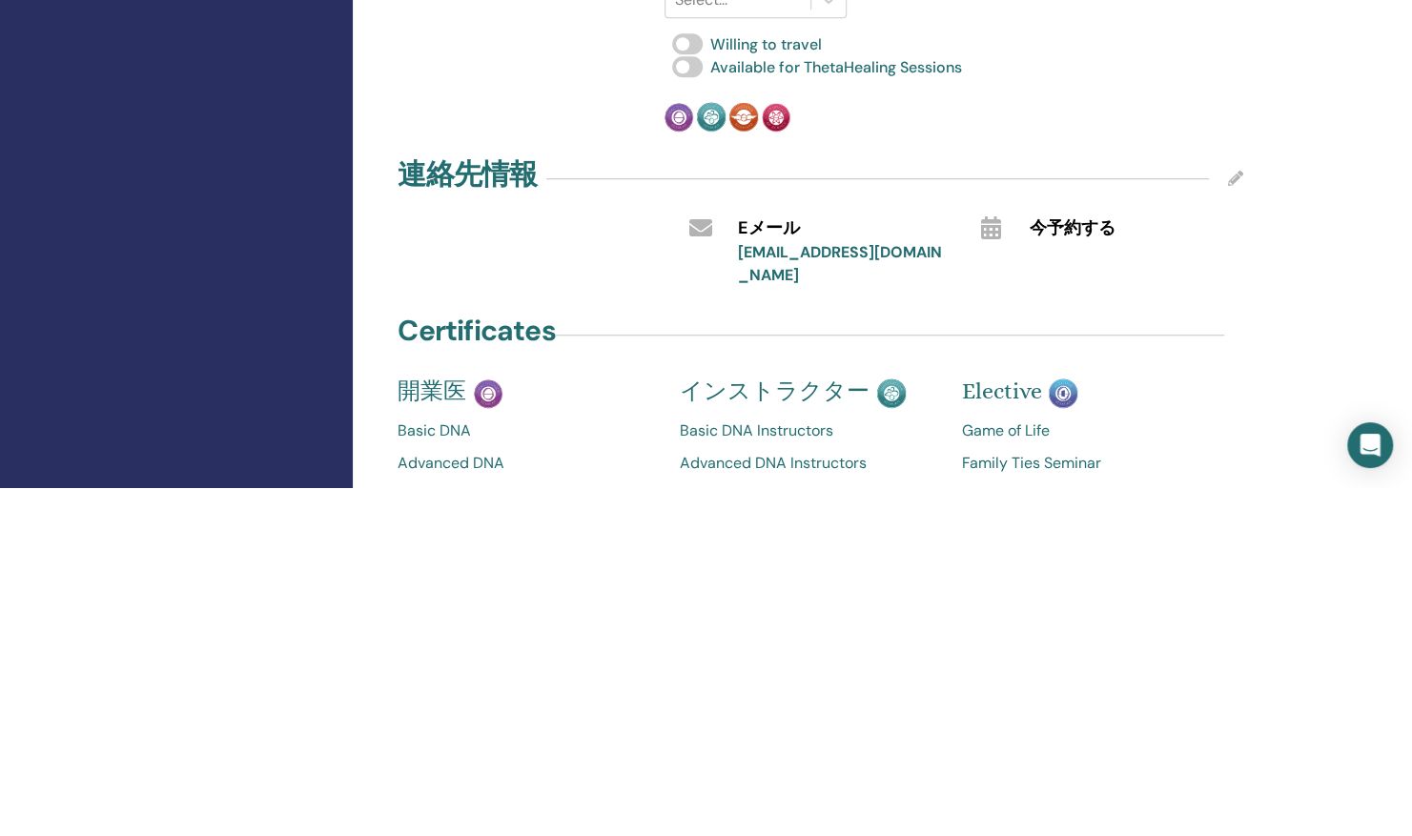
scroll to position [454, 0]
click at [1237, 519] on icon at bounding box center [1235, 526] width 15 height 15
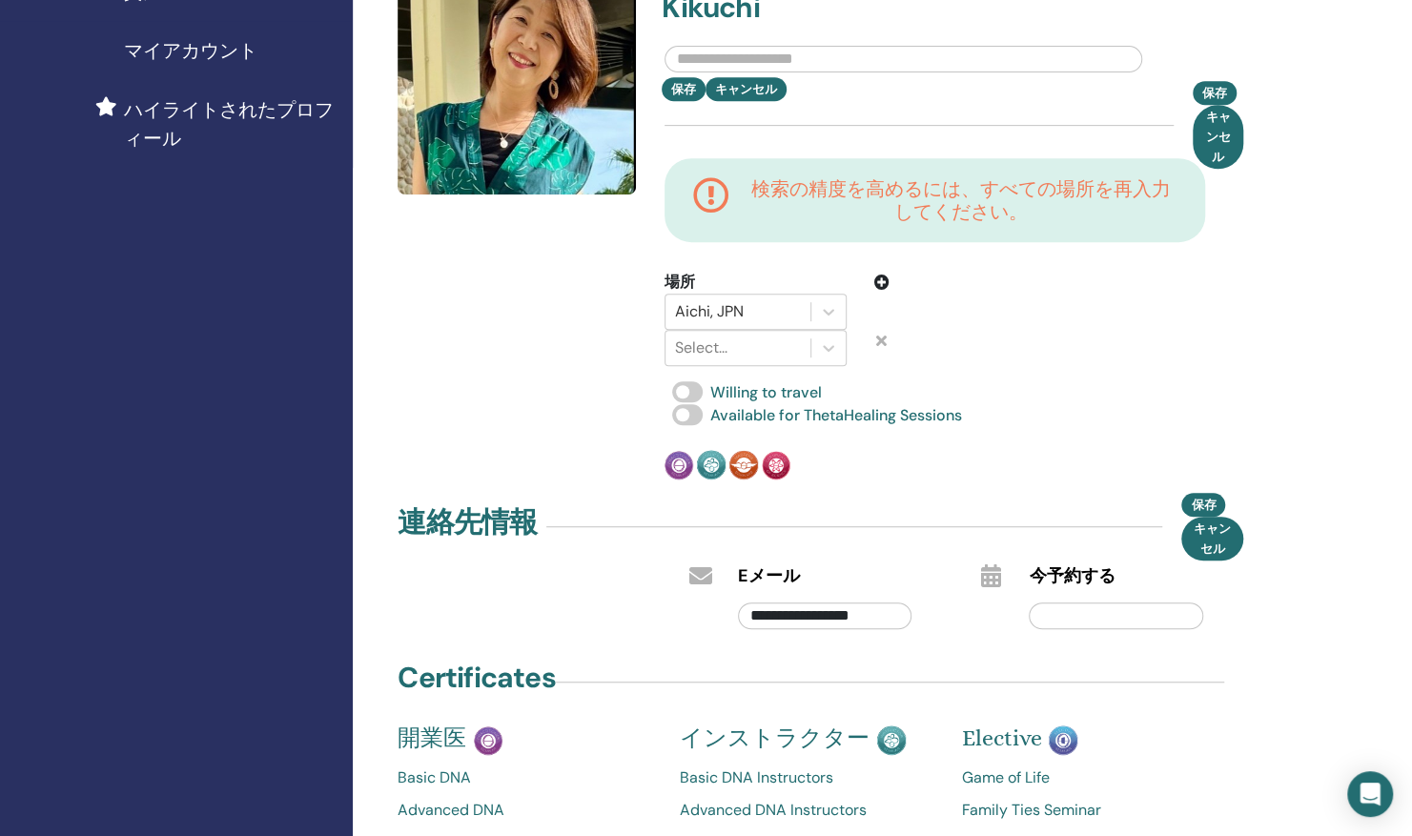
click at [1060, 603] on input "text" at bounding box center [1116, 616] width 174 height 27
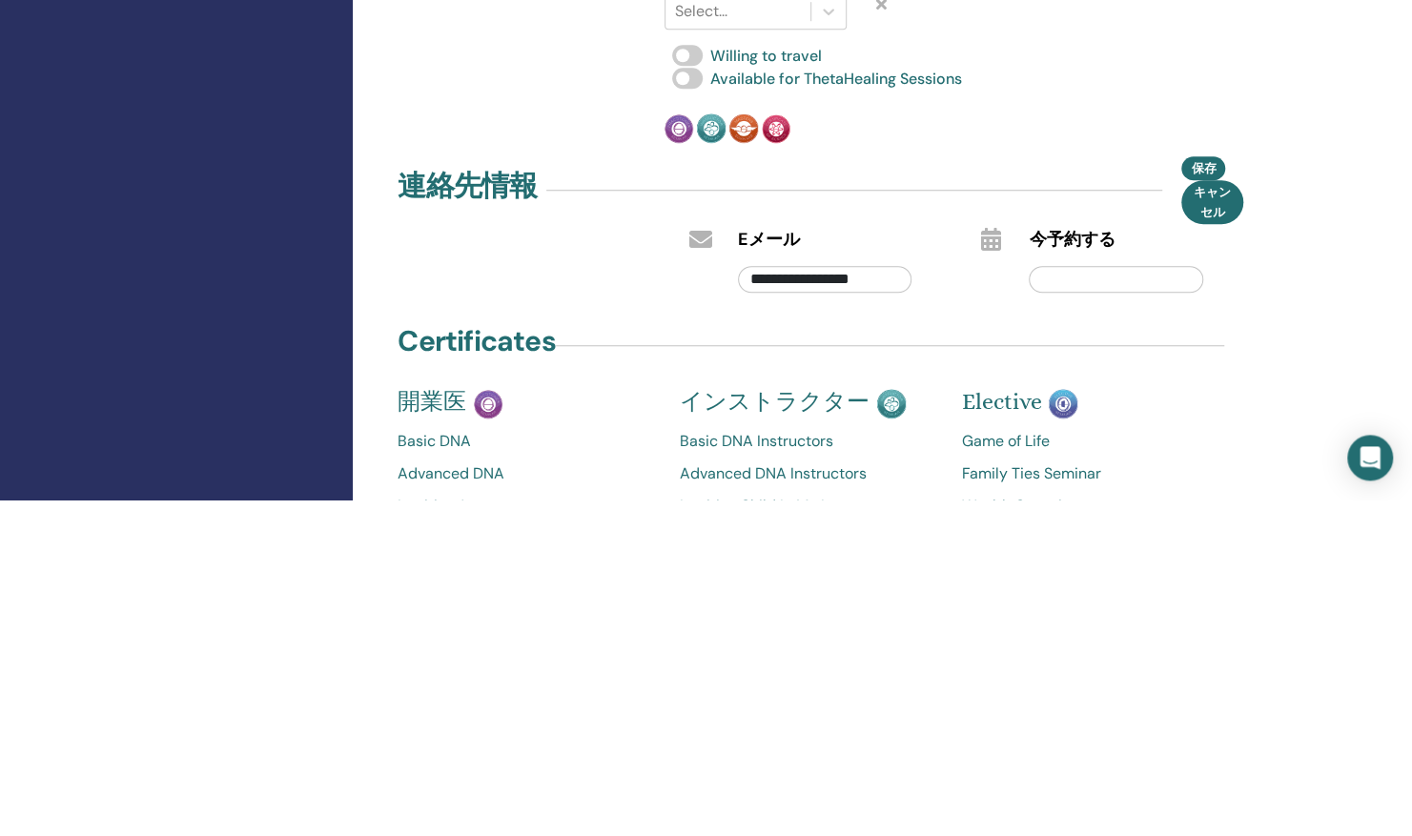
type input "*"
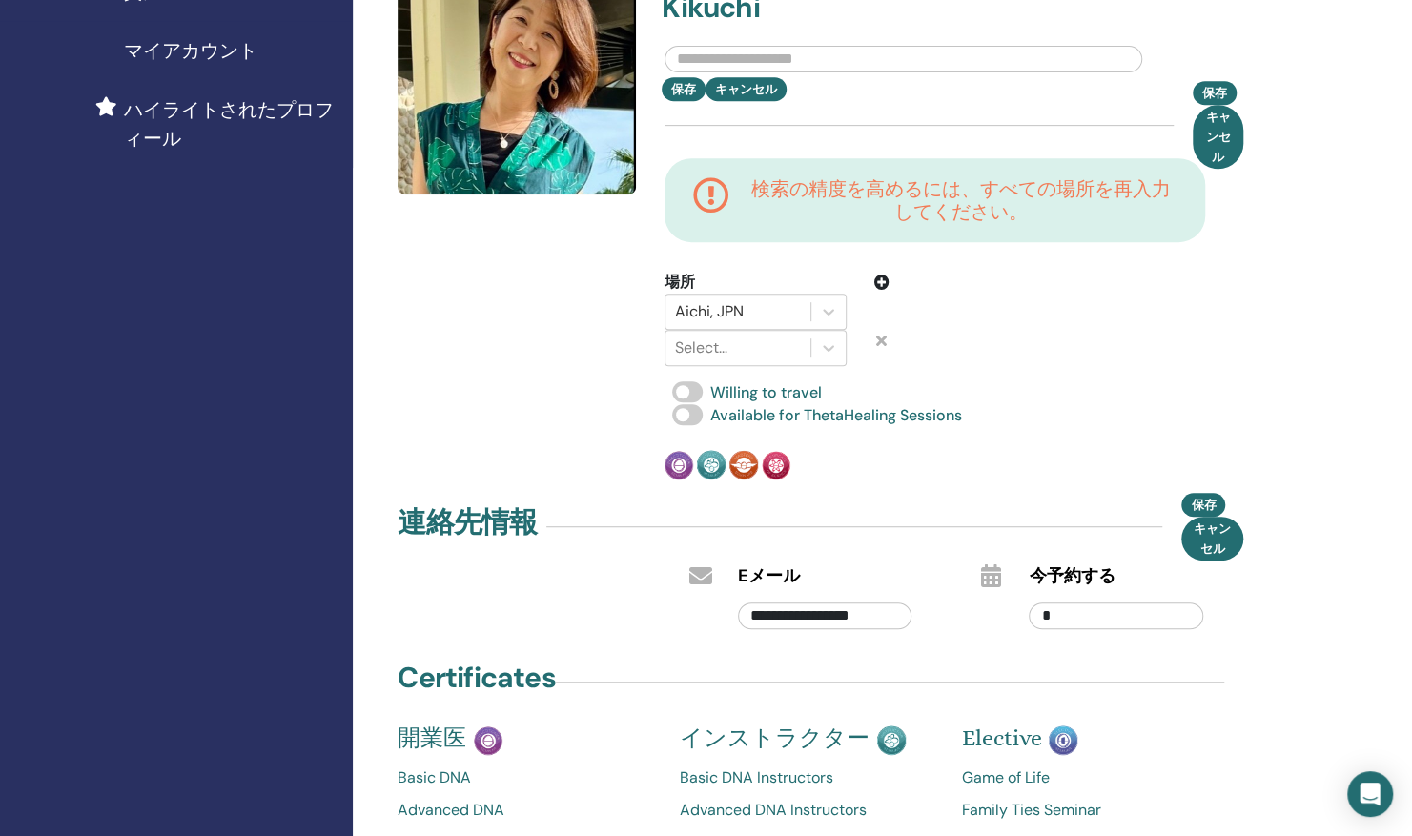
type input "*"
click at [1300, 612] on div "**********" at bounding box center [882, 761] width 1059 height 2309
click at [1203, 495] on span "保存" at bounding box center [1203, 505] width 25 height 20
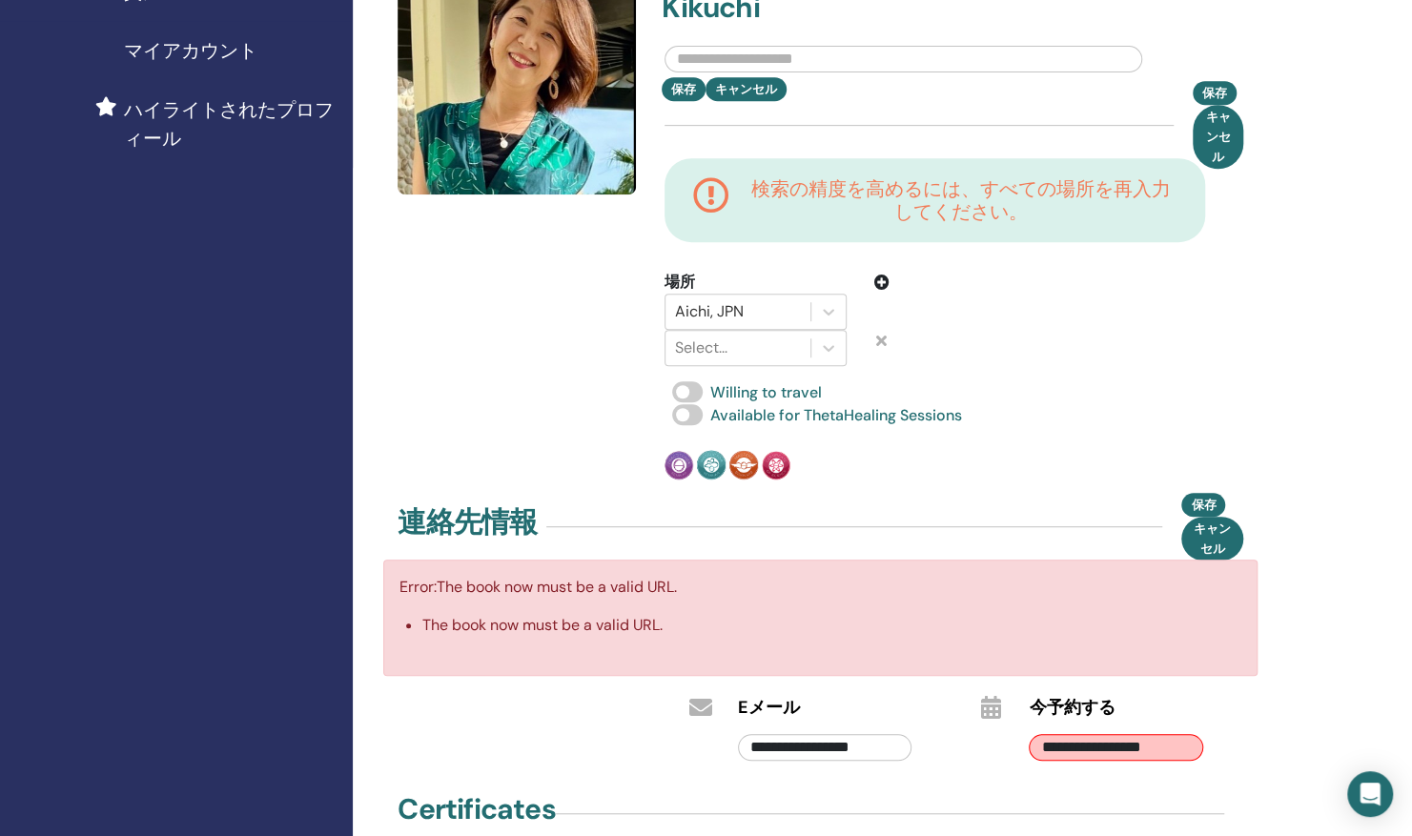
click at [1079, 734] on input "**********" at bounding box center [1116, 747] width 174 height 27
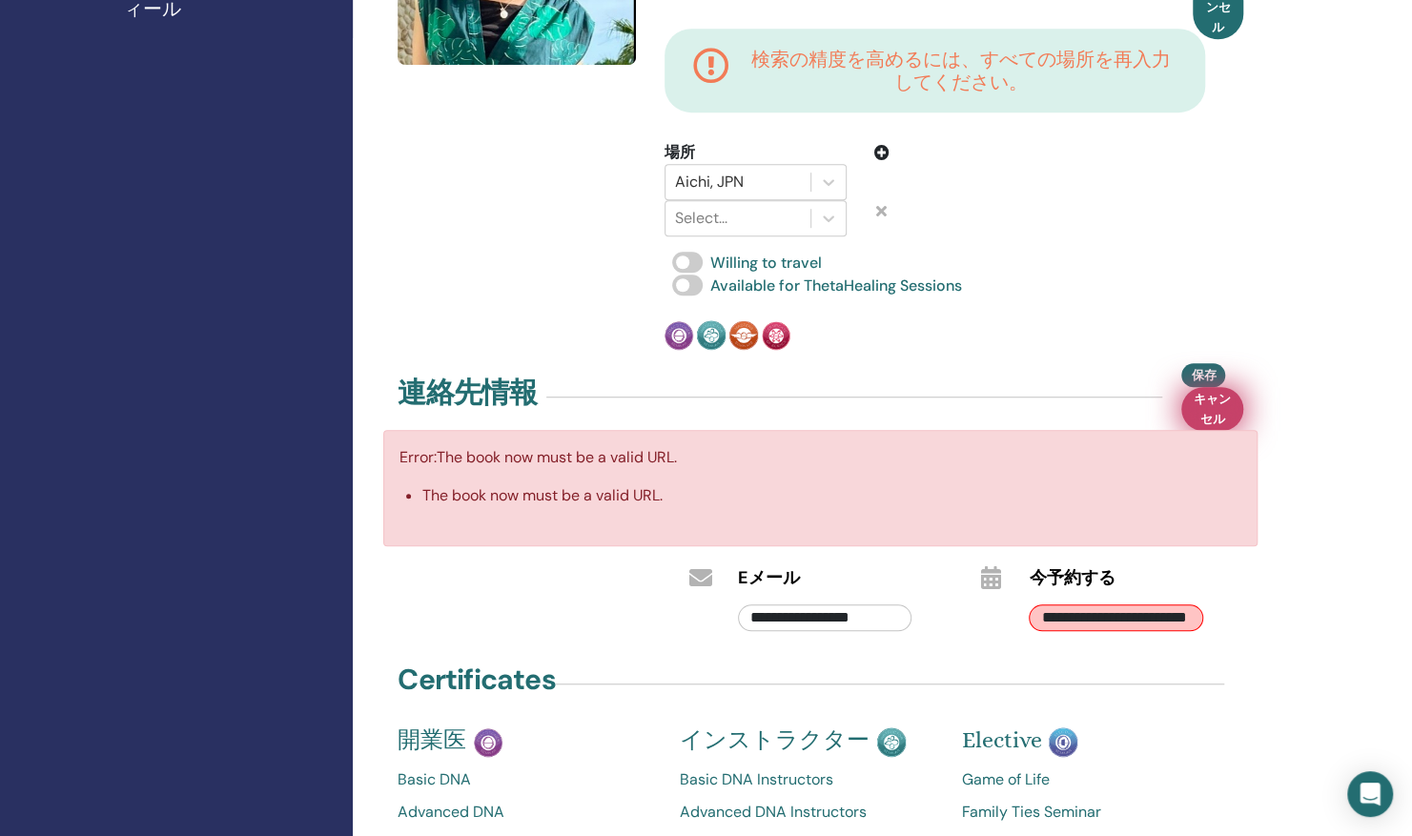
scroll to position [587, 0]
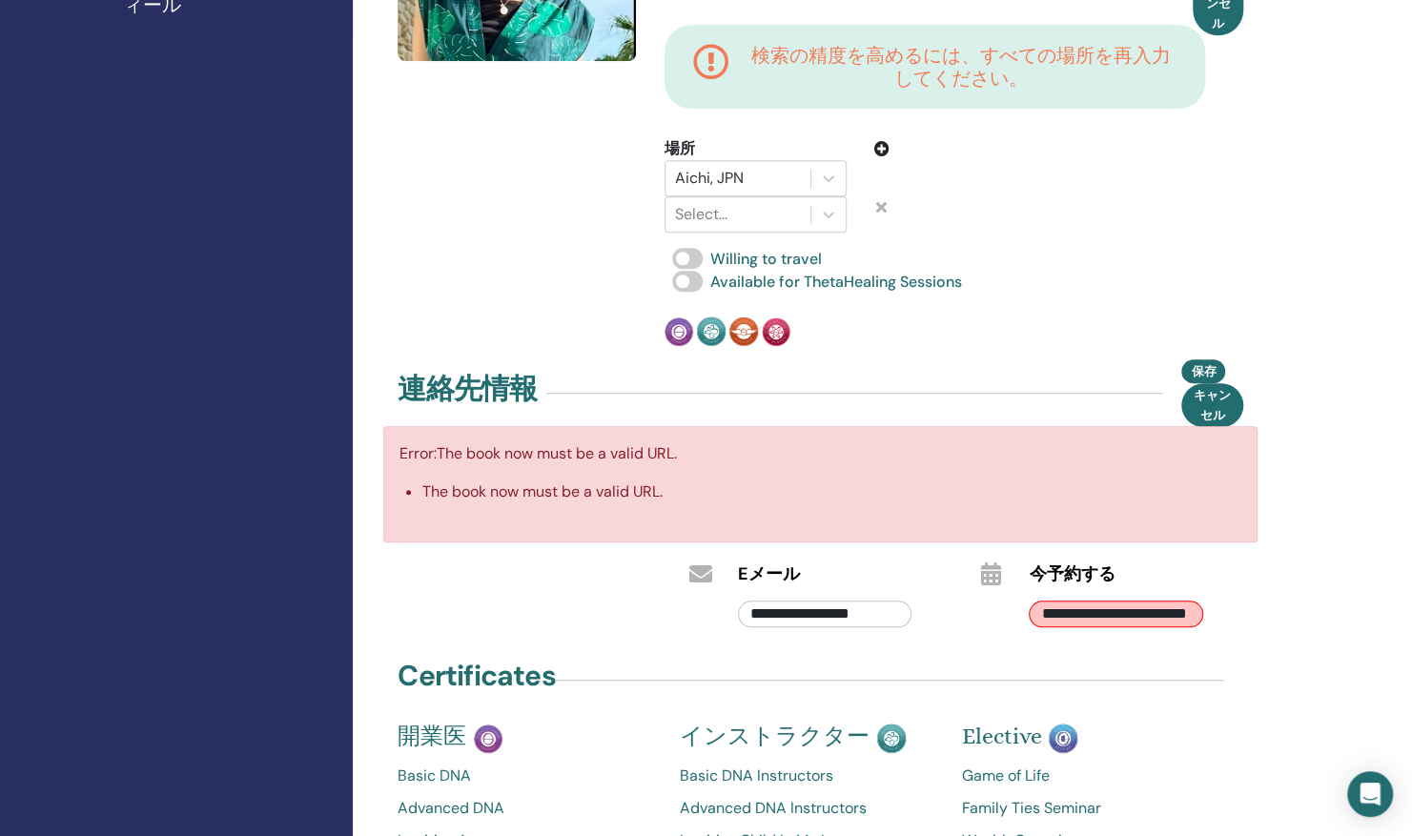
click at [1183, 601] on input "**********" at bounding box center [1116, 614] width 174 height 27
click at [1151, 601] on input "*****" at bounding box center [1116, 614] width 174 height 27
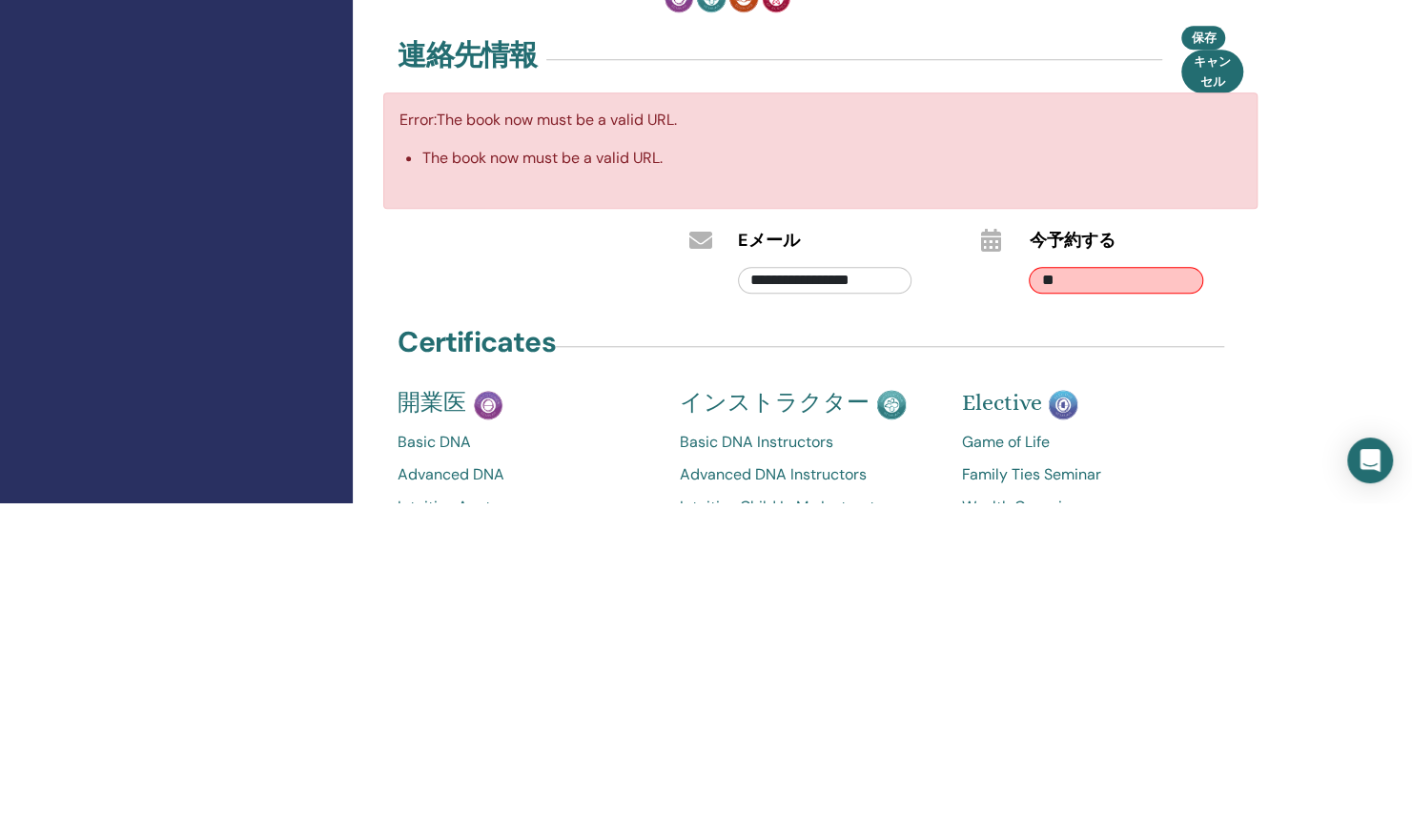
type input "*"
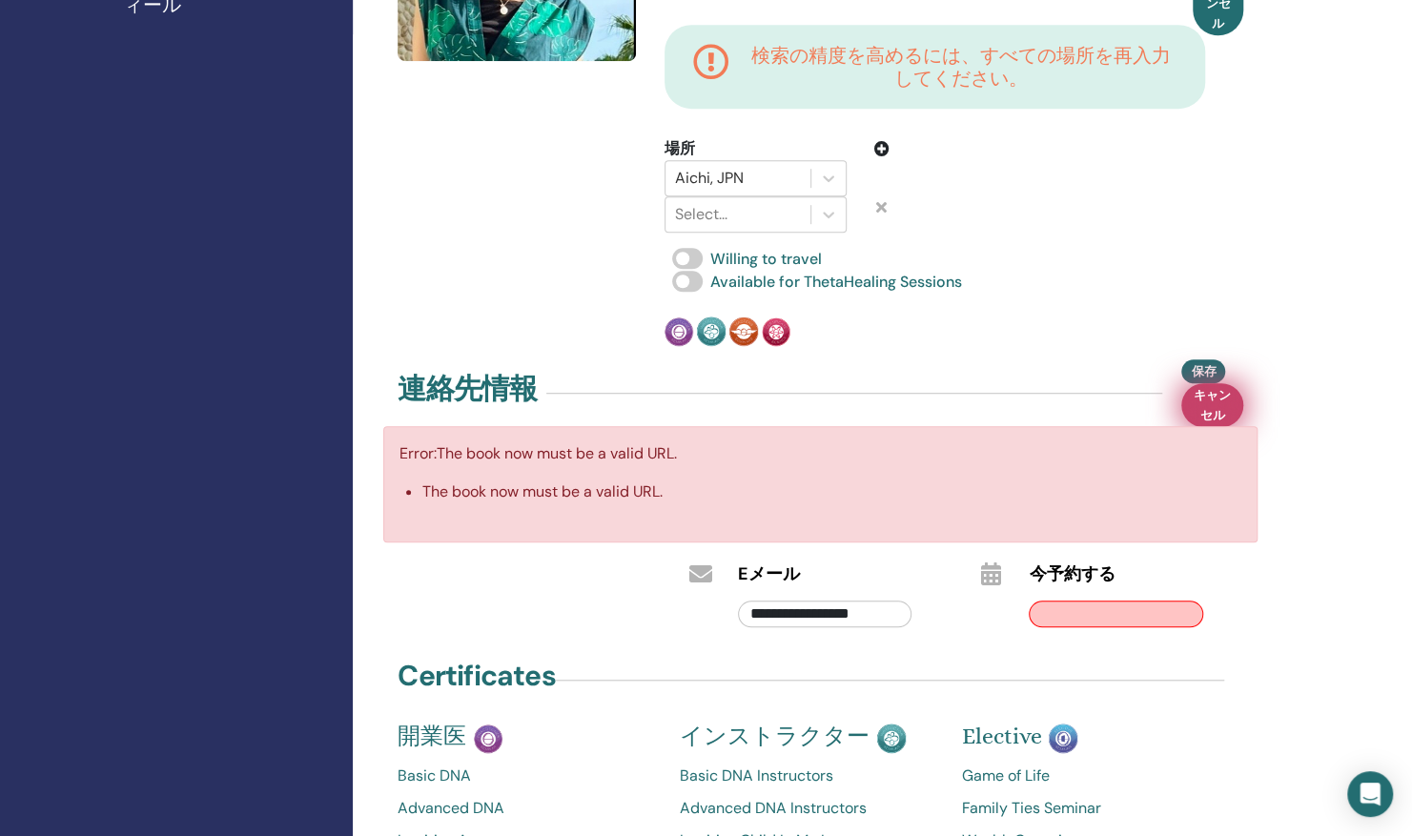
click at [1218, 385] on span "キャンセル" at bounding box center [1212, 405] width 43 height 40
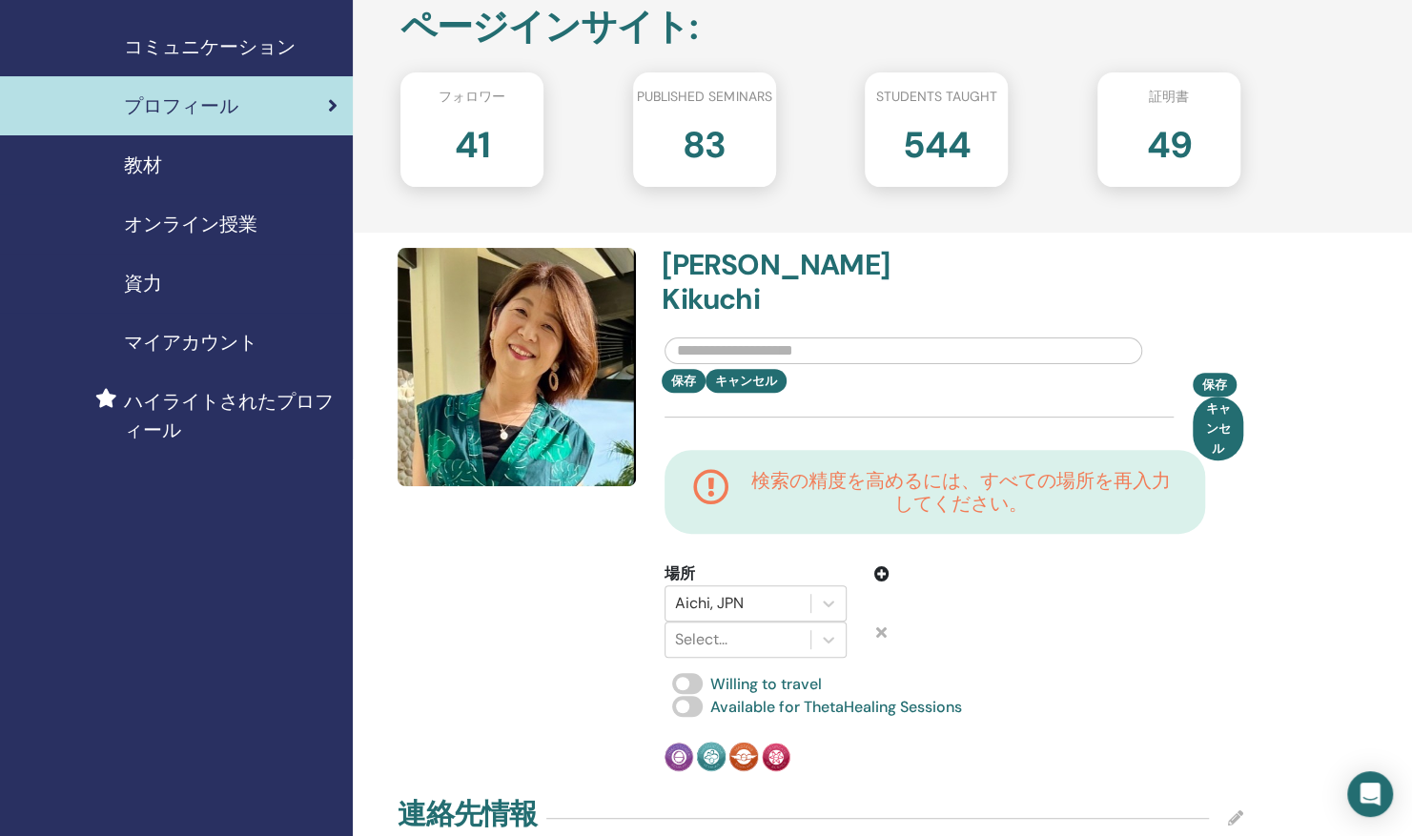
scroll to position [166, 0]
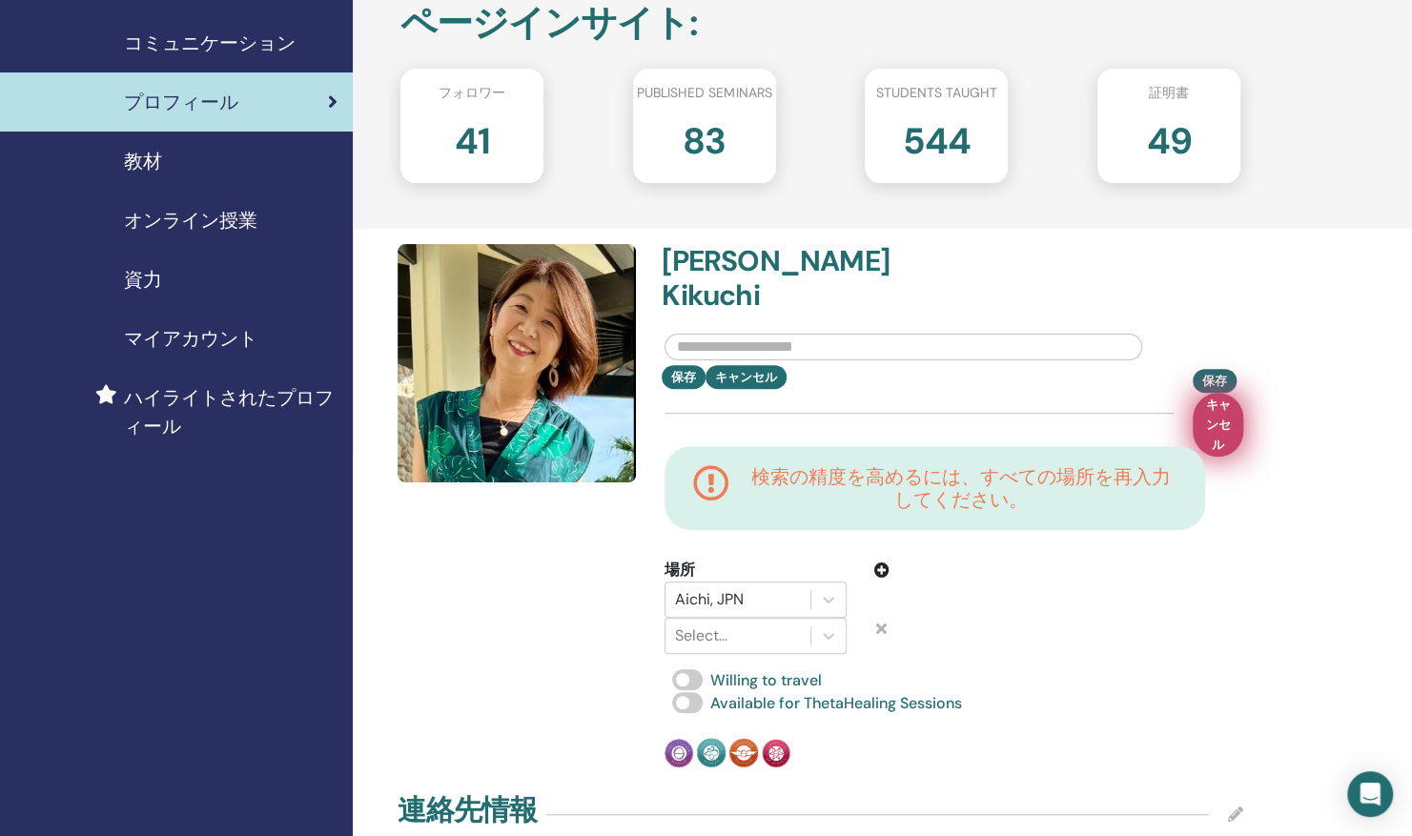
click at [1209, 399] on span "キャンセル" at bounding box center [1217, 425] width 31 height 60
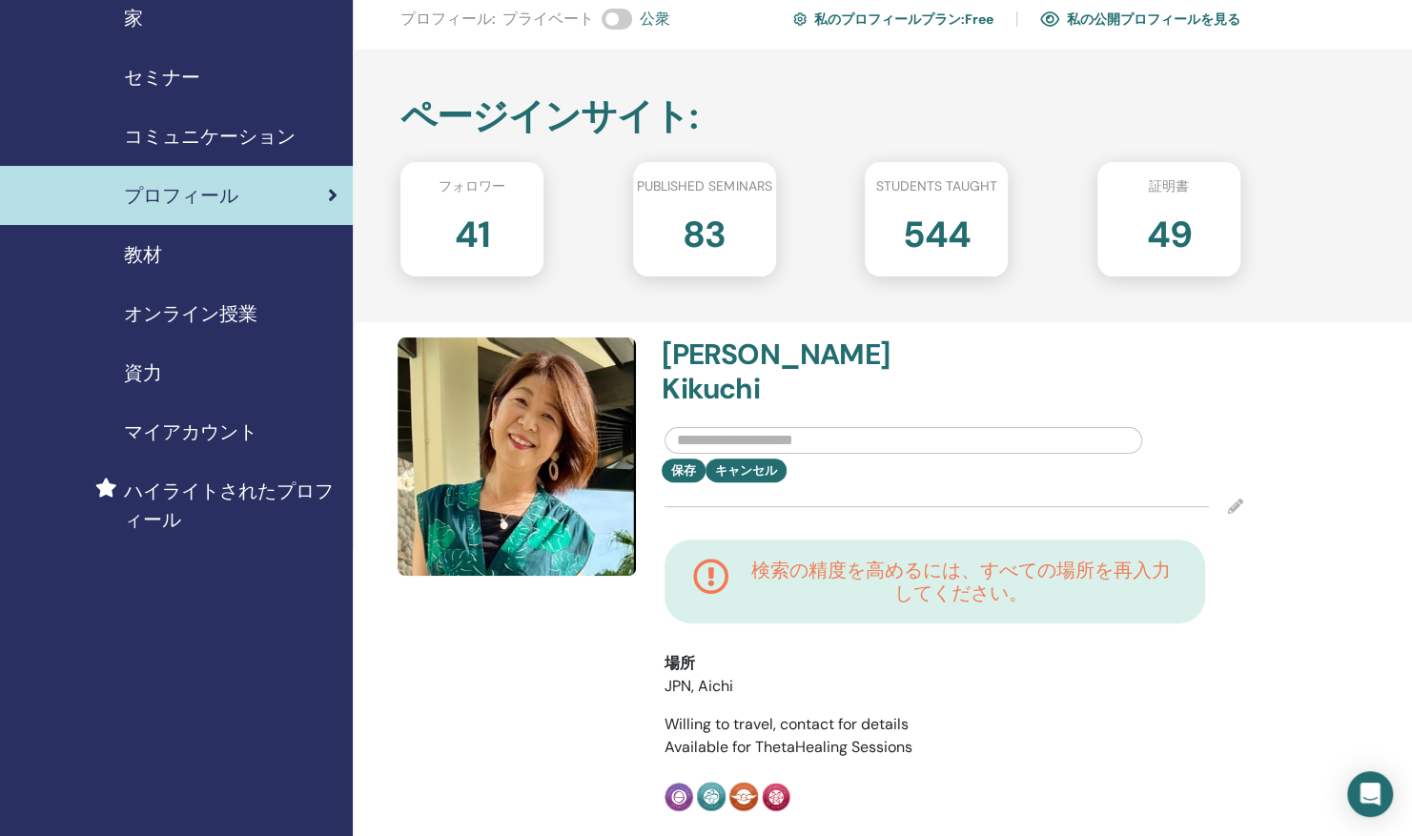
scroll to position [75, 0]
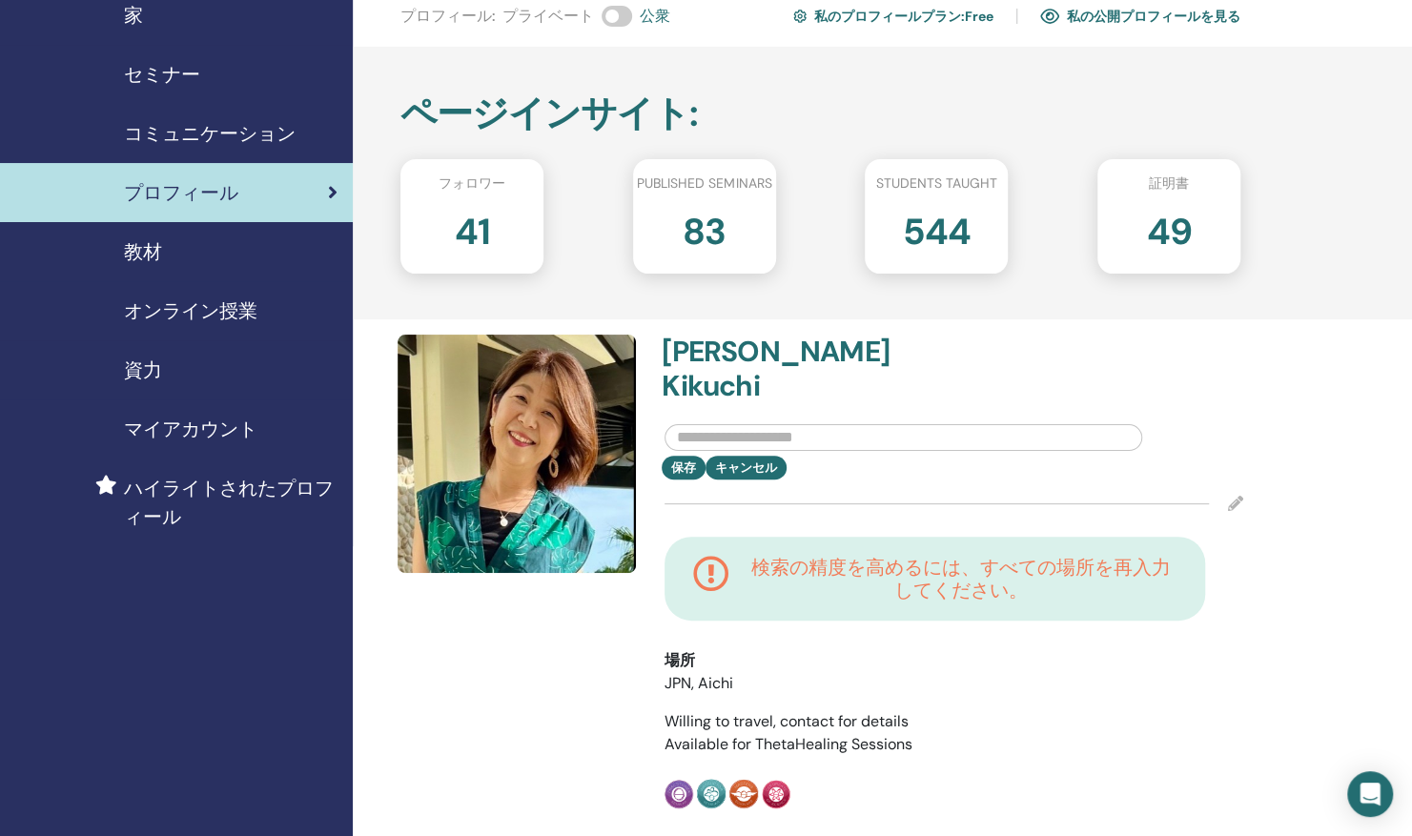
click at [215, 433] on span "マイアカウント" at bounding box center [190, 429] width 133 height 29
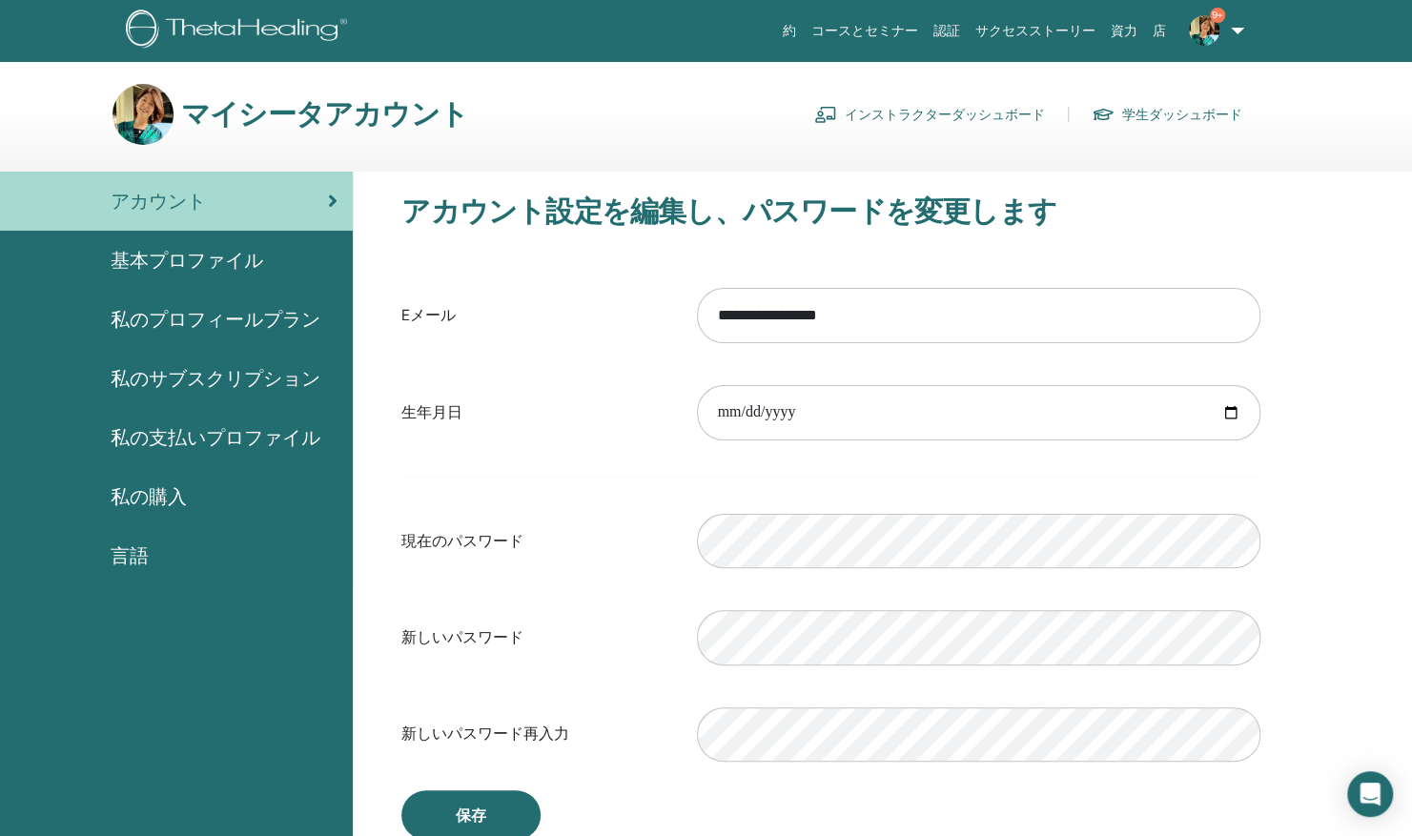
click at [120, 558] on span "言語" at bounding box center [130, 556] width 38 height 29
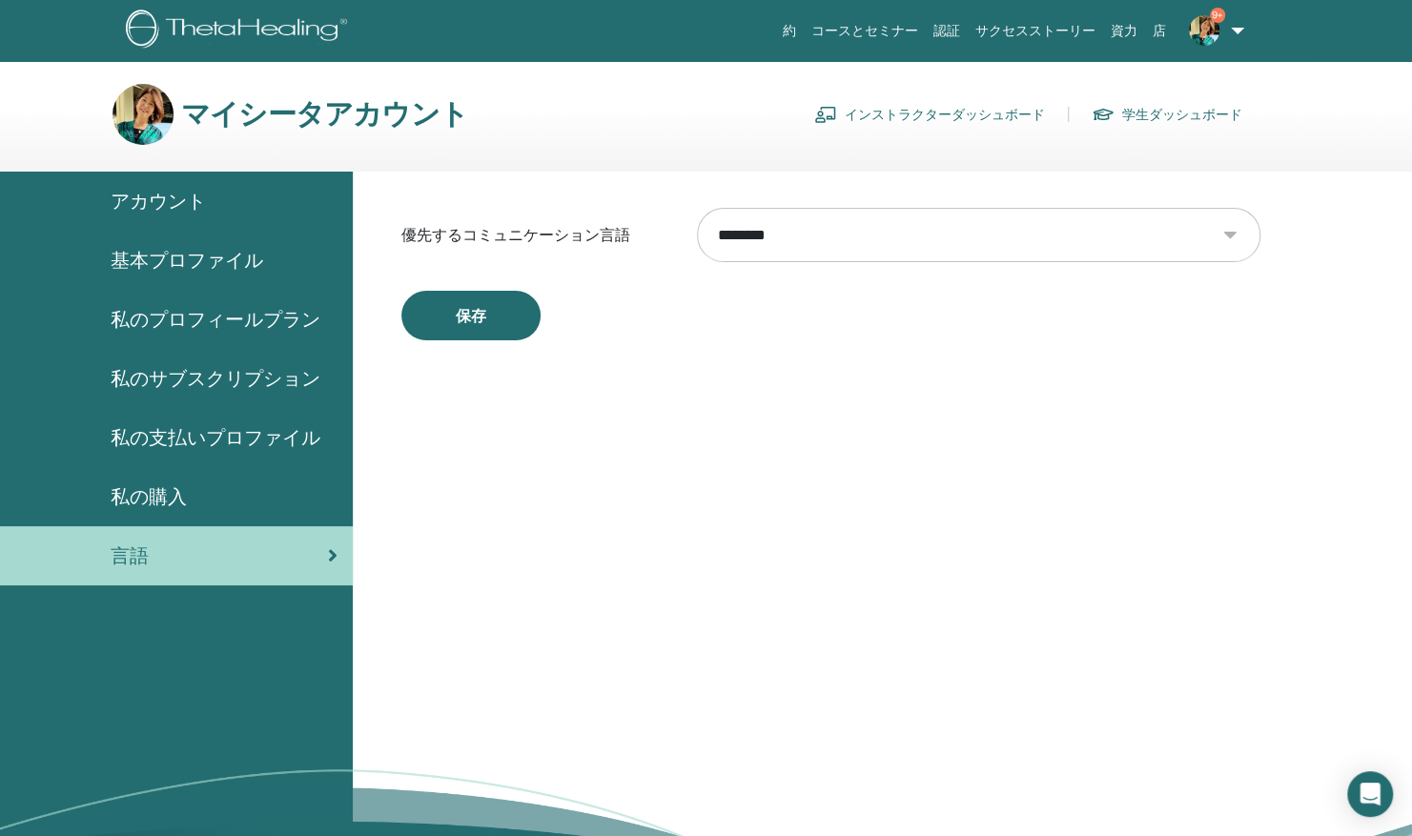
click at [871, 113] on link "インストラクターダッシュボード" at bounding box center [929, 114] width 231 height 31
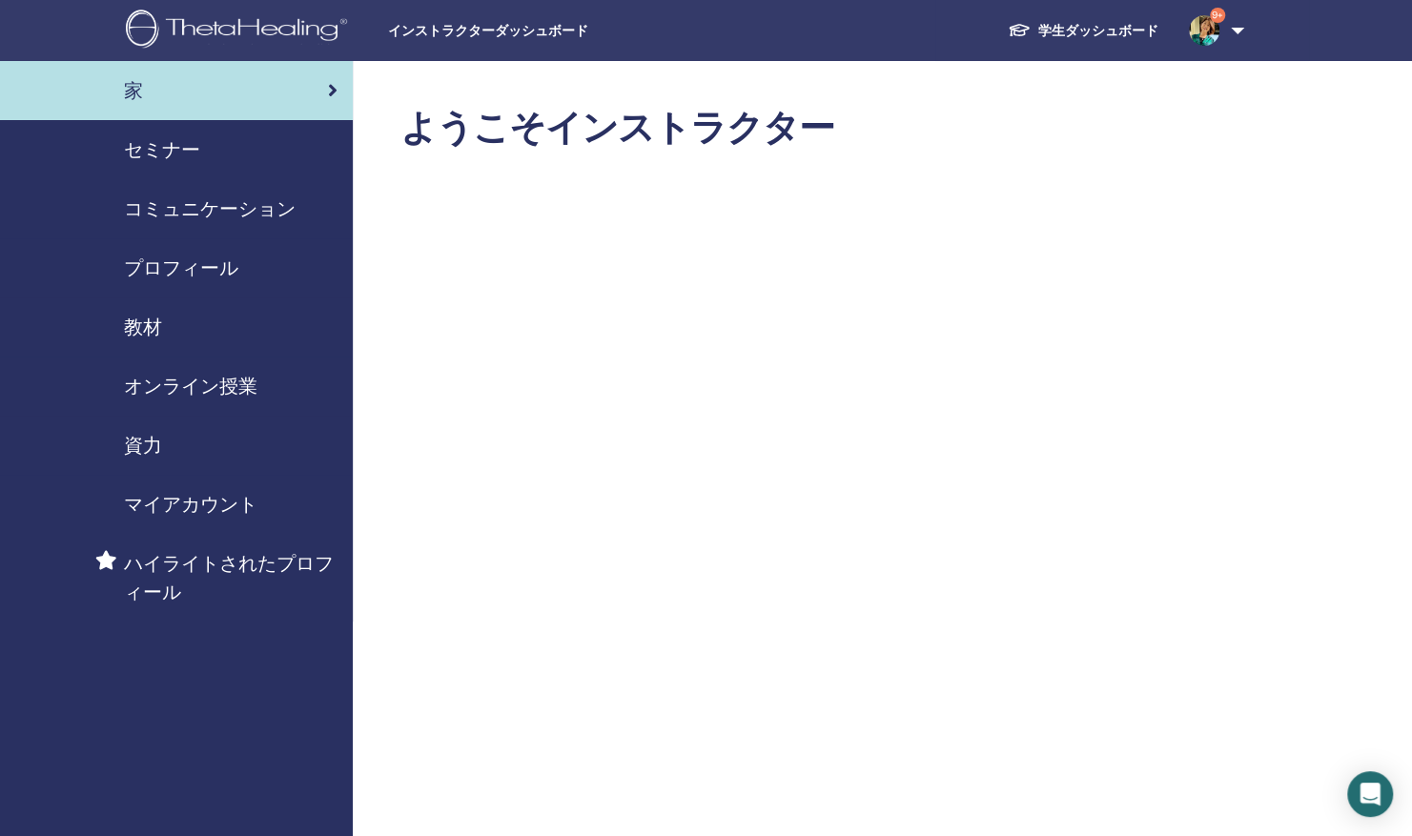
click at [160, 158] on span "セミナー" at bounding box center [162, 149] width 76 height 29
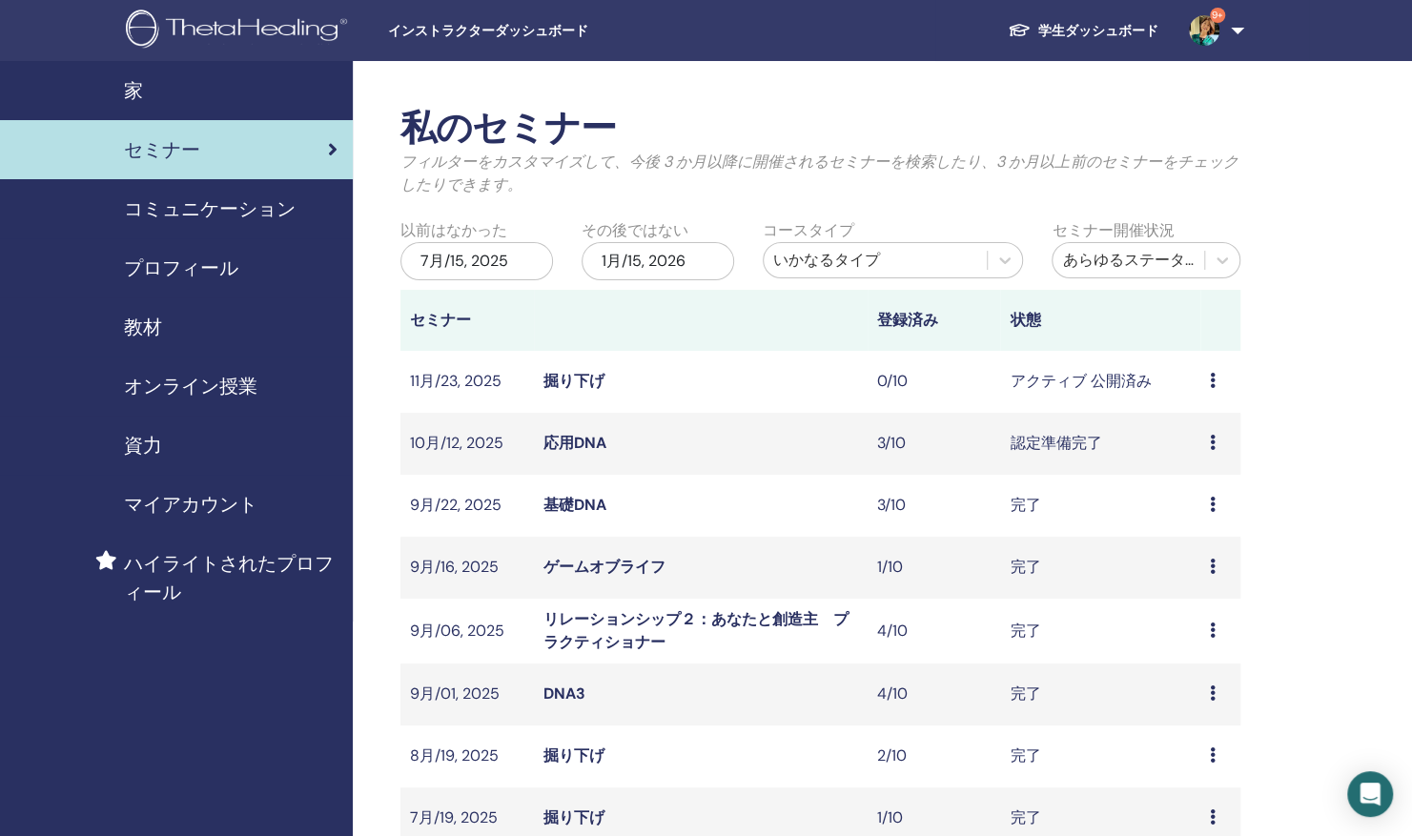
click at [147, 435] on span "資力" at bounding box center [143, 445] width 38 height 29
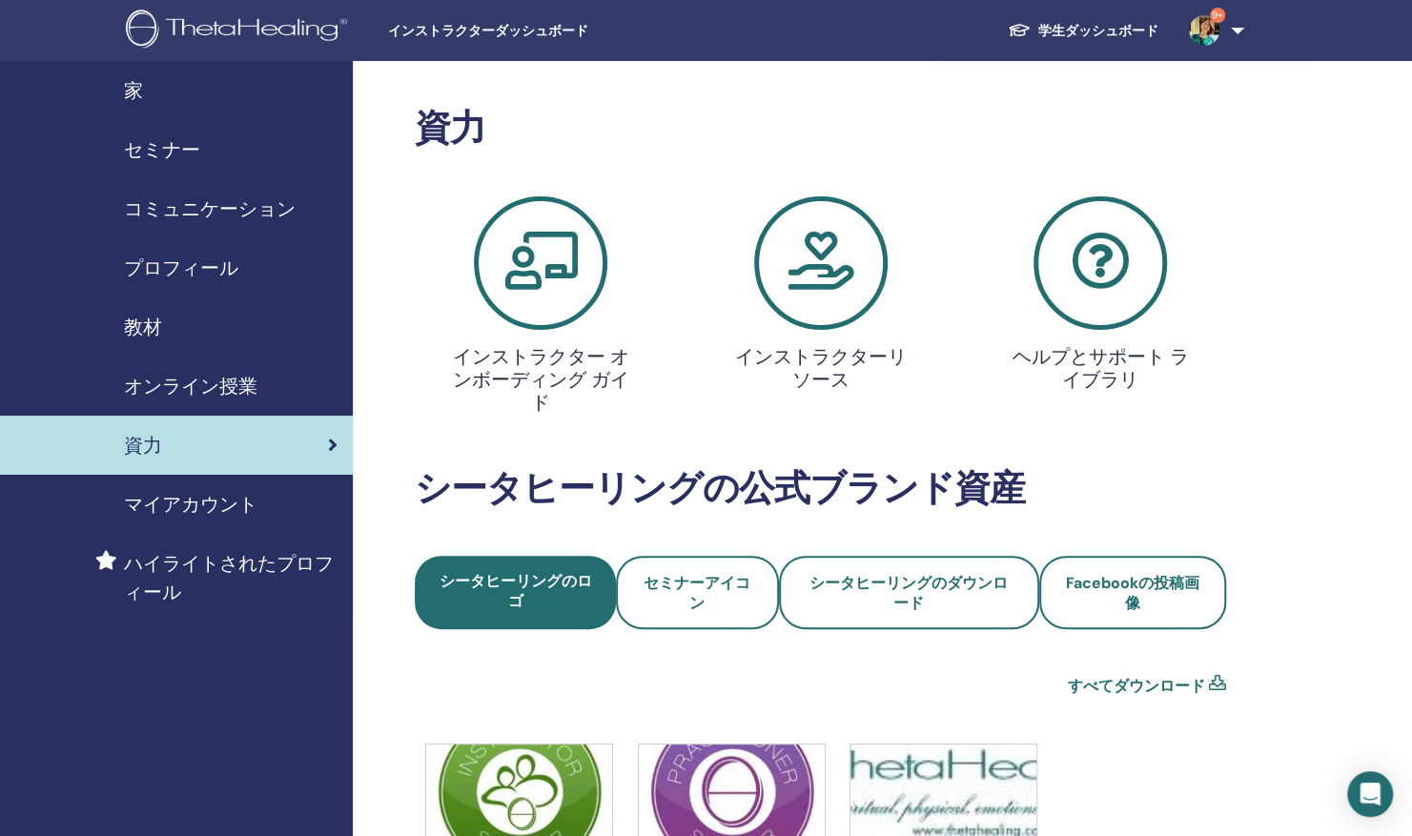
click at [145, 323] on span "教材" at bounding box center [143, 327] width 38 height 29
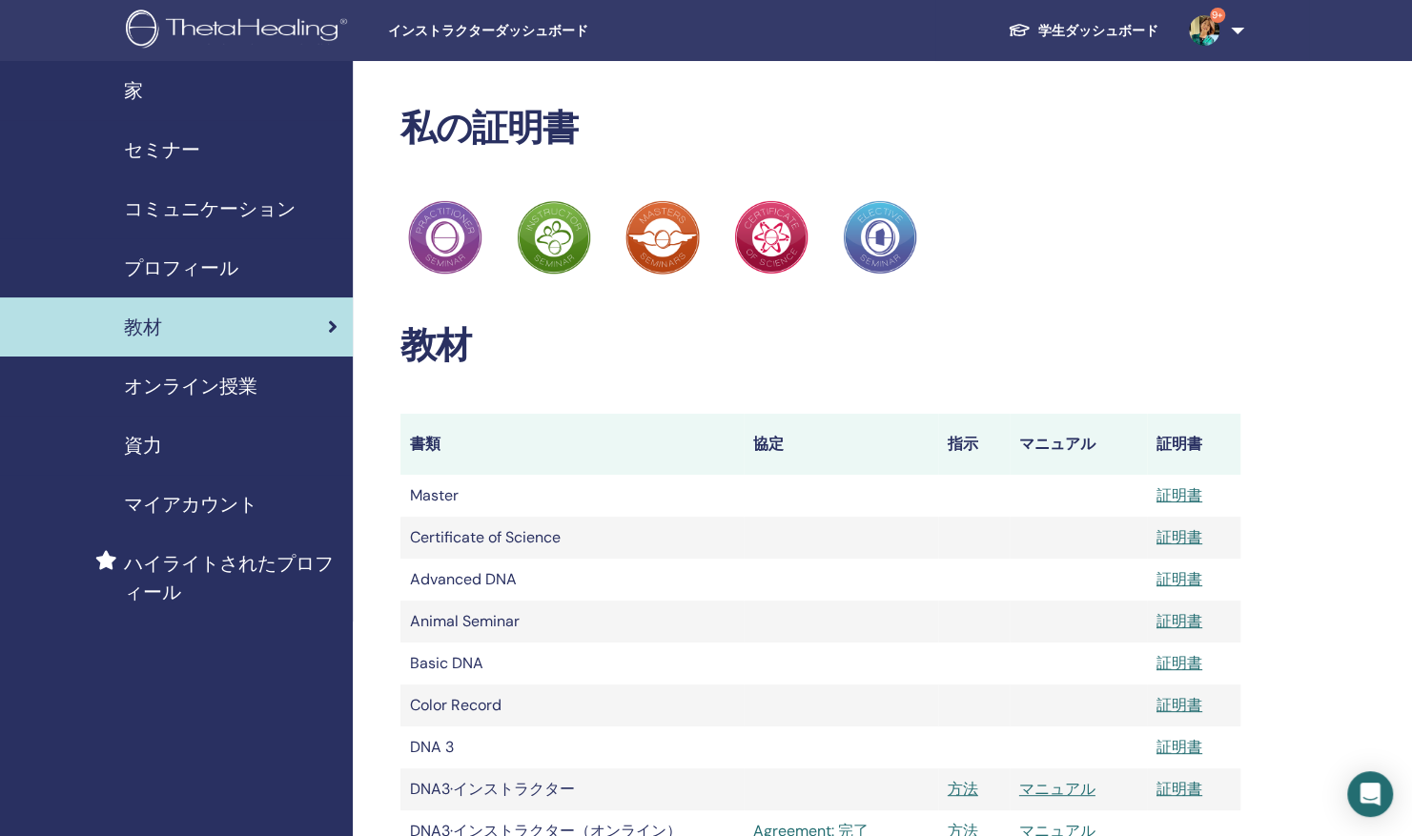
click at [212, 262] on span "プロフィール" at bounding box center [181, 268] width 114 height 29
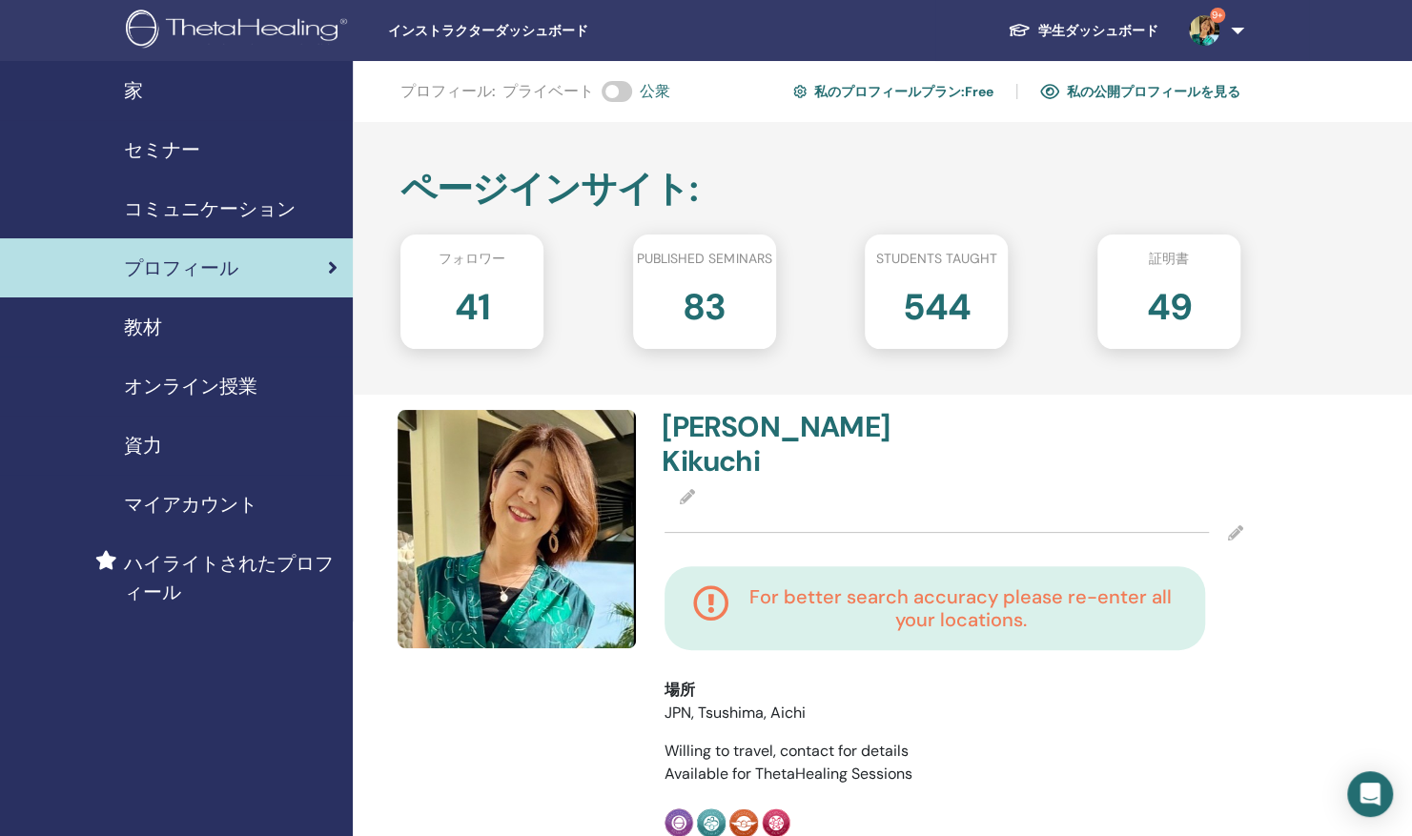
click at [235, 389] on span "オンライン授業" at bounding box center [190, 386] width 133 height 29
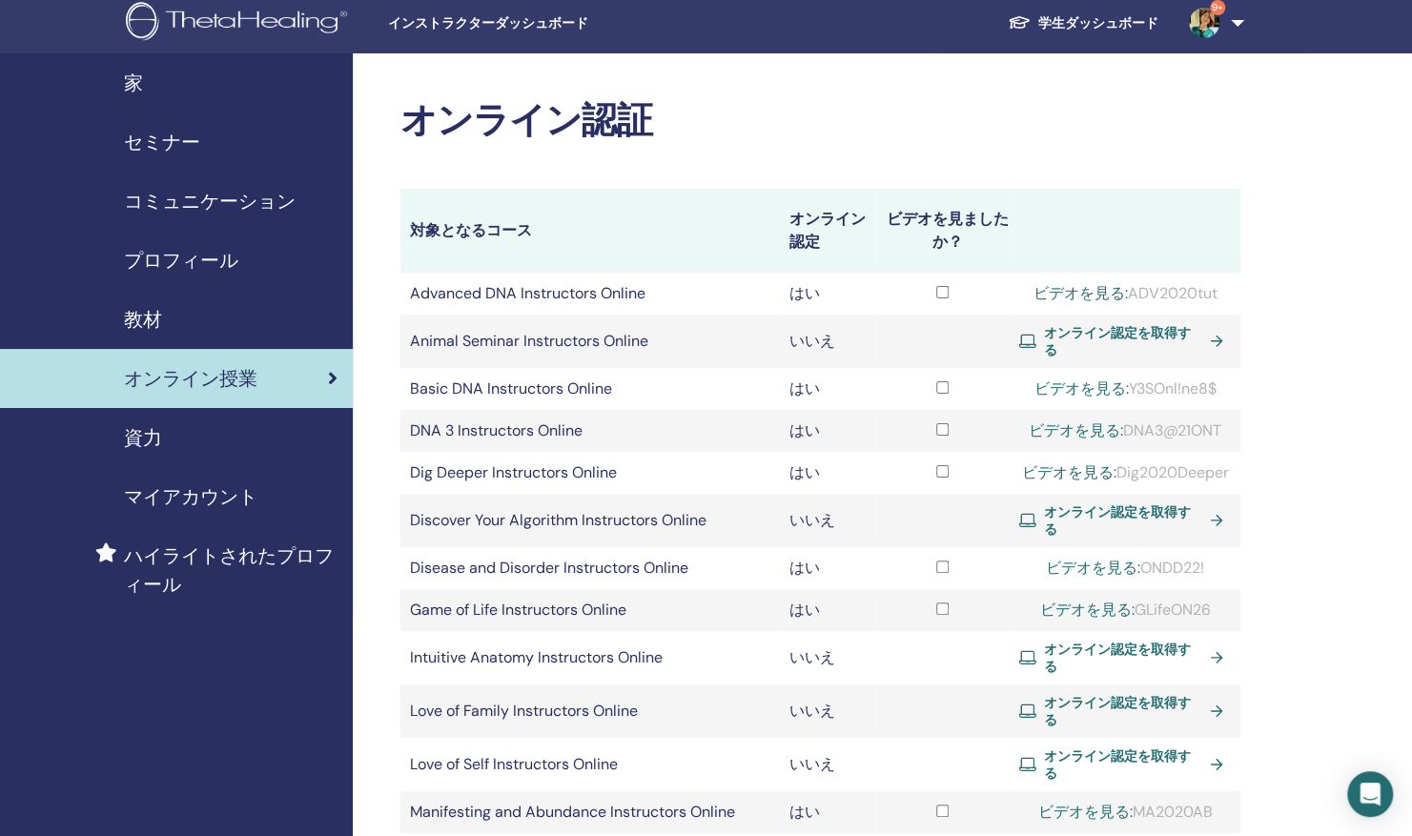
scroll to position [10, 0]
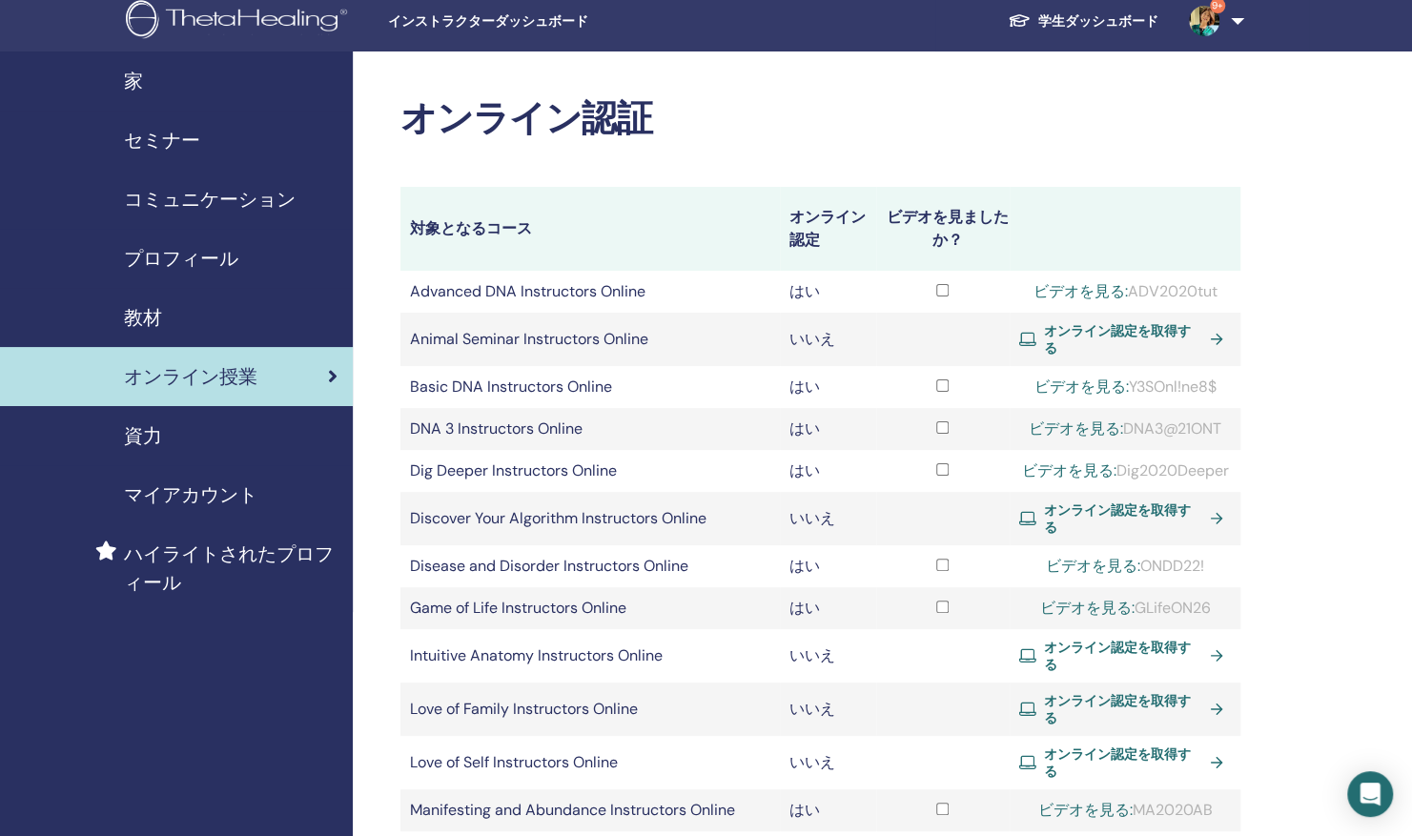
click at [153, 310] on span "教材" at bounding box center [143, 317] width 38 height 29
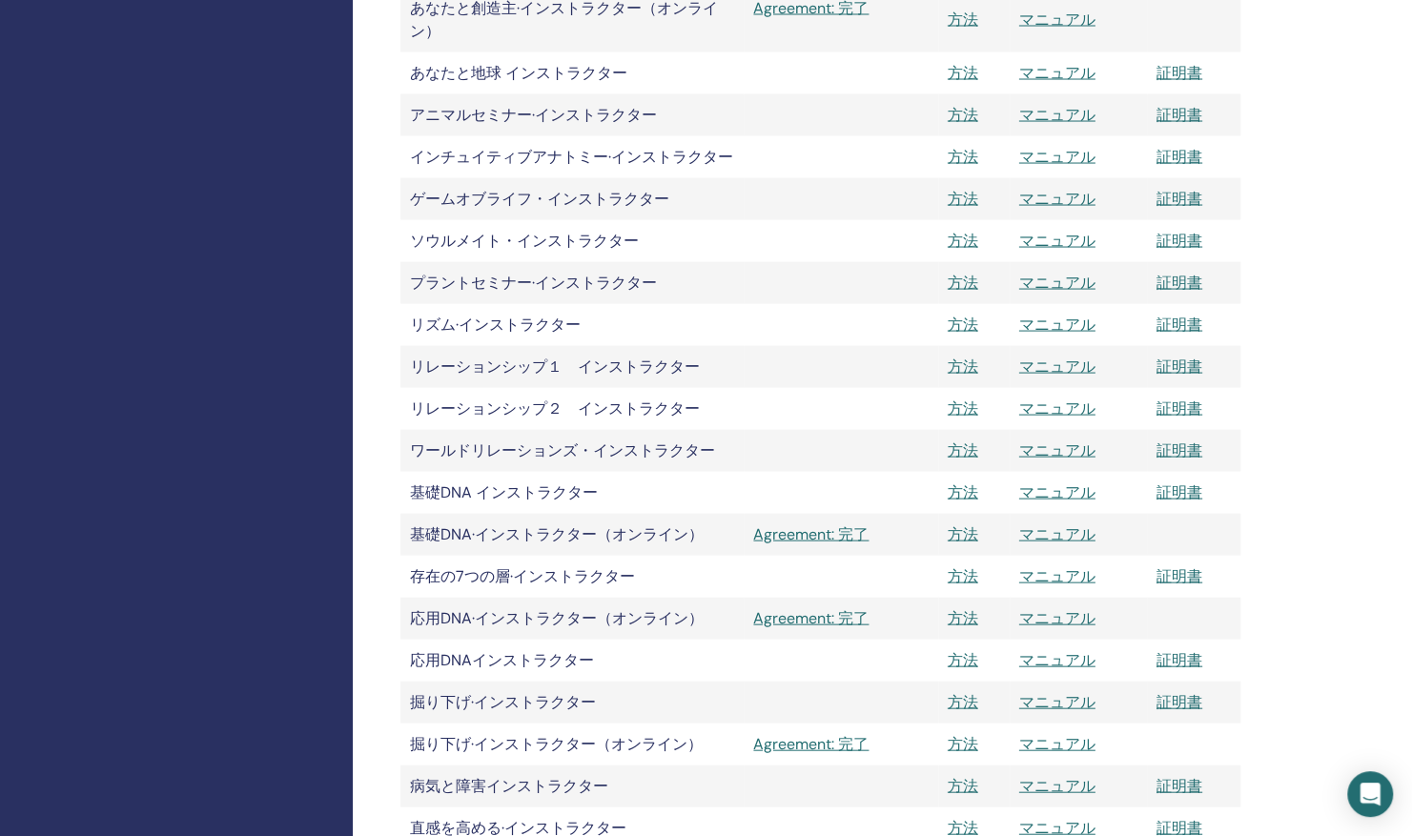
scroll to position [2102, 0]
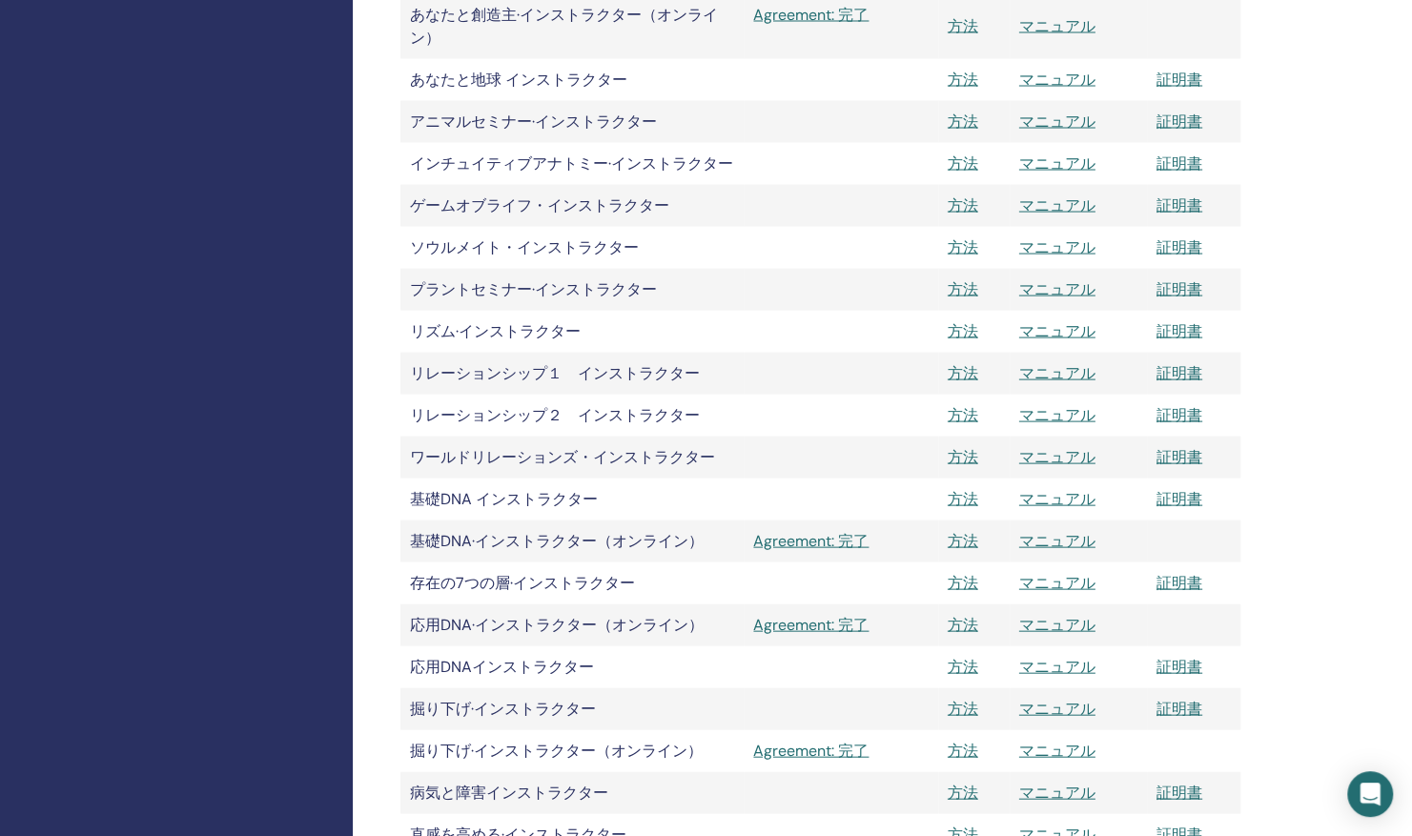
click at [961, 587] on link "方法" at bounding box center [963, 582] width 31 height 20
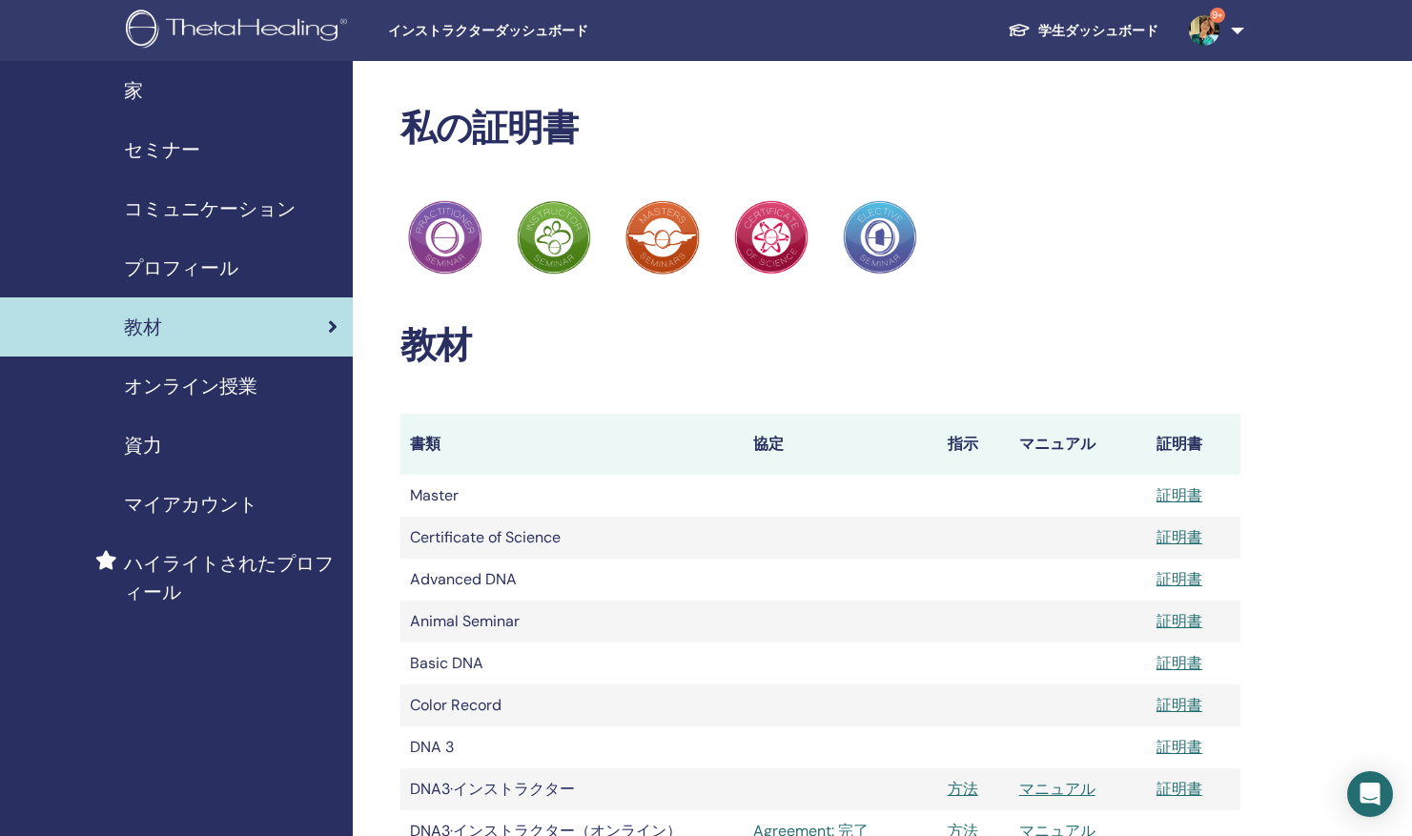
scroll to position [2102, 0]
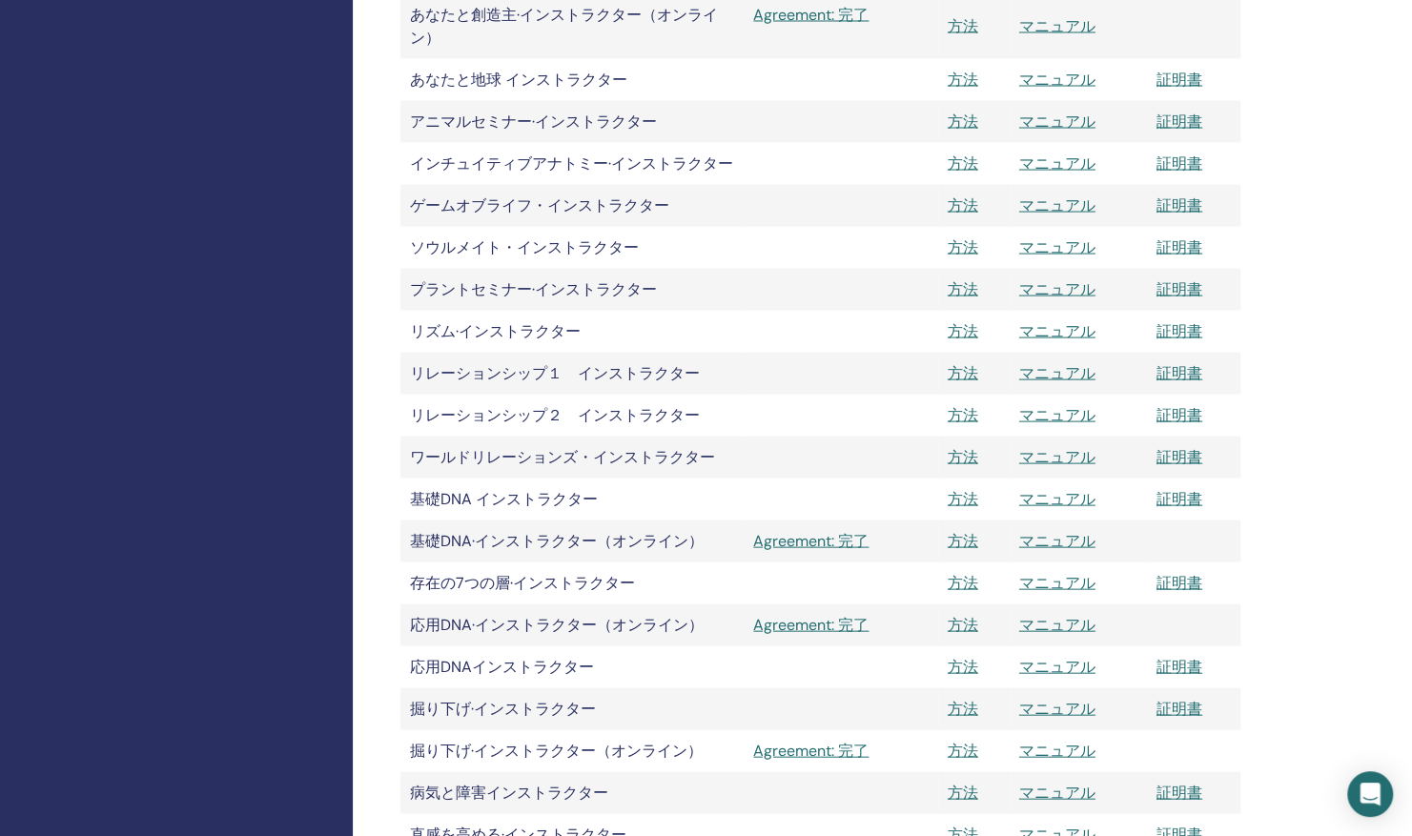
click at [957, 164] on link "方法" at bounding box center [963, 163] width 31 height 20
